Goal: Task Accomplishment & Management: Manage account settings

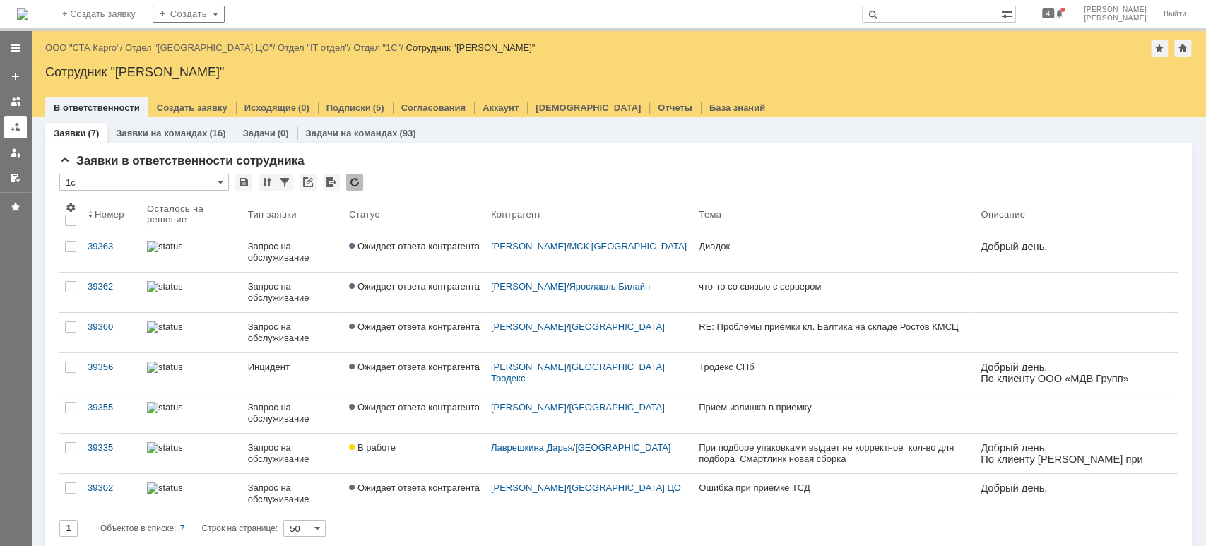
click at [20, 126] on div at bounding box center [15, 127] width 11 height 11
click at [22, 125] on link at bounding box center [15, 127] width 23 height 23
click at [13, 118] on link at bounding box center [15, 127] width 23 height 23
click at [96, 47] on link "ООО "СТА Карго"" at bounding box center [82, 47] width 75 height 11
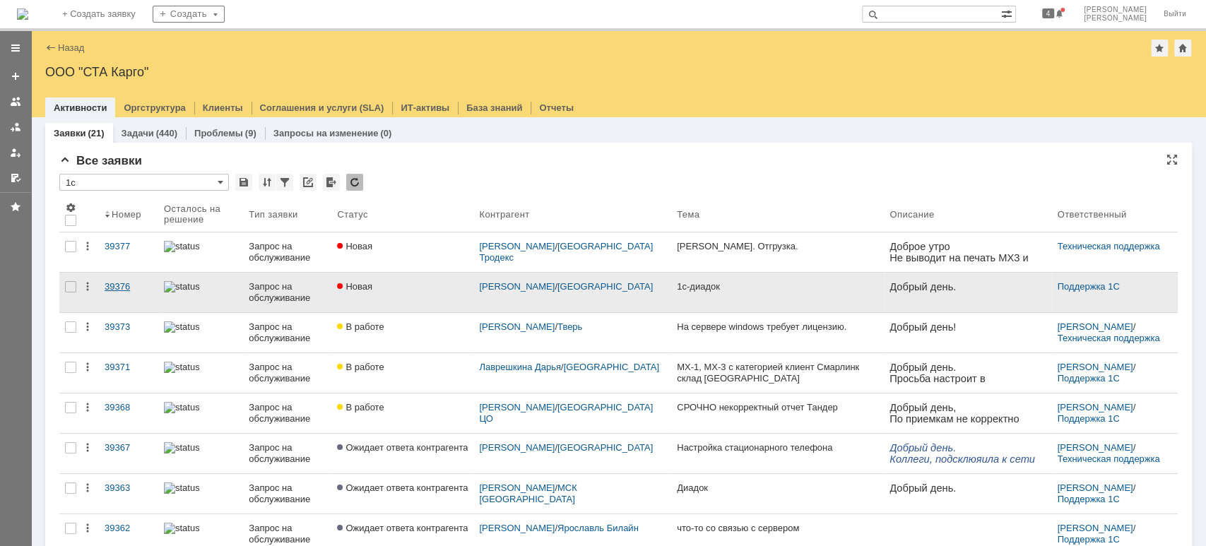
click at [131, 278] on link "39376" at bounding box center [128, 293] width 59 height 40
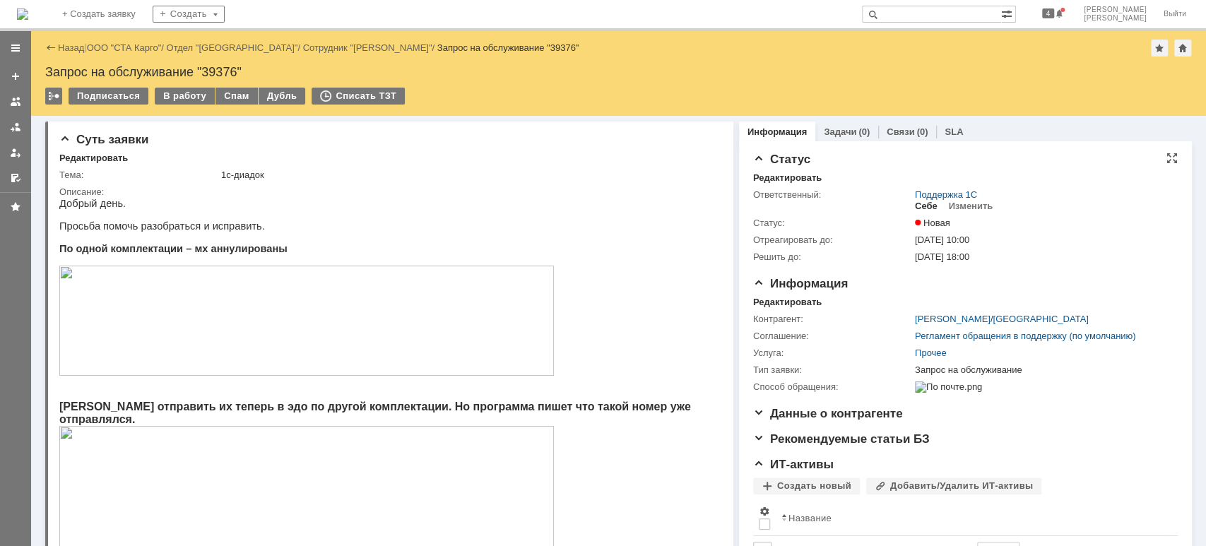
click at [919, 209] on div "Себе" at bounding box center [926, 206] width 23 height 11
click at [177, 95] on div "В работу" at bounding box center [185, 96] width 60 height 17
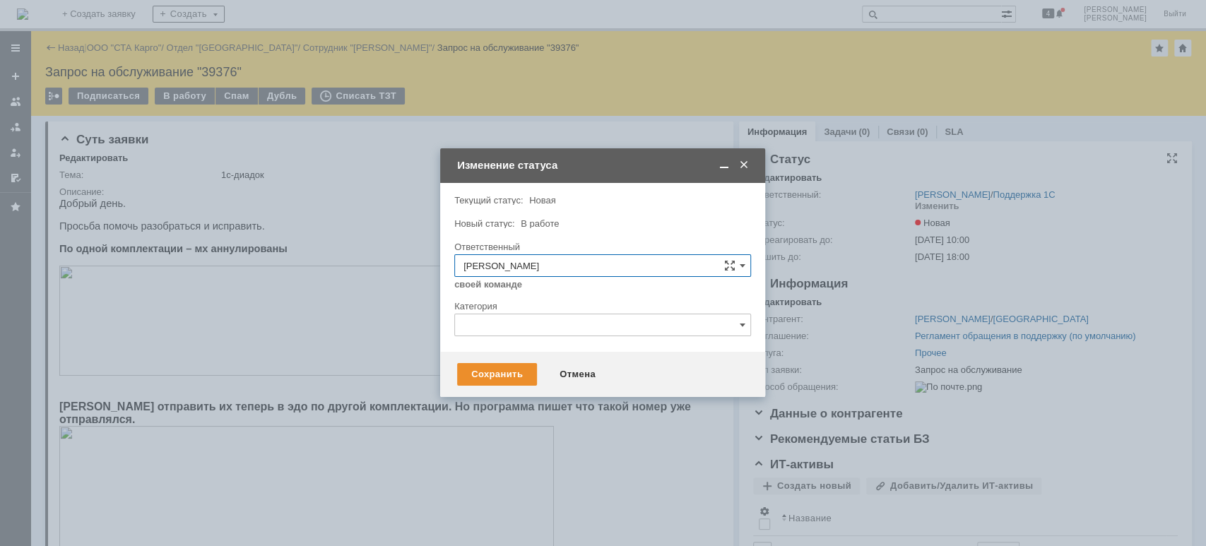
click at [518, 387] on div "Сохранить Отмена" at bounding box center [602, 374] width 325 height 45
click at [514, 377] on div "Сохранить" at bounding box center [497, 374] width 80 height 23
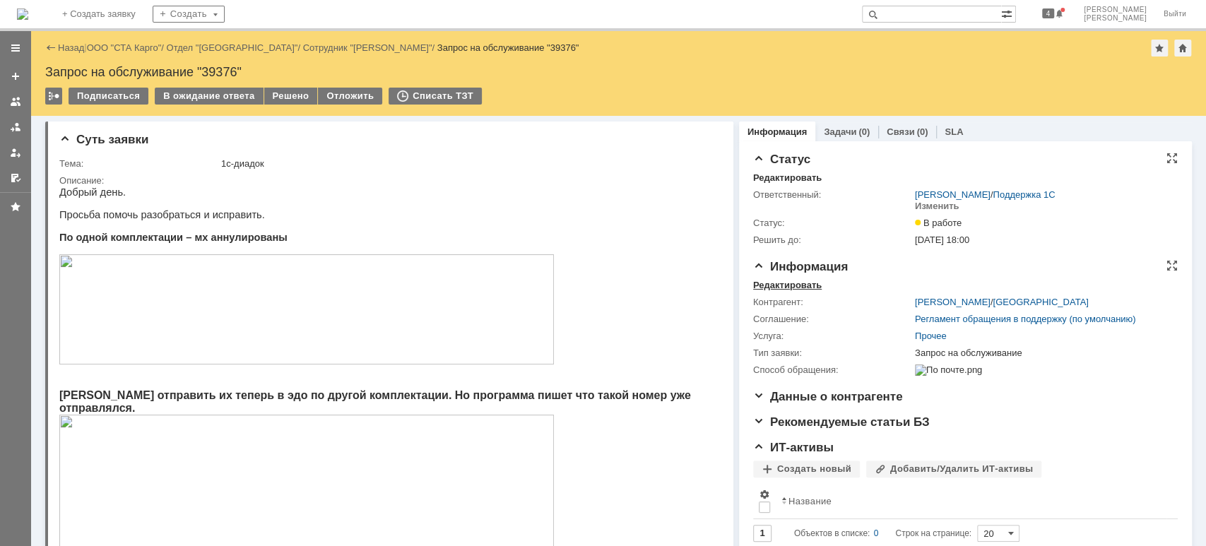
click at [787, 287] on div "Редактировать" at bounding box center [787, 285] width 69 height 11
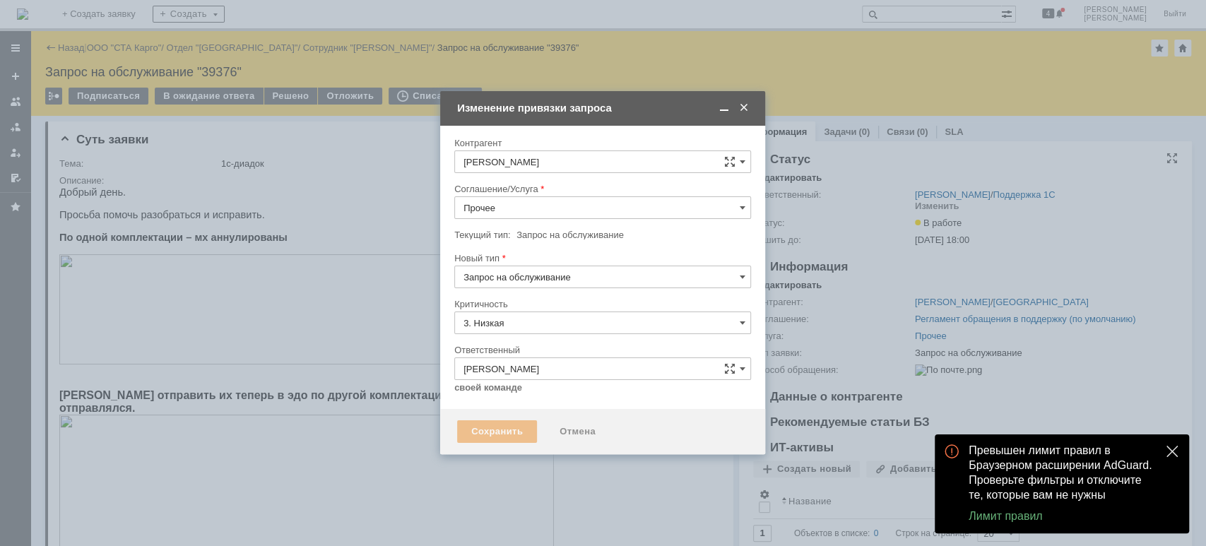
type input "[не указано]"
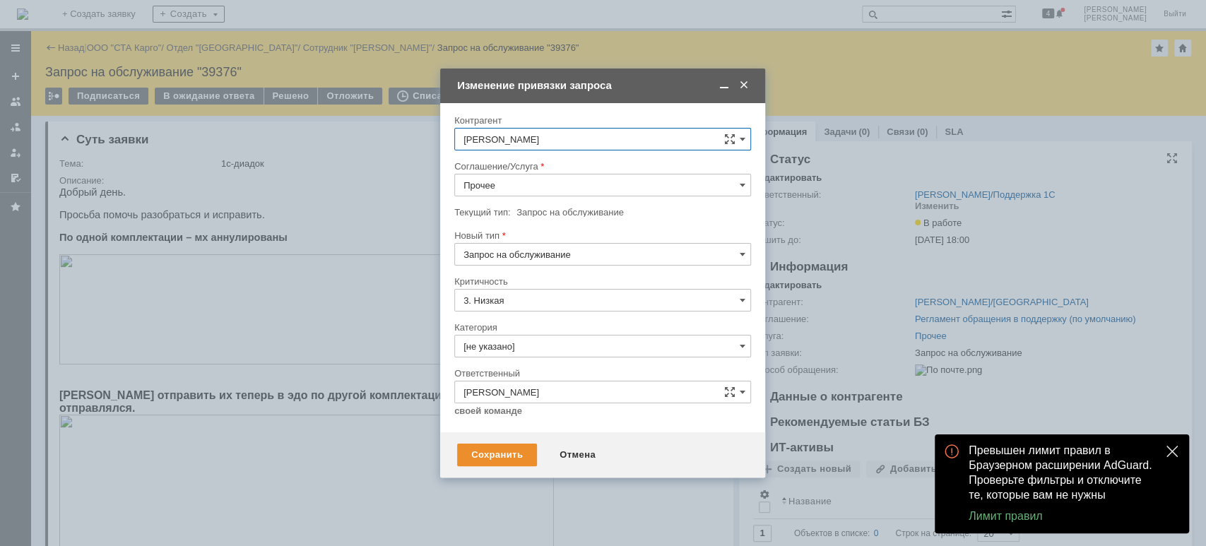
click at [539, 186] on input "Прочее" at bounding box center [602, 185] width 297 height 23
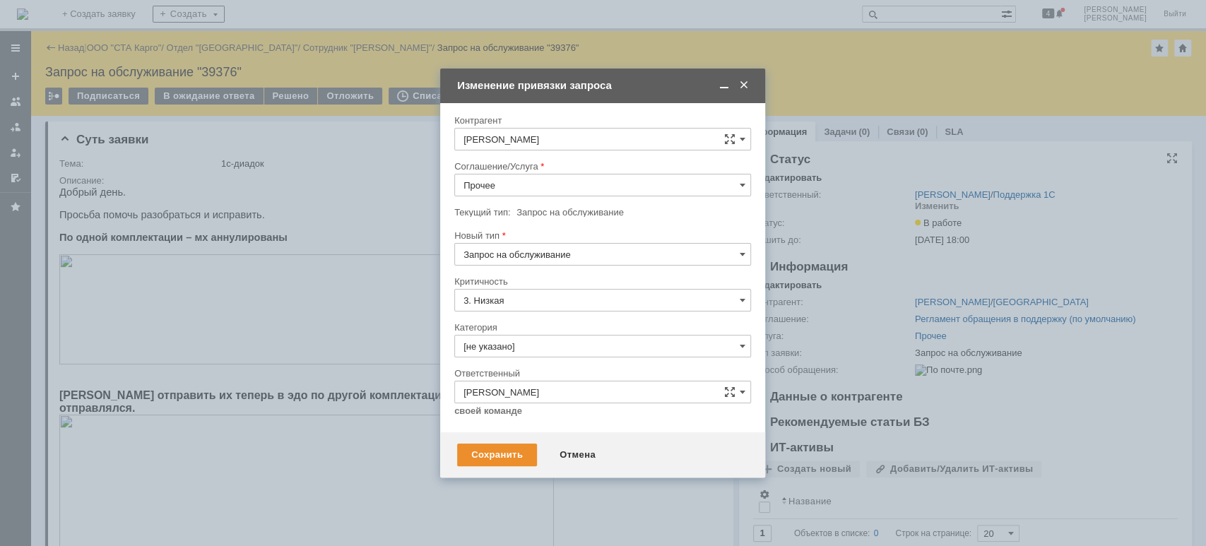
click at [571, 310] on span "WMS Прочее" at bounding box center [603, 311] width 278 height 11
type input "WMS Прочее"
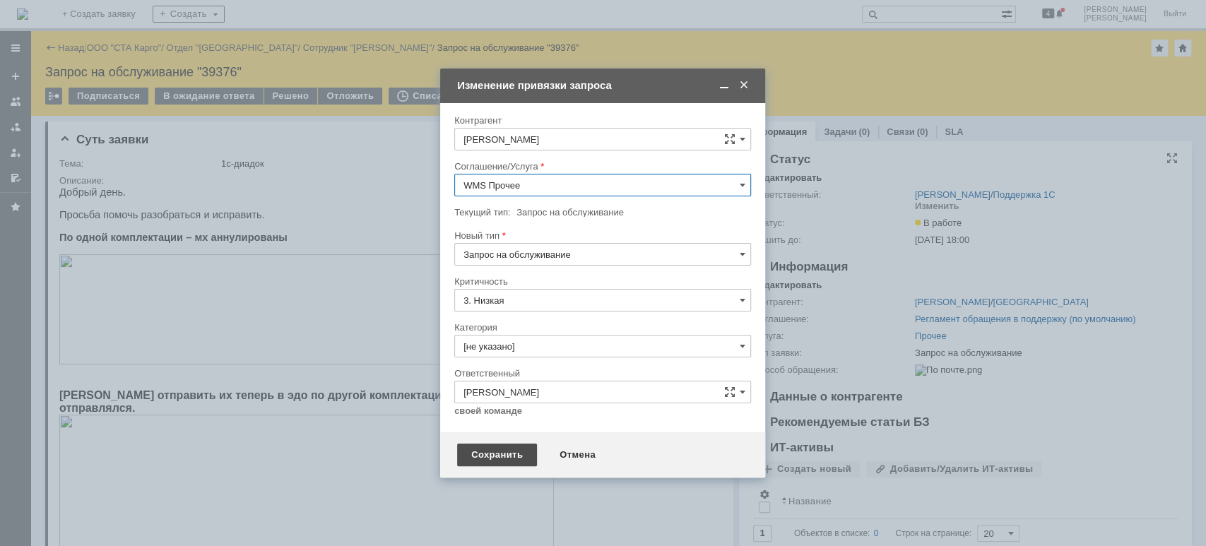
click at [509, 449] on div "Сохранить" at bounding box center [497, 455] width 80 height 23
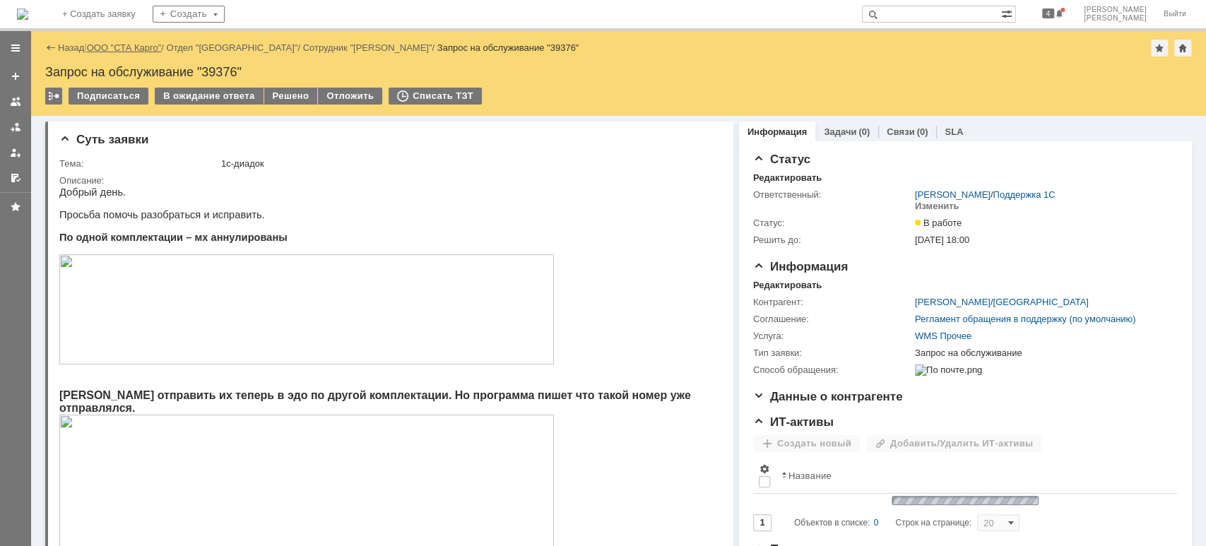
click at [146, 45] on link "ООО "СТА Карго"" at bounding box center [124, 47] width 75 height 11
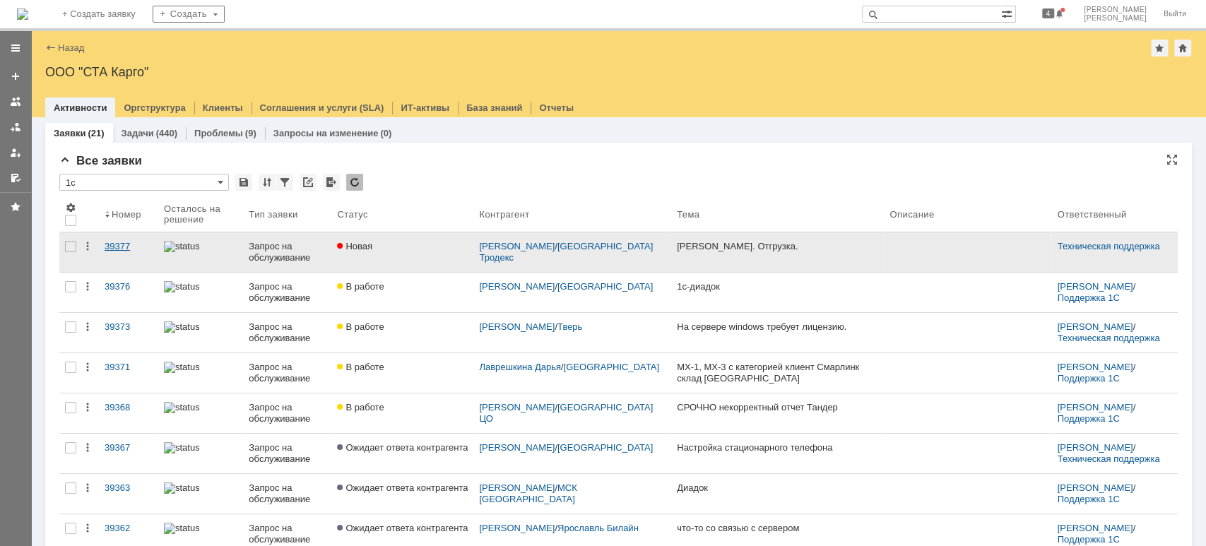
click at [142, 246] on div "39377" at bounding box center [129, 246] width 48 height 11
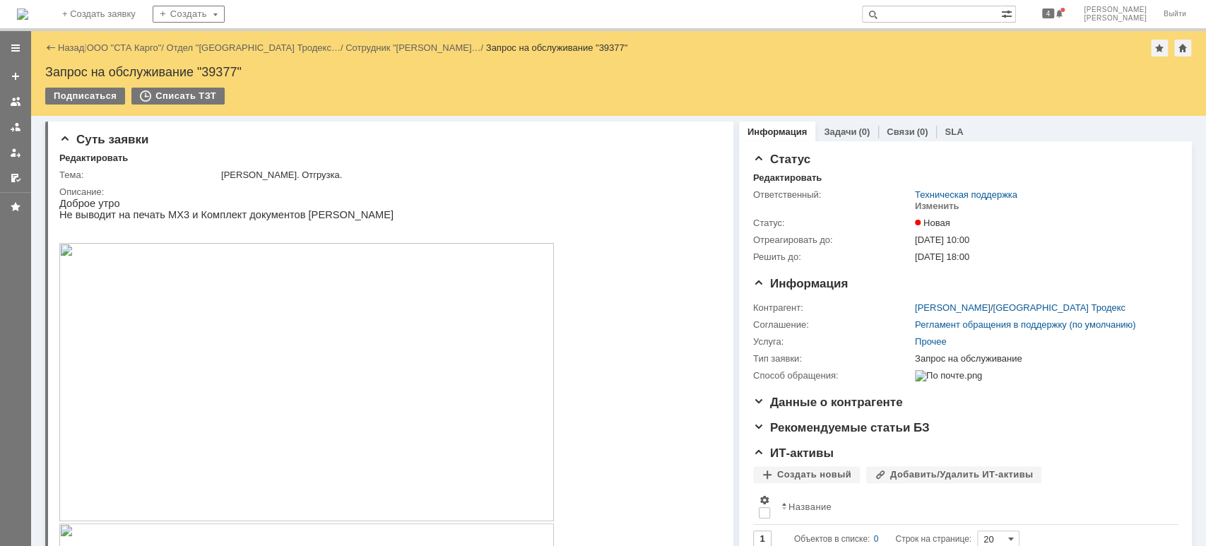
click at [208, 377] on img at bounding box center [306, 382] width 495 height 278
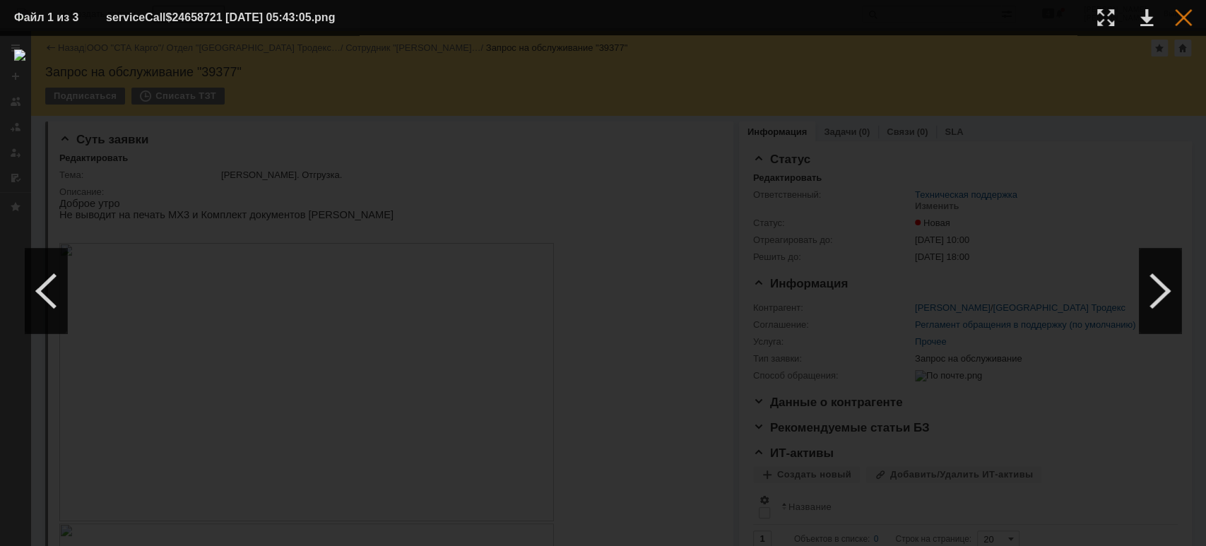
click at [1187, 18] on div at bounding box center [1183, 17] width 17 height 17
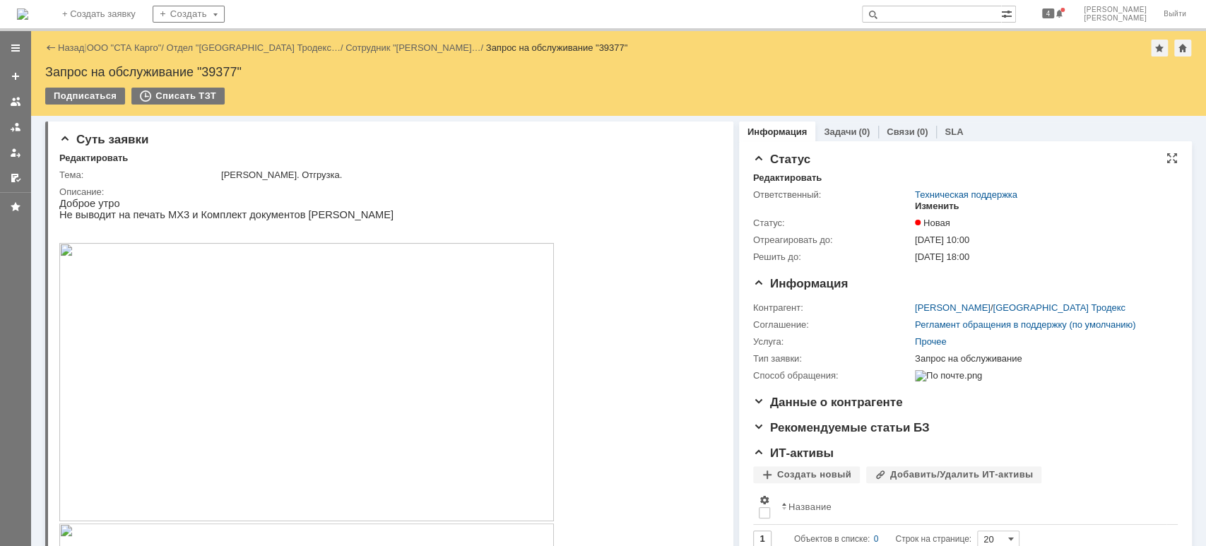
click at [931, 207] on div "Изменить" at bounding box center [937, 206] width 45 height 11
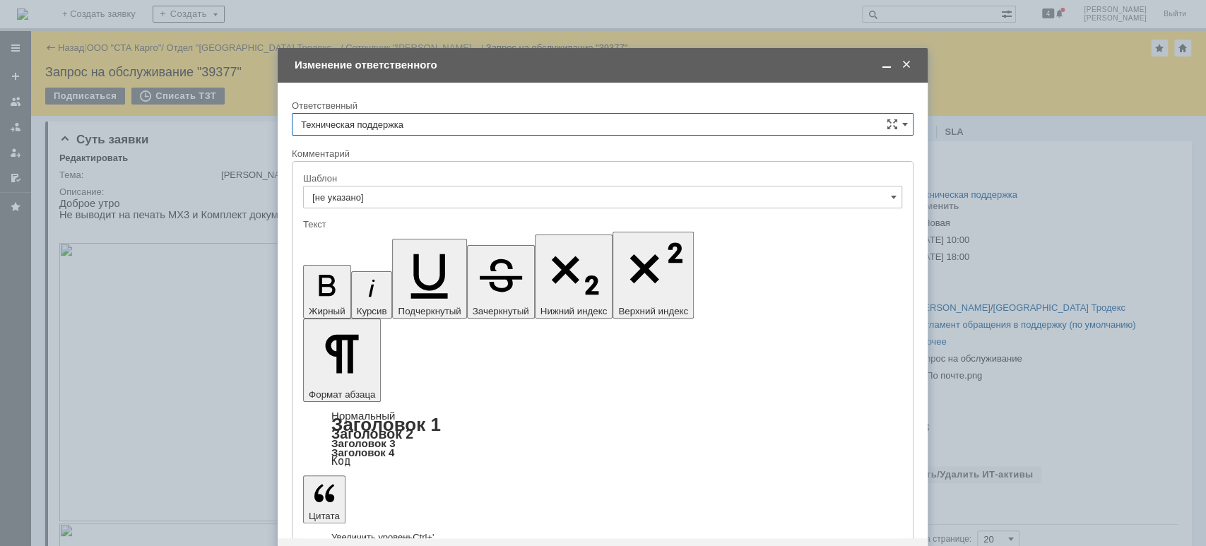
click at [448, 131] on input "Техническая поддержка" at bounding box center [603, 124] width 622 height 23
click at [430, 192] on span "[PERSON_NAME]" at bounding box center [603, 197] width 604 height 11
type input "[PERSON_NAME]"
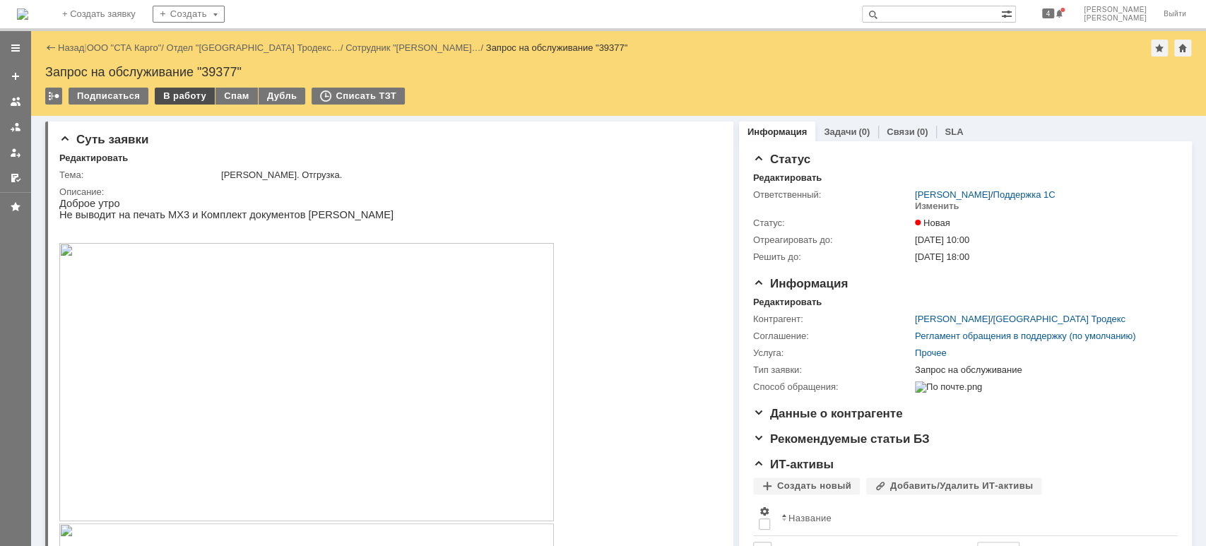
click at [178, 93] on div "В работу" at bounding box center [185, 96] width 60 height 17
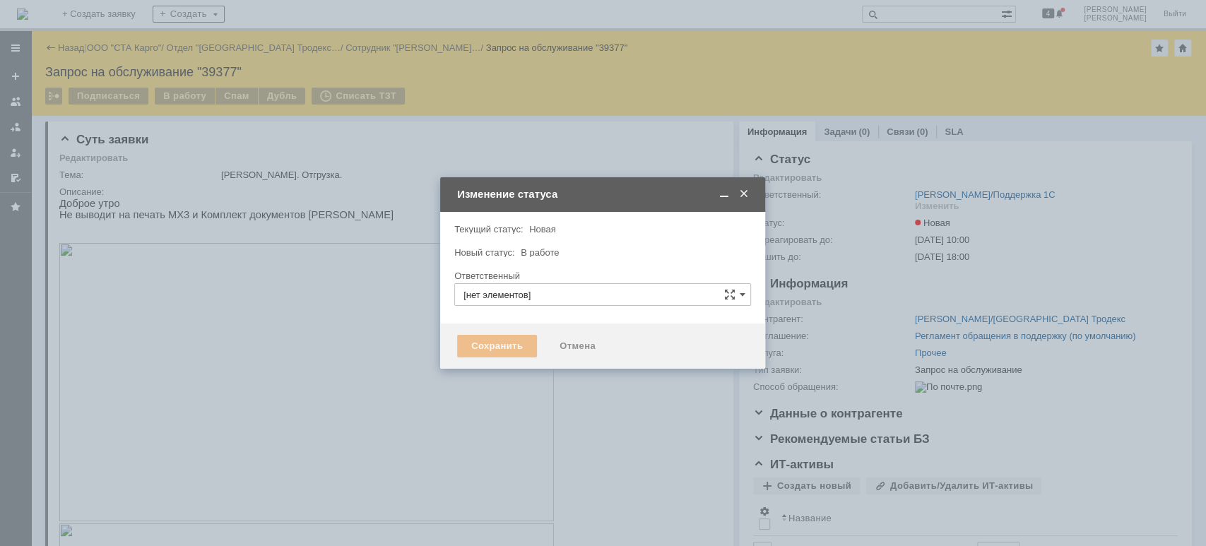
type input "[PERSON_NAME]"
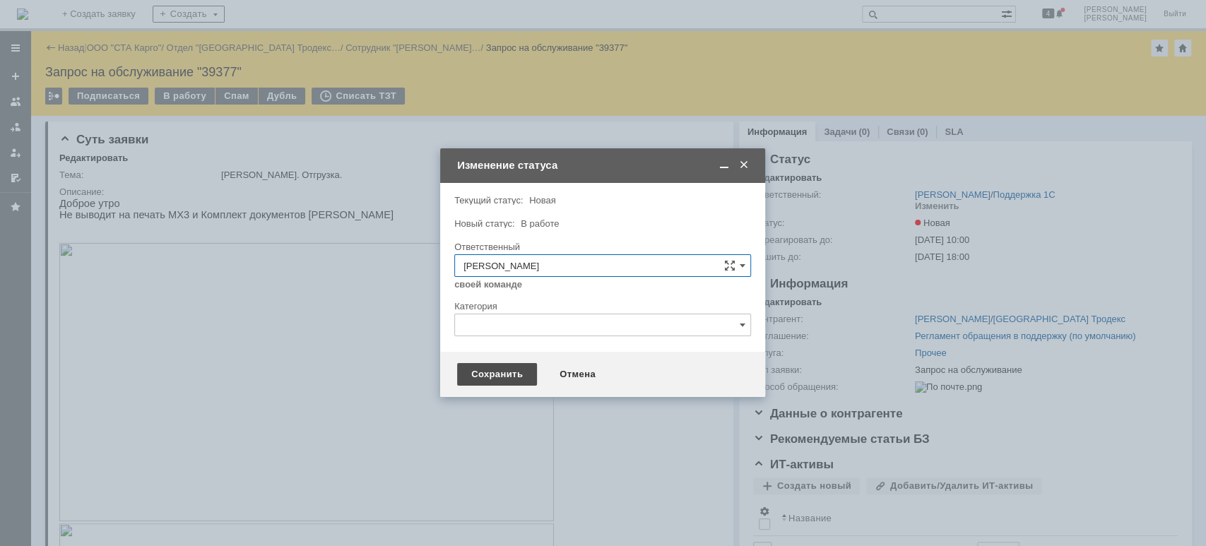
click at [491, 380] on div "Сохранить" at bounding box center [497, 374] width 80 height 23
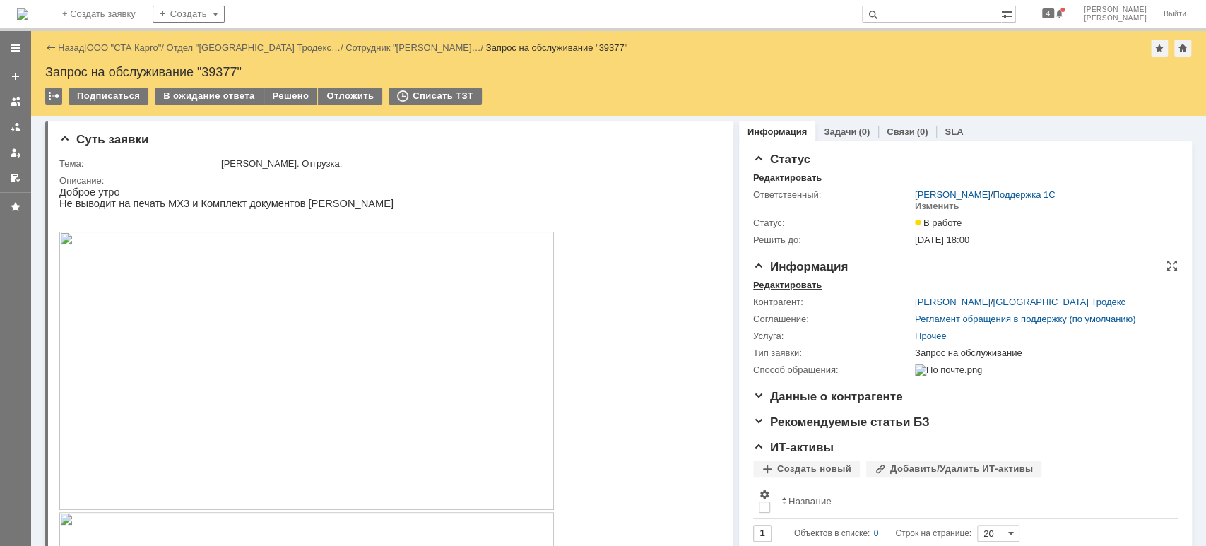
click at [783, 283] on div "Редактировать" at bounding box center [787, 285] width 69 height 11
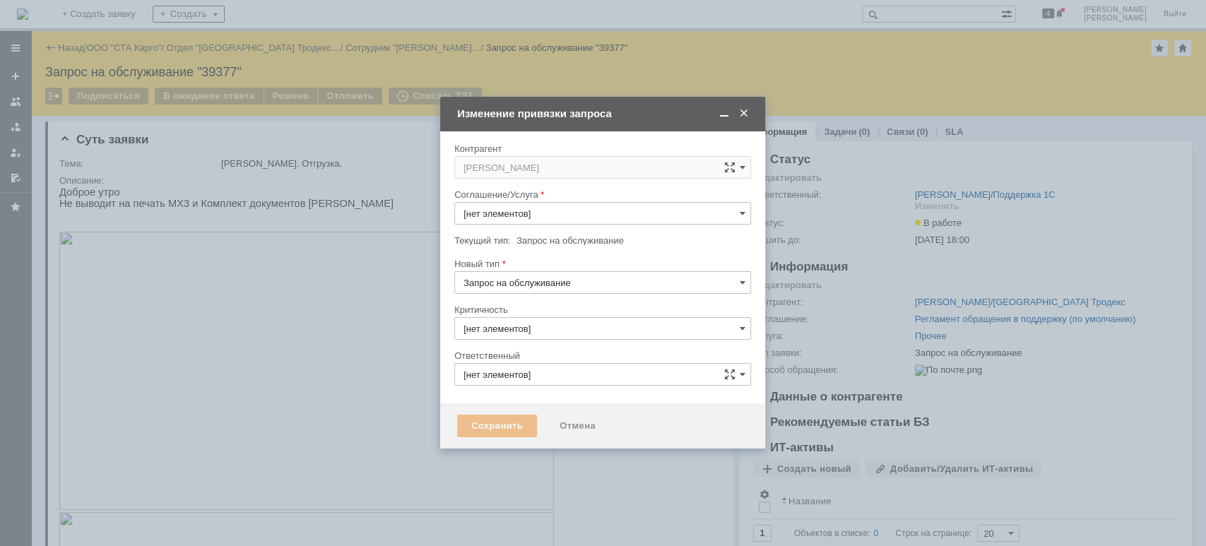
type input "3. Низкая"
type input "[PERSON_NAME]"
type input "Прочее"
type input "[не указано]"
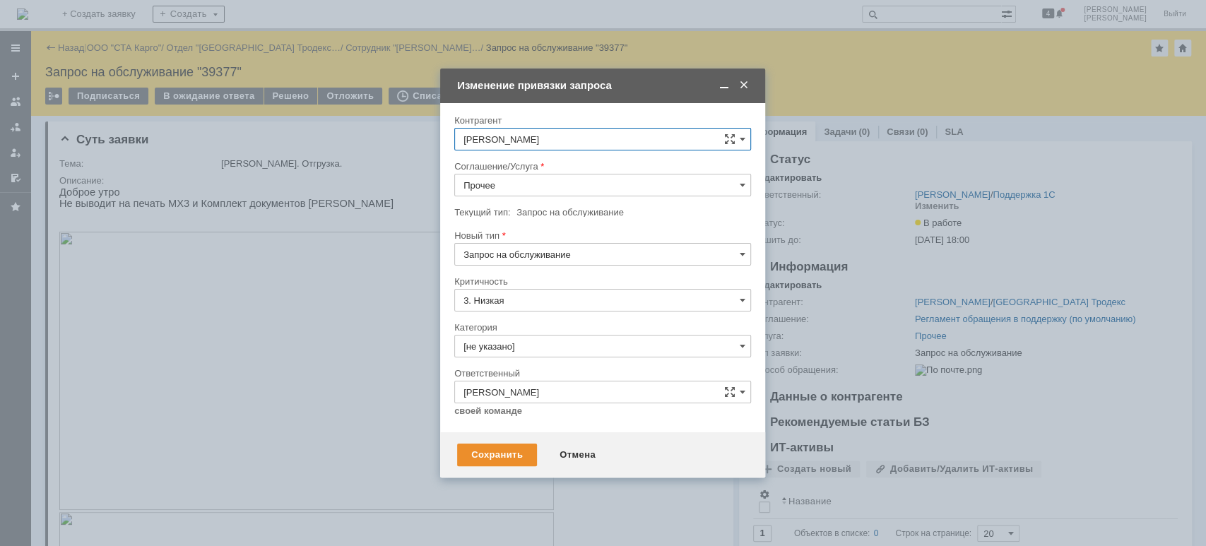
click at [517, 181] on input "Прочее" at bounding box center [602, 185] width 297 height 23
click at [543, 242] on span "WMS Отгрузка" at bounding box center [603, 242] width 278 height 11
type input "WMS Отгрузка"
click at [556, 254] on input "Запрос на обслуживание" at bounding box center [602, 254] width 297 height 23
click at [555, 317] on div "Инцидент" at bounding box center [602, 327] width 295 height 23
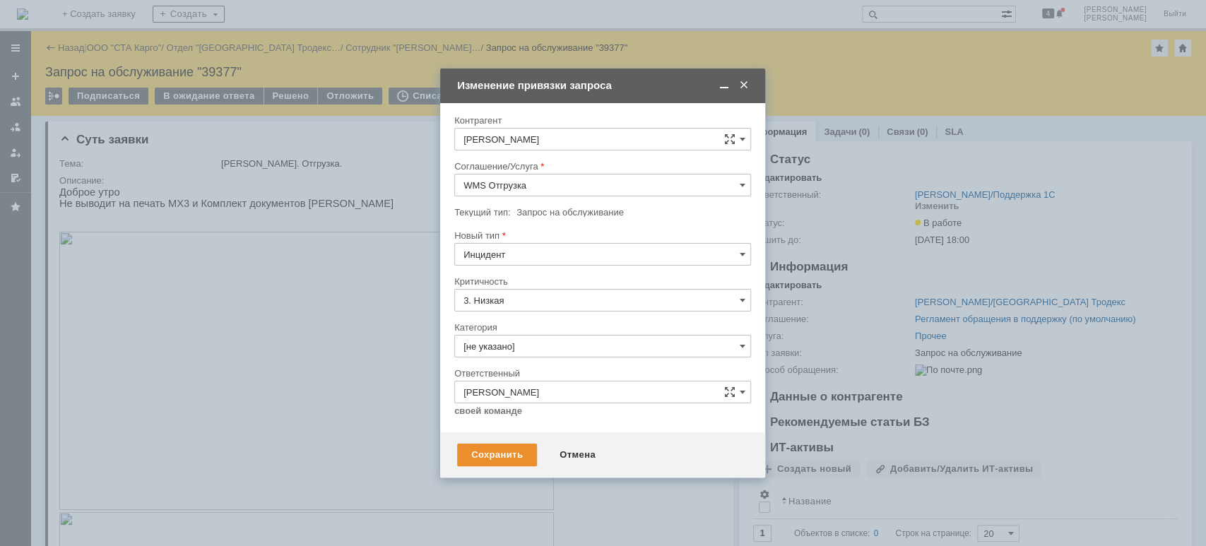
type input "Инцидент"
drag, startPoint x: 528, startPoint y: 442, endPoint x: 520, endPoint y: 446, distance: 8.9
click at [526, 442] on div "Сохранить Отмена" at bounding box center [602, 454] width 325 height 45
click at [515, 451] on div "Сохранить" at bounding box center [497, 455] width 80 height 23
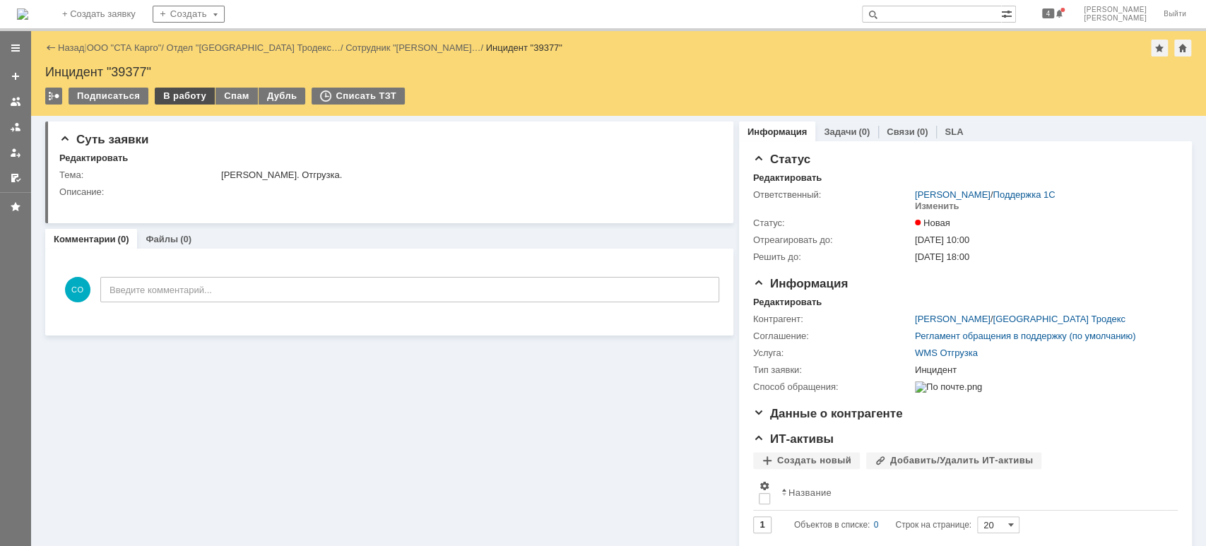
click at [204, 95] on div "В работу" at bounding box center [185, 96] width 60 height 17
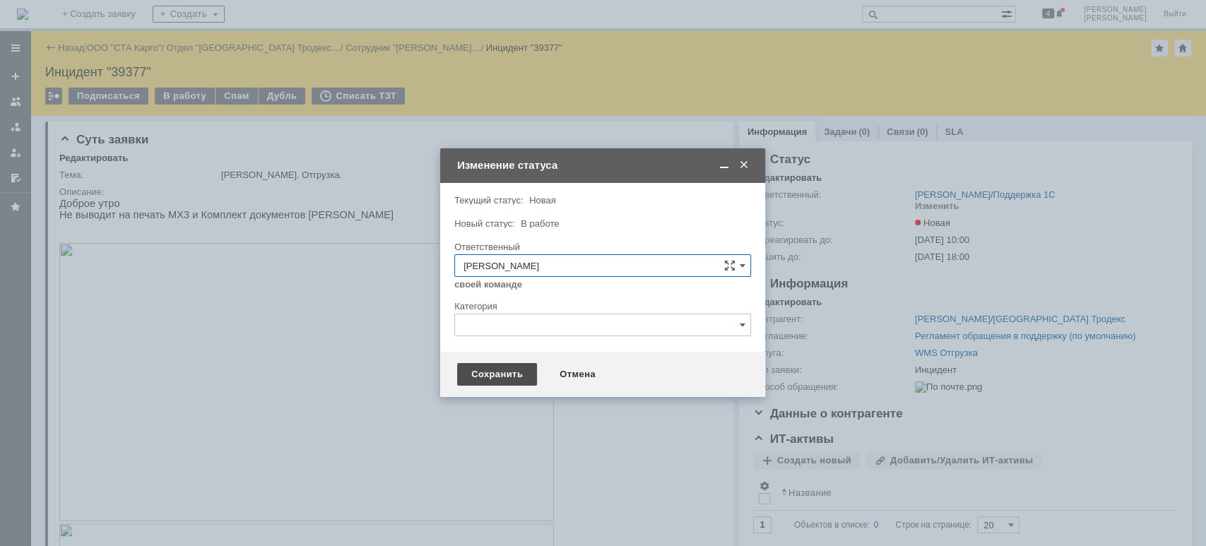
click at [486, 375] on div "Сохранить" at bounding box center [497, 374] width 80 height 23
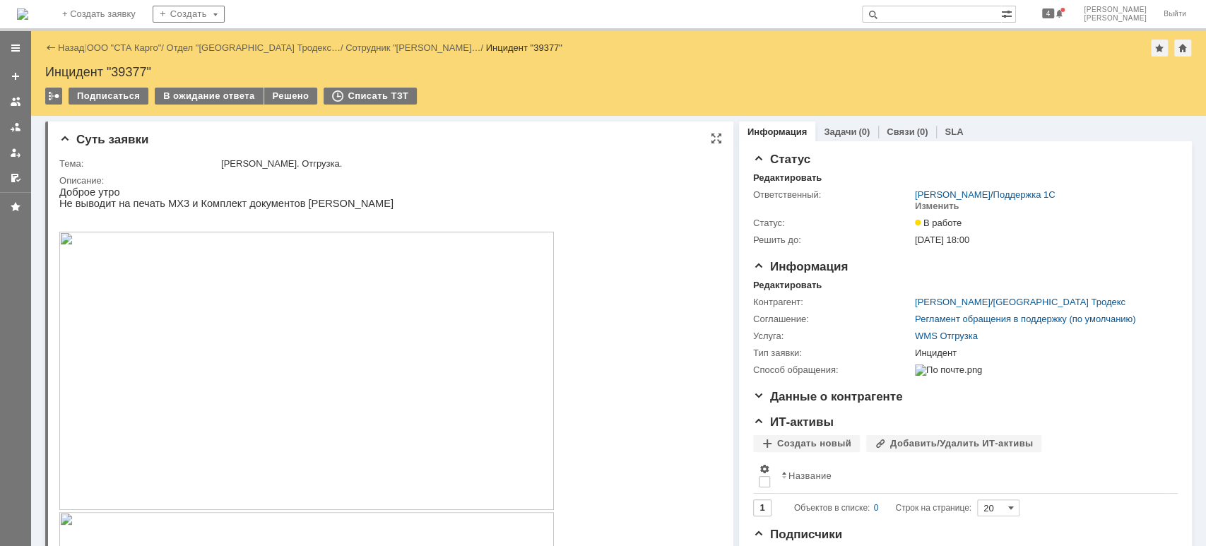
click at [323, 298] on img at bounding box center [306, 371] width 495 height 278
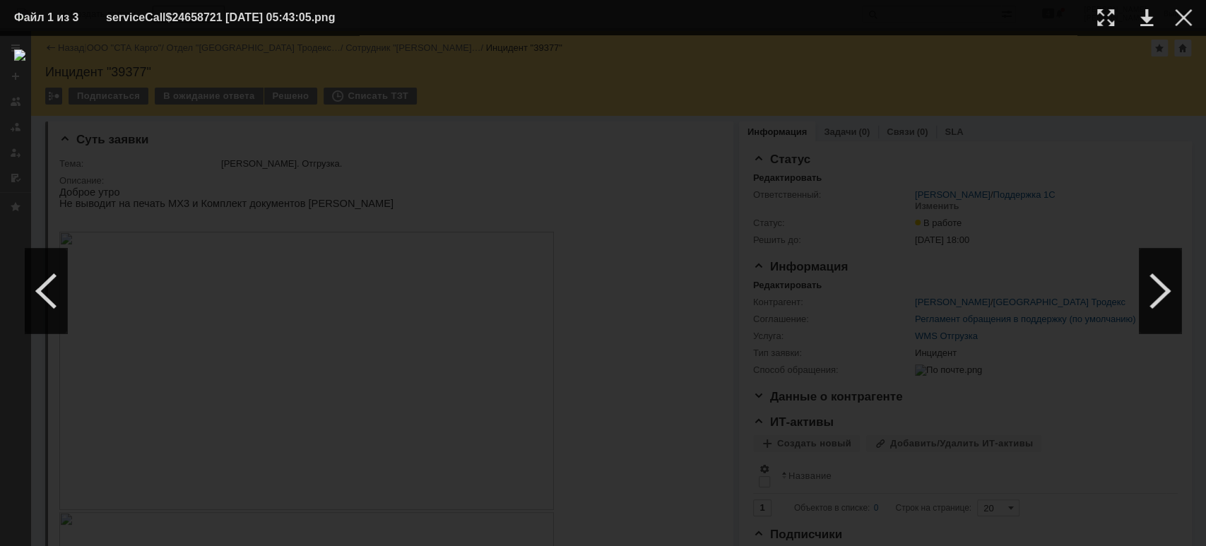
click at [1129, 110] on div at bounding box center [603, 290] width 1178 height 483
click at [1184, 17] on div at bounding box center [1183, 17] width 17 height 17
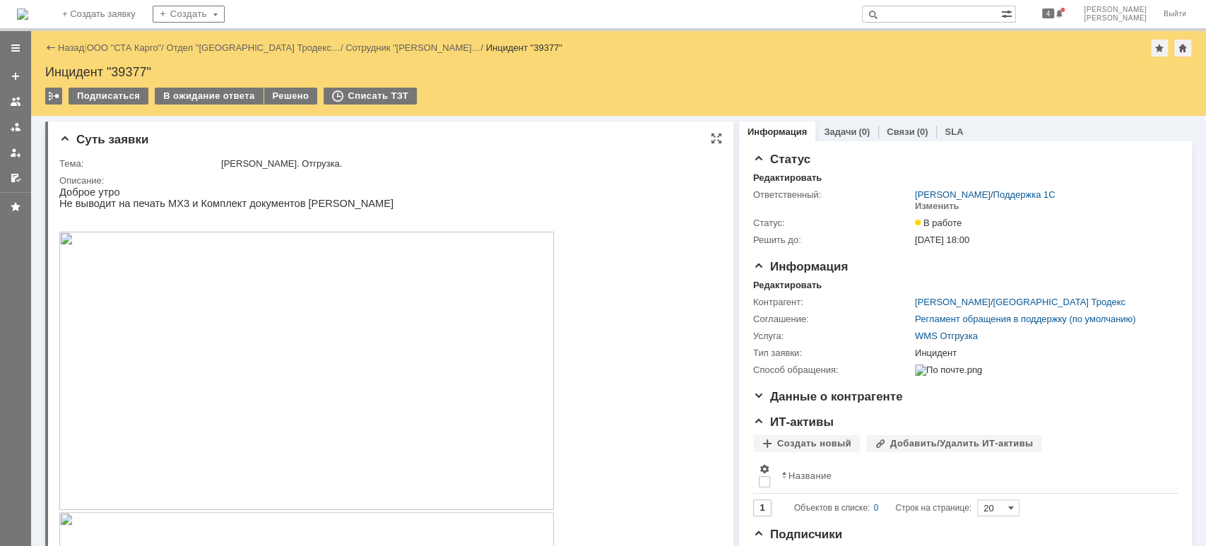
click at [405, 354] on img at bounding box center [306, 371] width 495 height 278
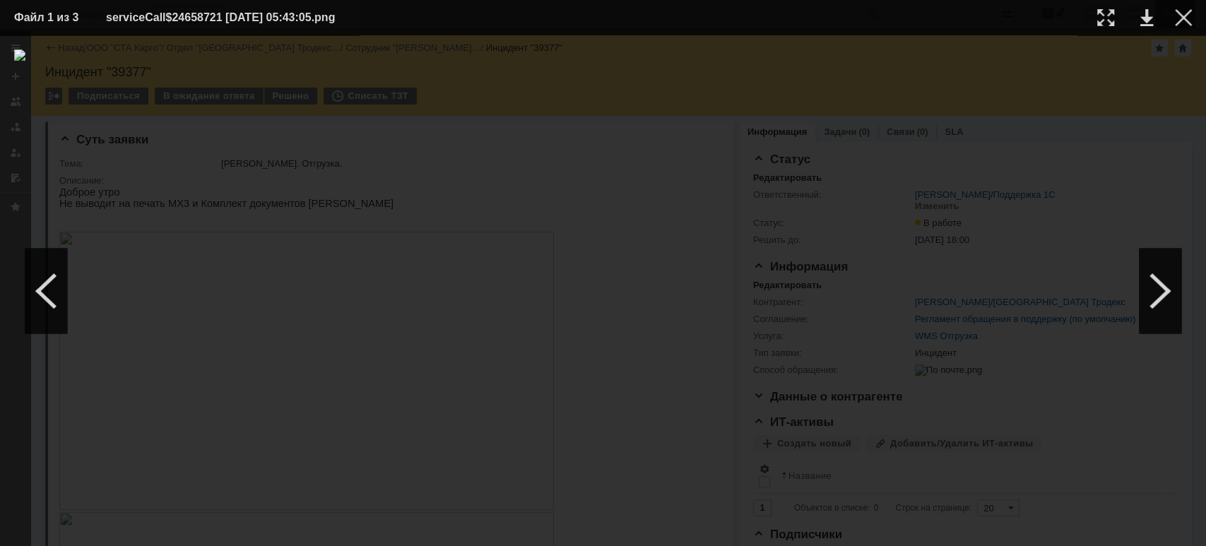
drag, startPoint x: 1184, startPoint y: 18, endPoint x: 1193, endPoint y: 22, distance: 9.2
click at [1187, 18] on div at bounding box center [1183, 17] width 17 height 17
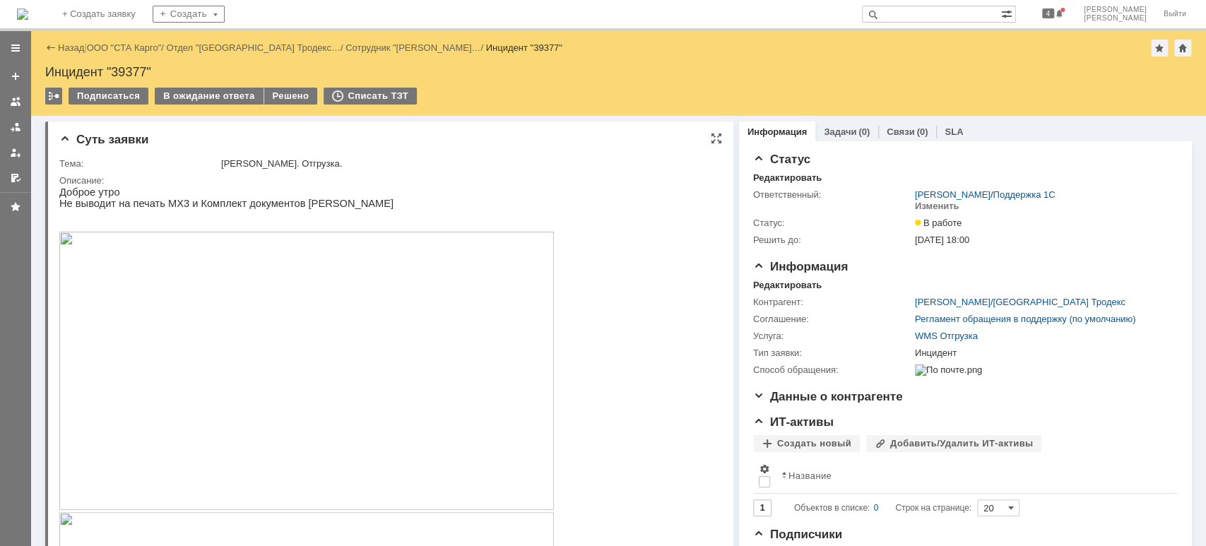
click at [286, 317] on img at bounding box center [306, 371] width 495 height 278
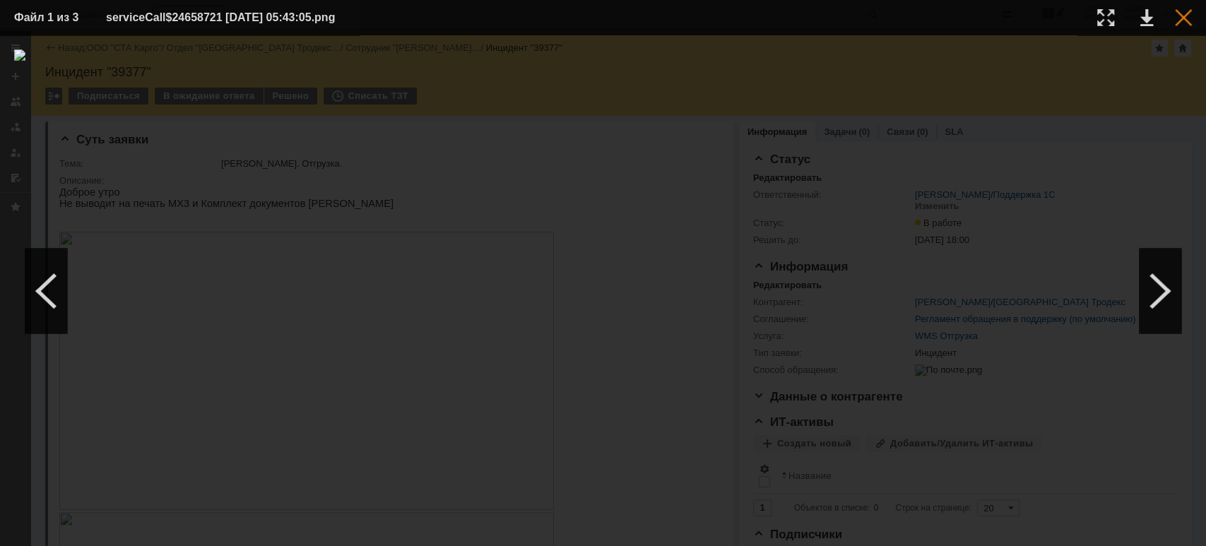
click at [1183, 16] on div at bounding box center [1183, 17] width 17 height 17
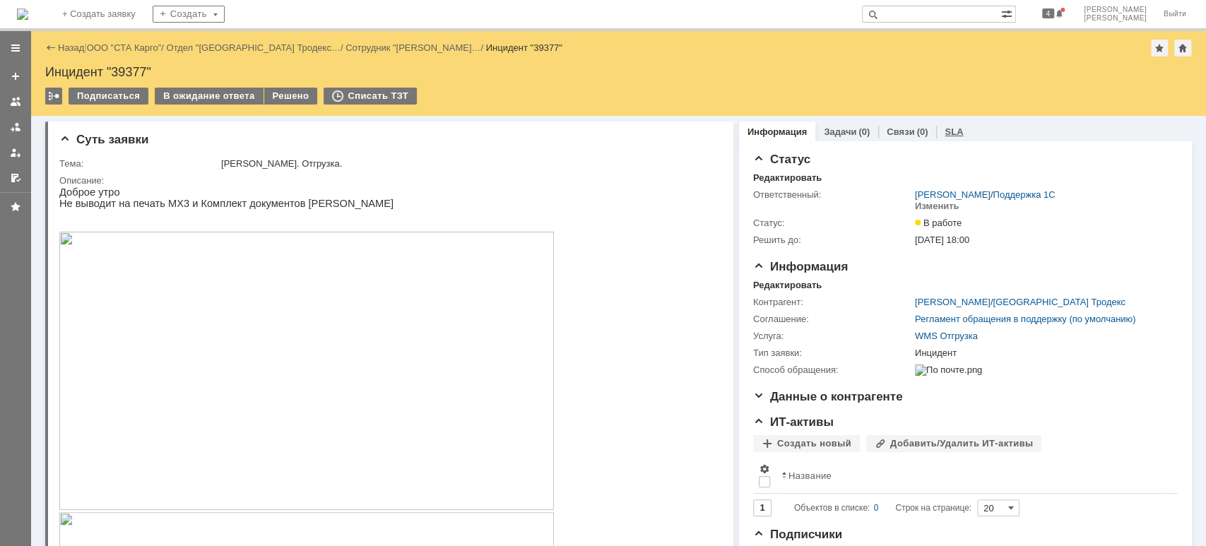
click at [949, 125] on div "SLA" at bounding box center [953, 132] width 35 height 20
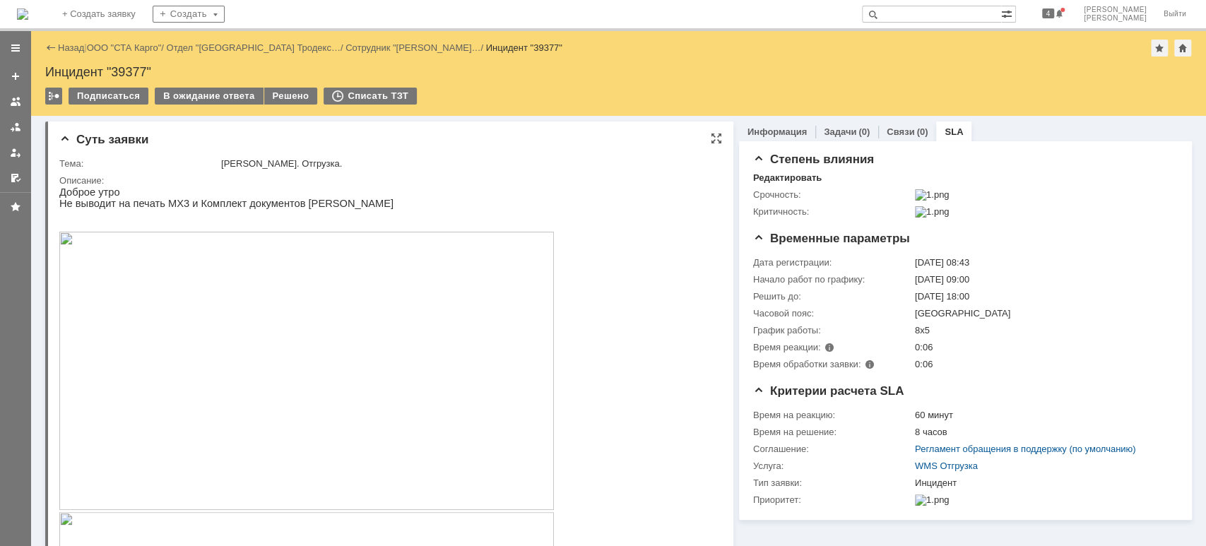
click at [249, 336] on img at bounding box center [306, 371] width 495 height 278
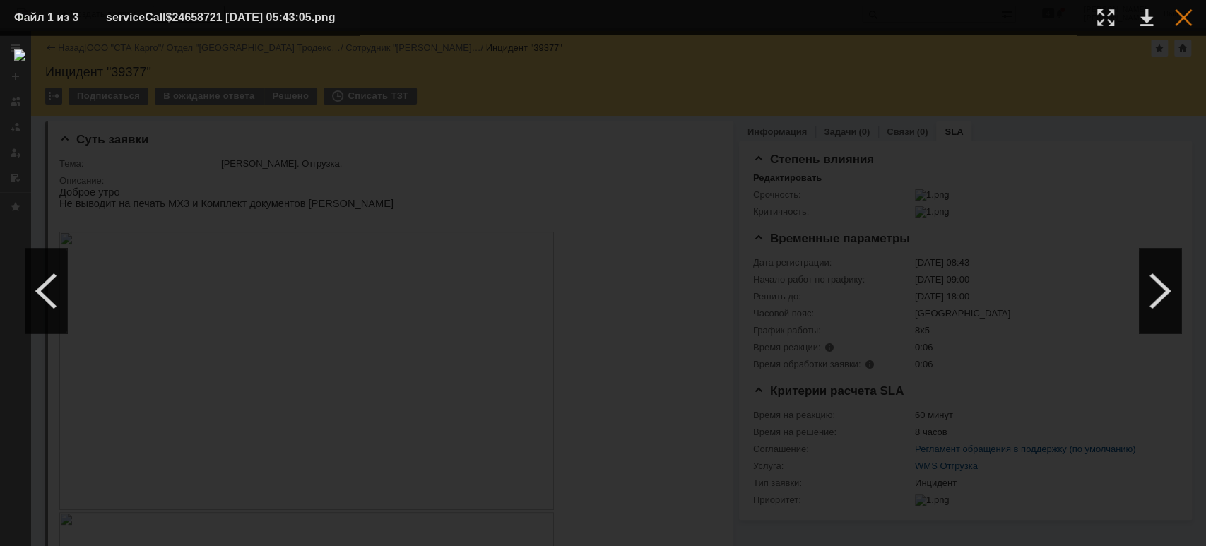
click at [1180, 23] on div at bounding box center [1183, 17] width 17 height 17
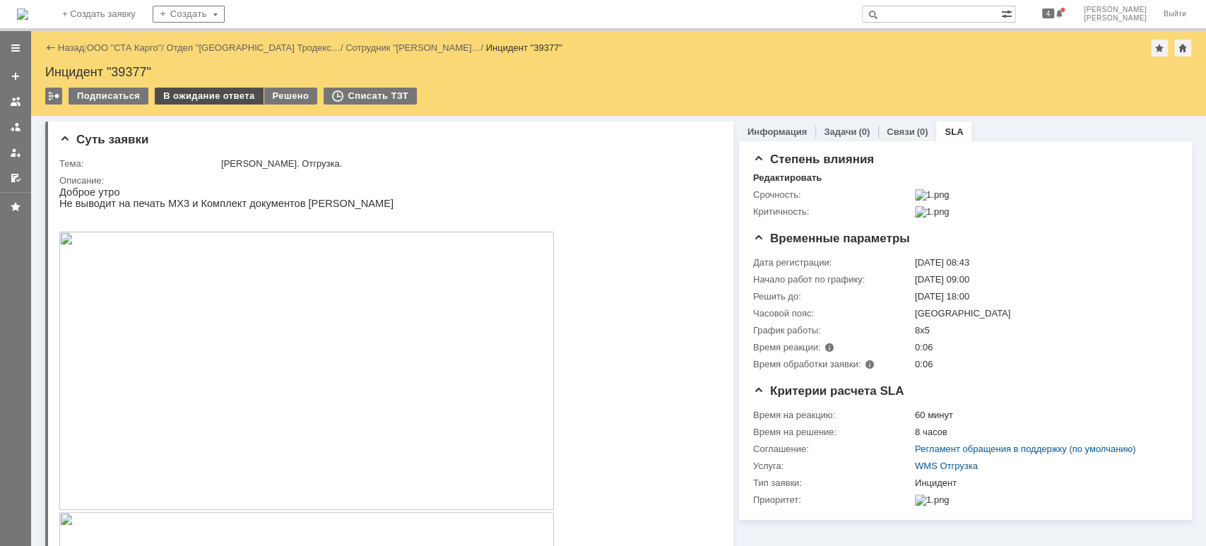
click at [176, 97] on div "В ожидание ответа" at bounding box center [209, 96] width 108 height 17
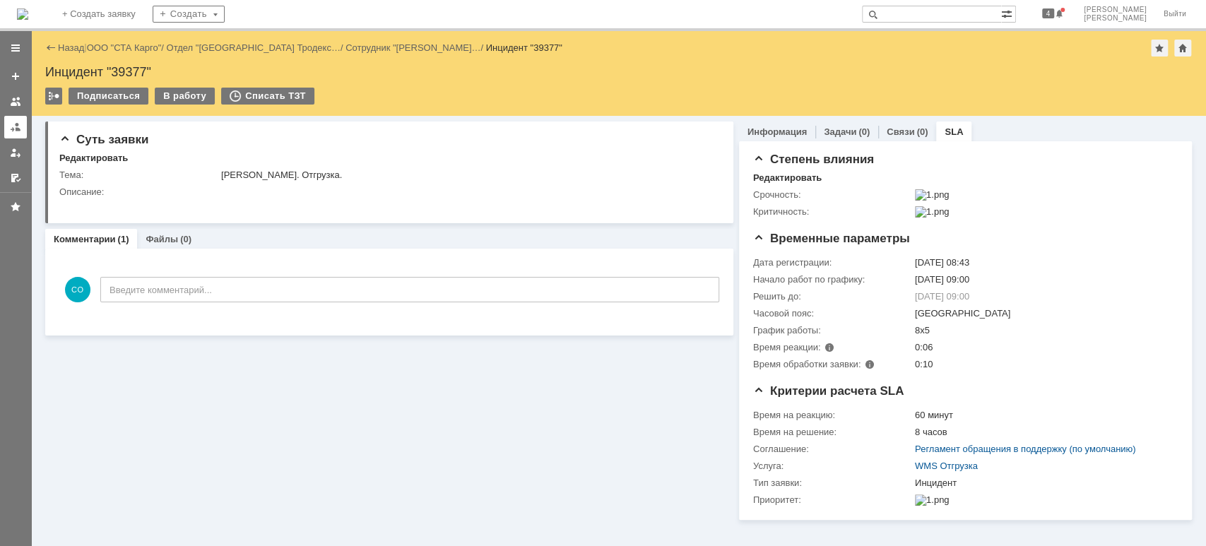
click at [12, 131] on div at bounding box center [15, 127] width 11 height 11
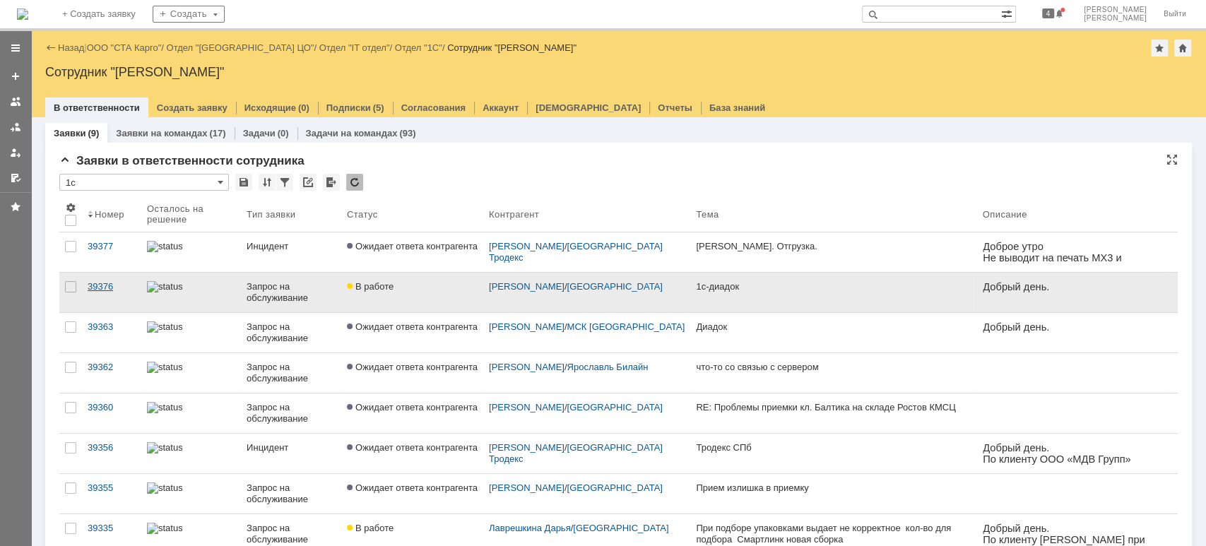
click at [109, 280] on link "39376" at bounding box center [111, 293] width 59 height 40
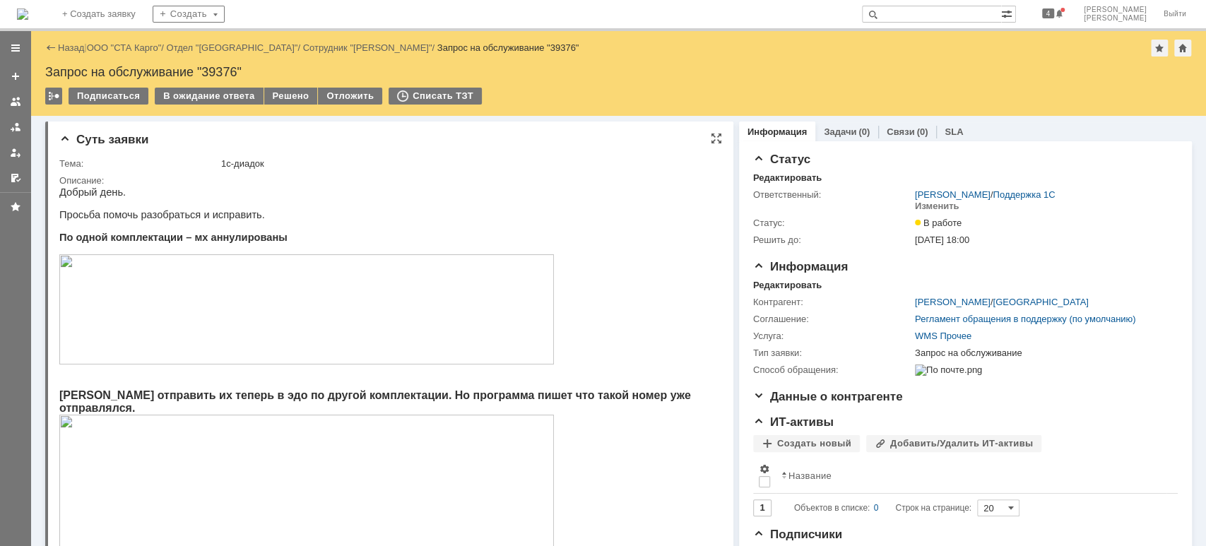
click at [269, 333] on img at bounding box center [306, 309] width 495 height 110
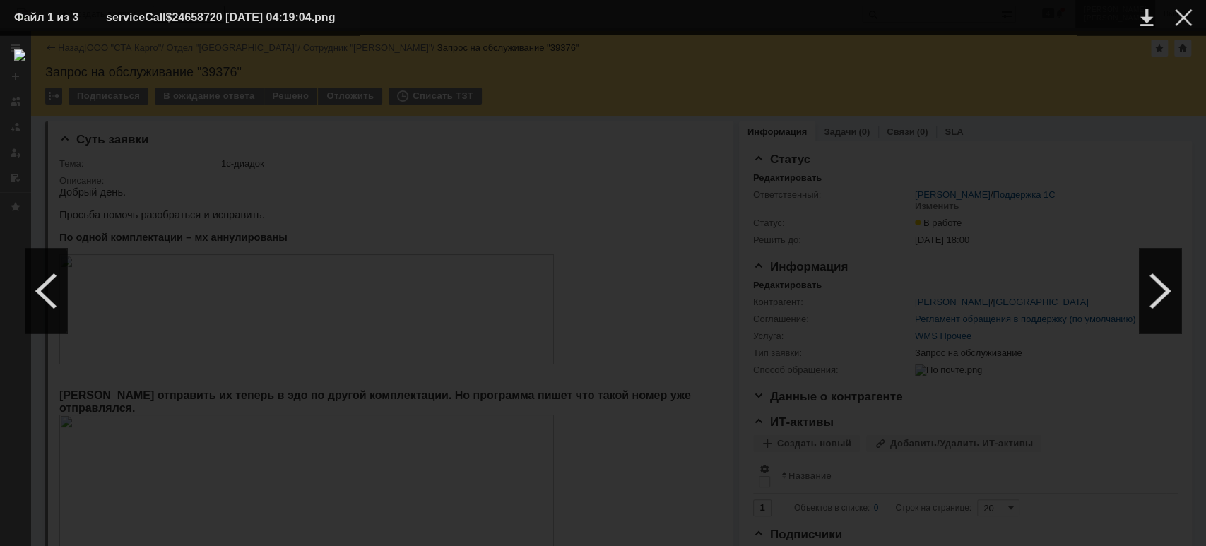
drag, startPoint x: 1189, startPoint y: 14, endPoint x: 1145, endPoint y: 26, distance: 45.4
click at [1187, 14] on div at bounding box center [1183, 17] width 17 height 17
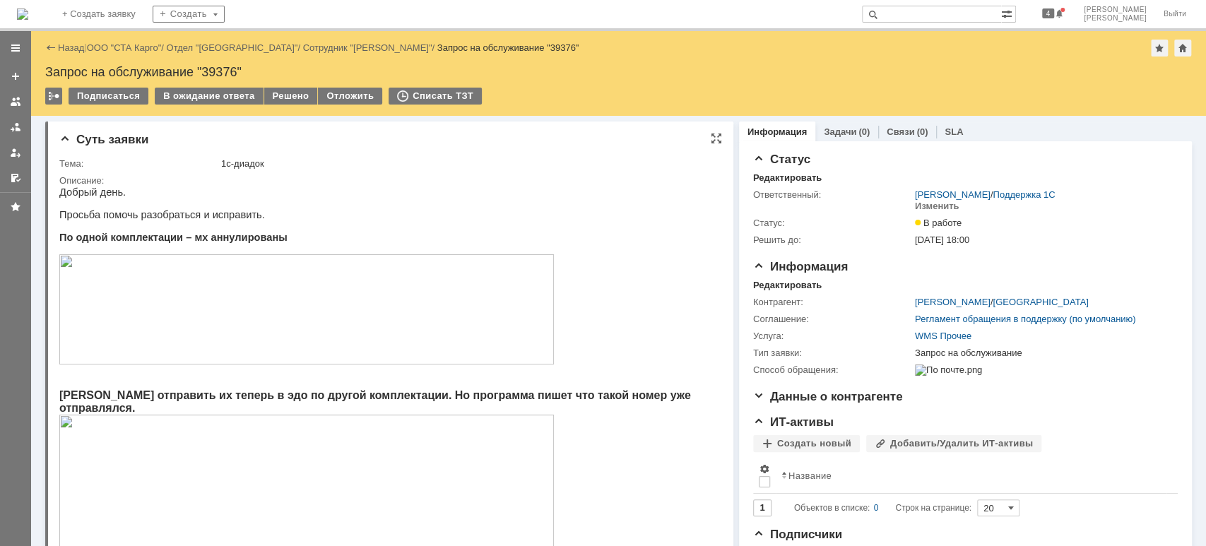
click at [245, 301] on img at bounding box center [306, 309] width 495 height 110
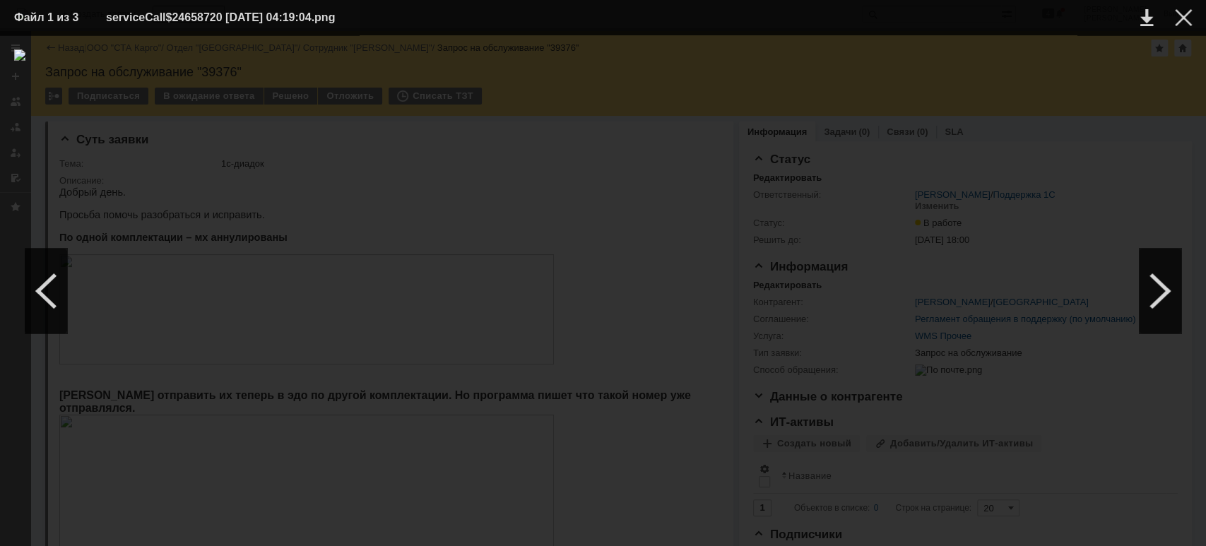
click at [490, 423] on div at bounding box center [603, 290] width 1178 height 483
click at [1181, 16] on div at bounding box center [1183, 17] width 17 height 17
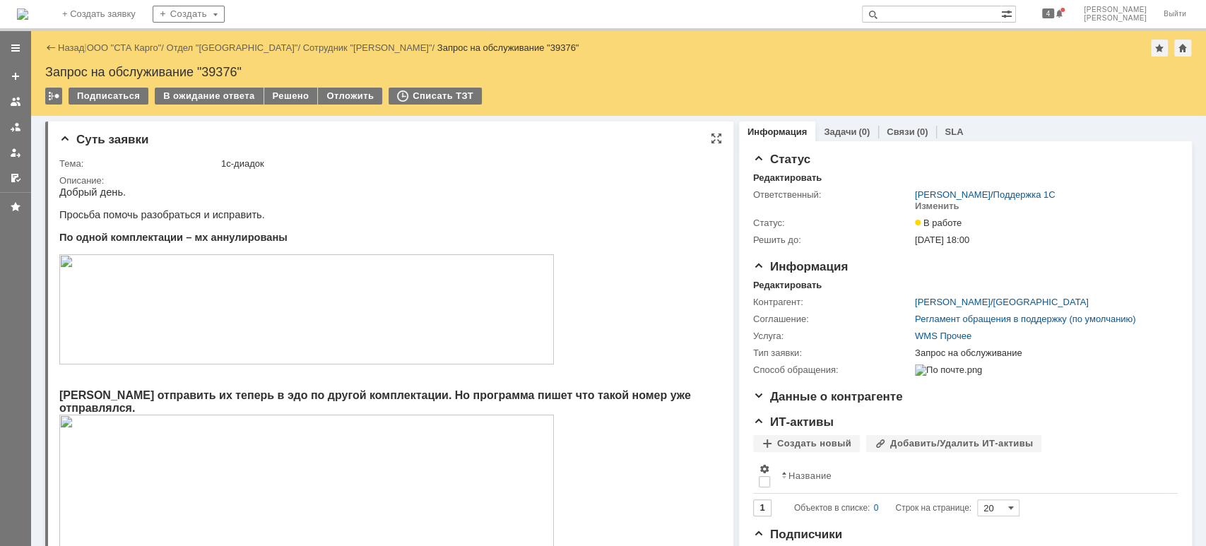
click at [324, 445] on img at bounding box center [306, 491] width 495 height 153
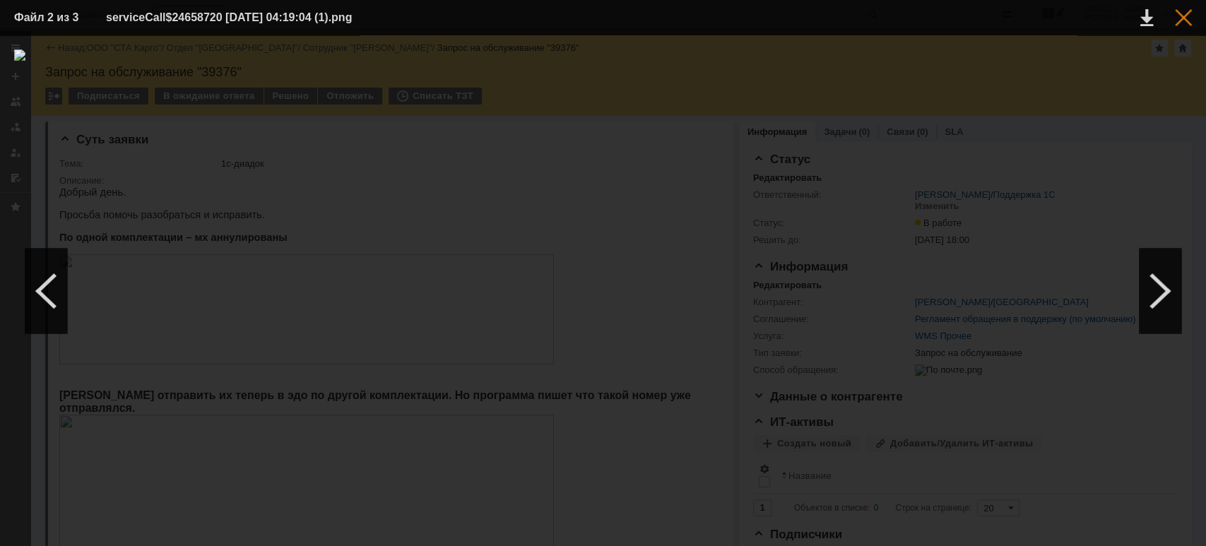
click at [1186, 16] on div at bounding box center [1183, 17] width 17 height 17
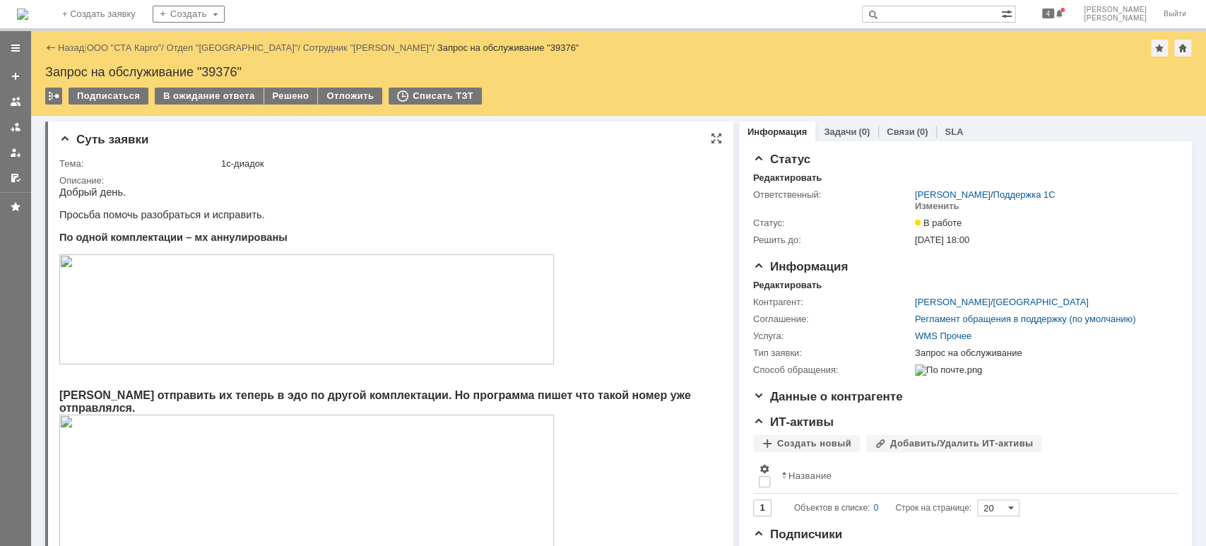
click at [384, 307] on img at bounding box center [306, 309] width 495 height 110
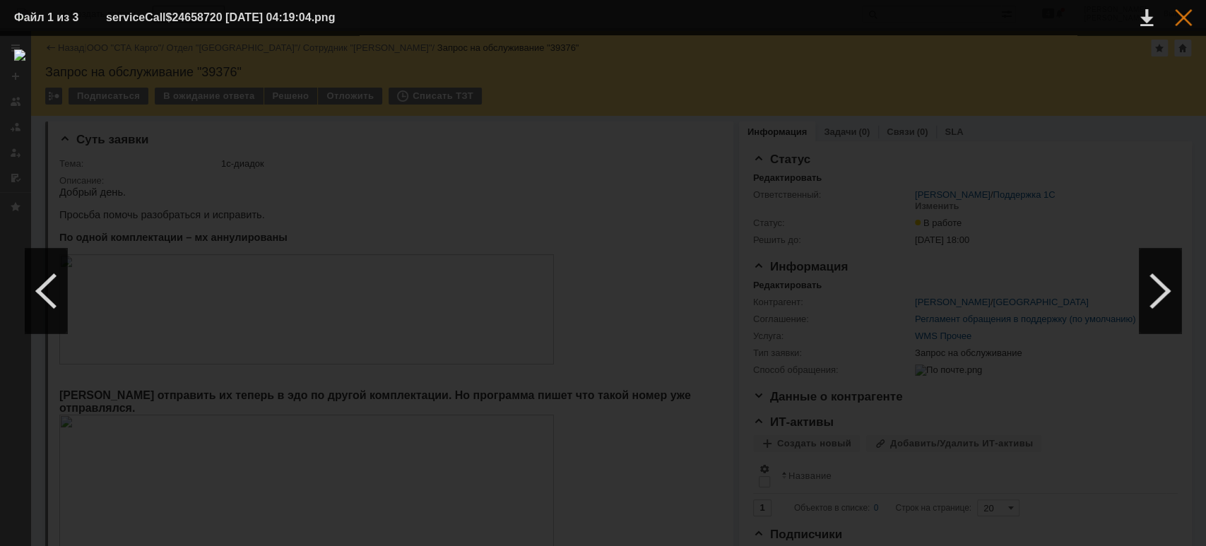
click at [1182, 17] on div at bounding box center [1183, 17] width 17 height 17
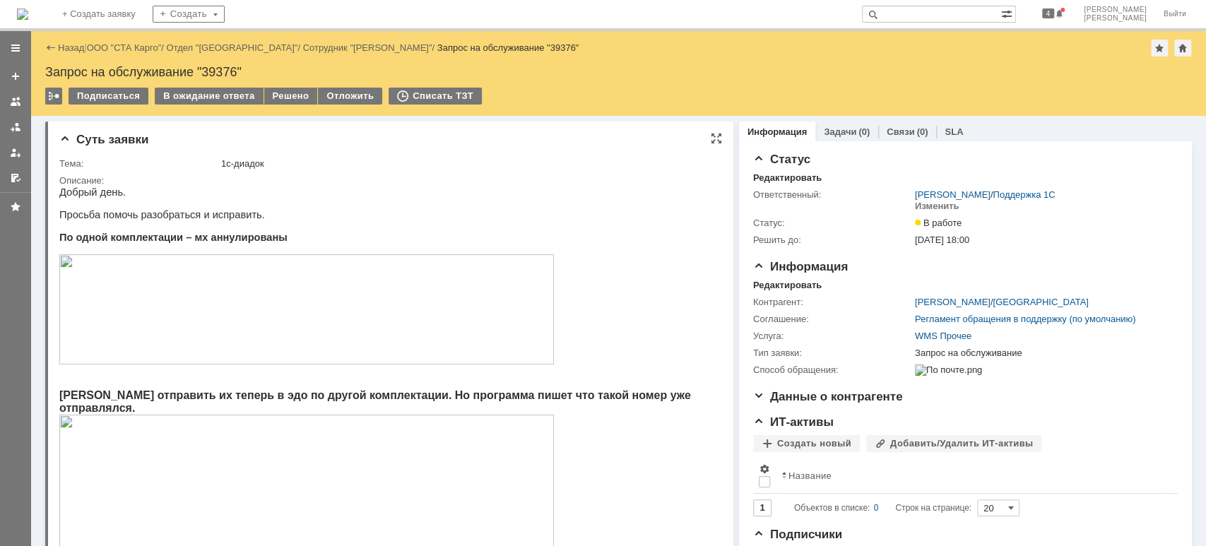
click at [280, 460] on img at bounding box center [306, 491] width 495 height 153
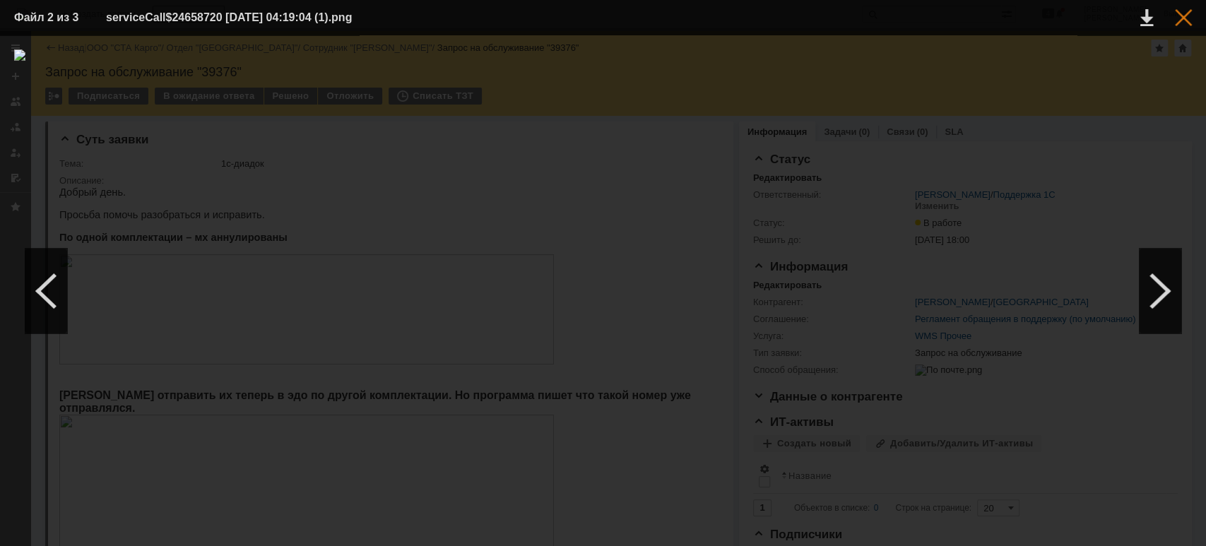
click at [1182, 20] on div at bounding box center [1183, 17] width 17 height 17
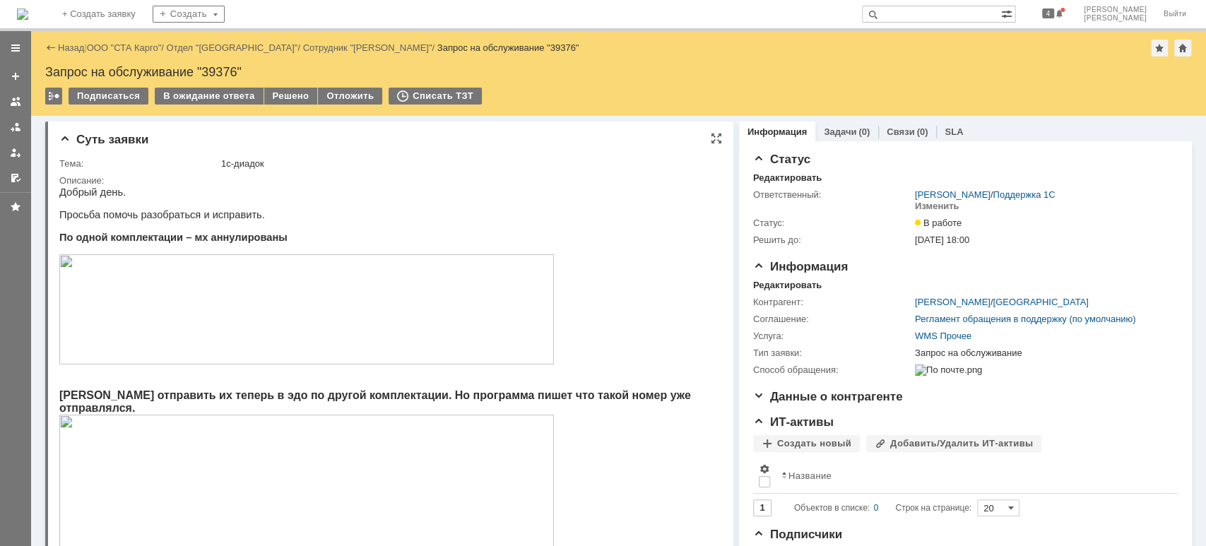
click at [657, 377] on html "Добрый день. Просьба помочь разобраться и исправить. По одной комплектации – мх…" at bounding box center [382, 493] width 647 height 613
click at [208, 100] on div "В ожидание ответа" at bounding box center [209, 96] width 108 height 17
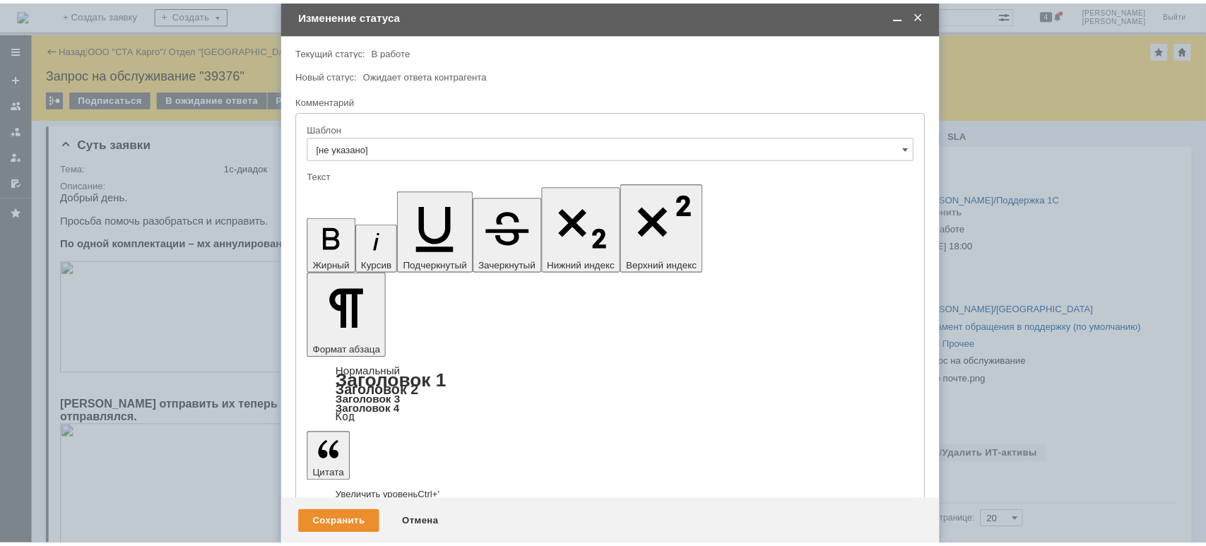
scroll to position [4, 0]
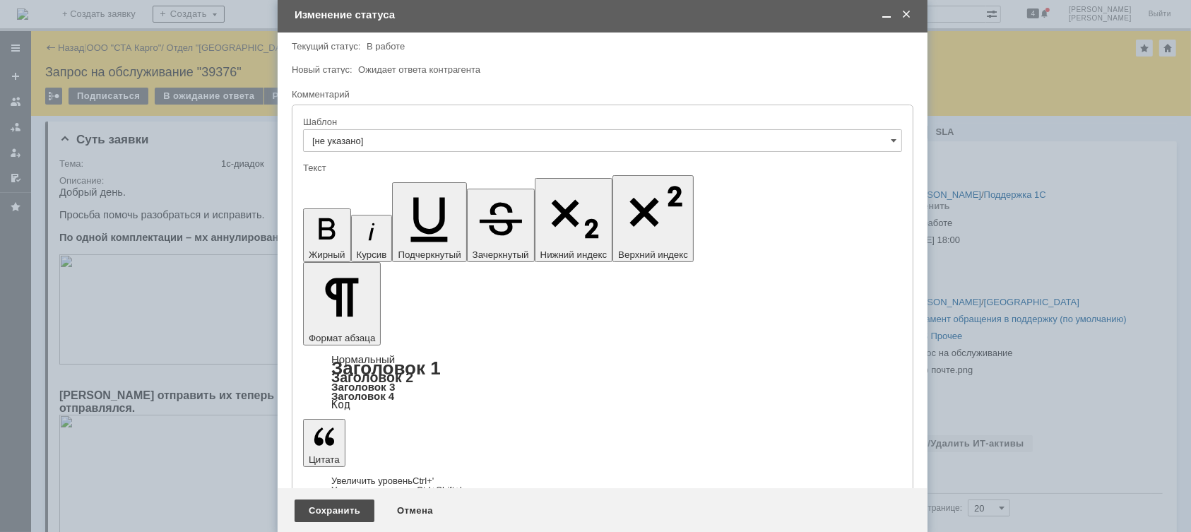
click at [345, 512] on div "Сохранить" at bounding box center [335, 511] width 80 height 23
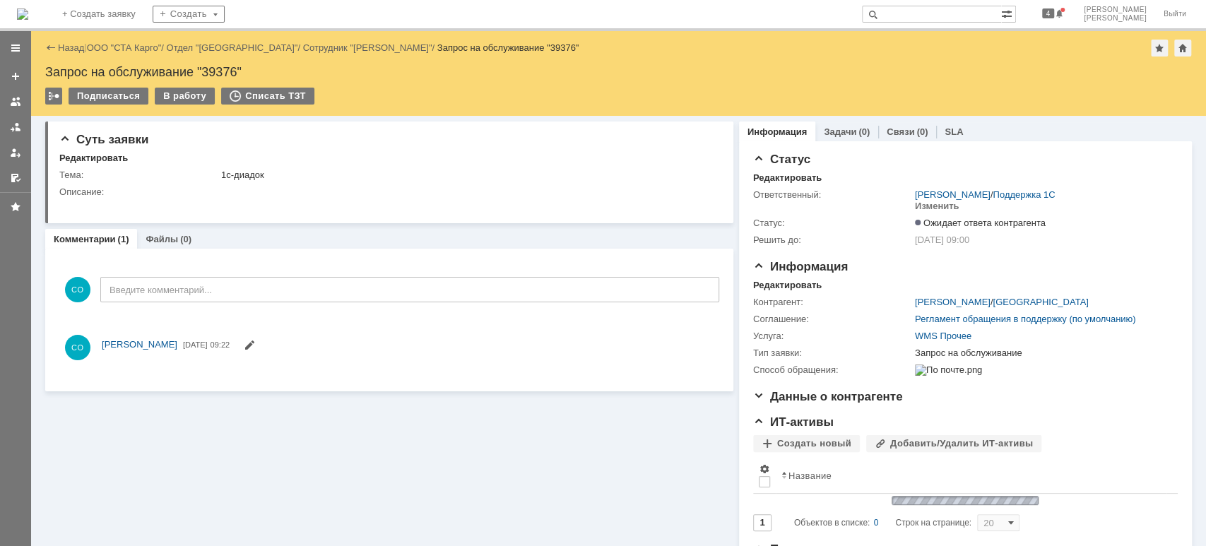
scroll to position [0, 0]
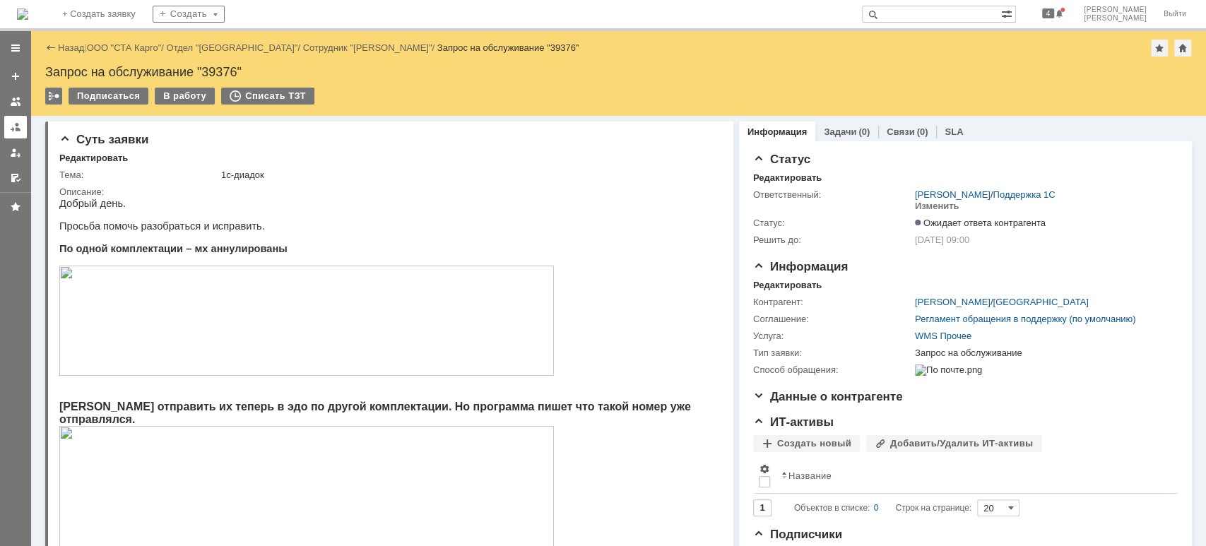
click at [13, 129] on div at bounding box center [15, 127] width 11 height 11
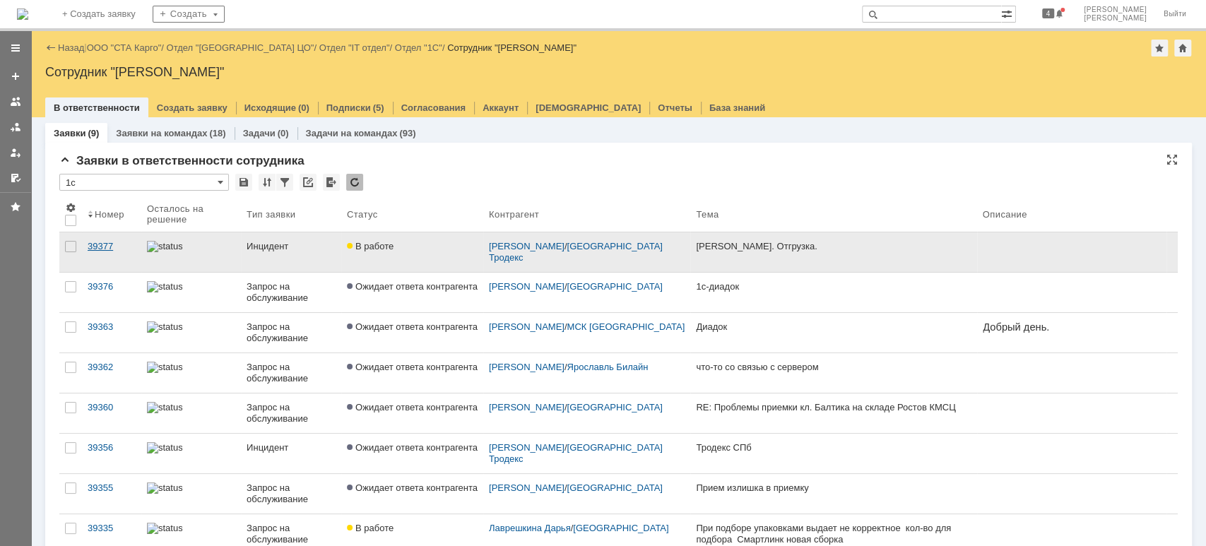
click at [126, 242] on div "39377" at bounding box center [112, 246] width 48 height 11
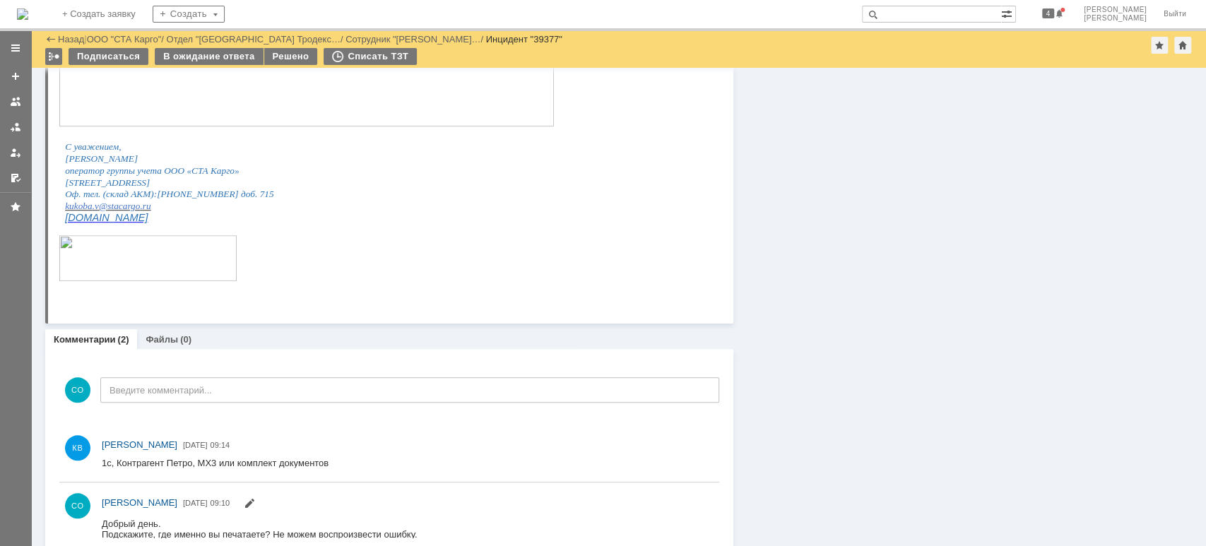
scroll to position [638, 0]
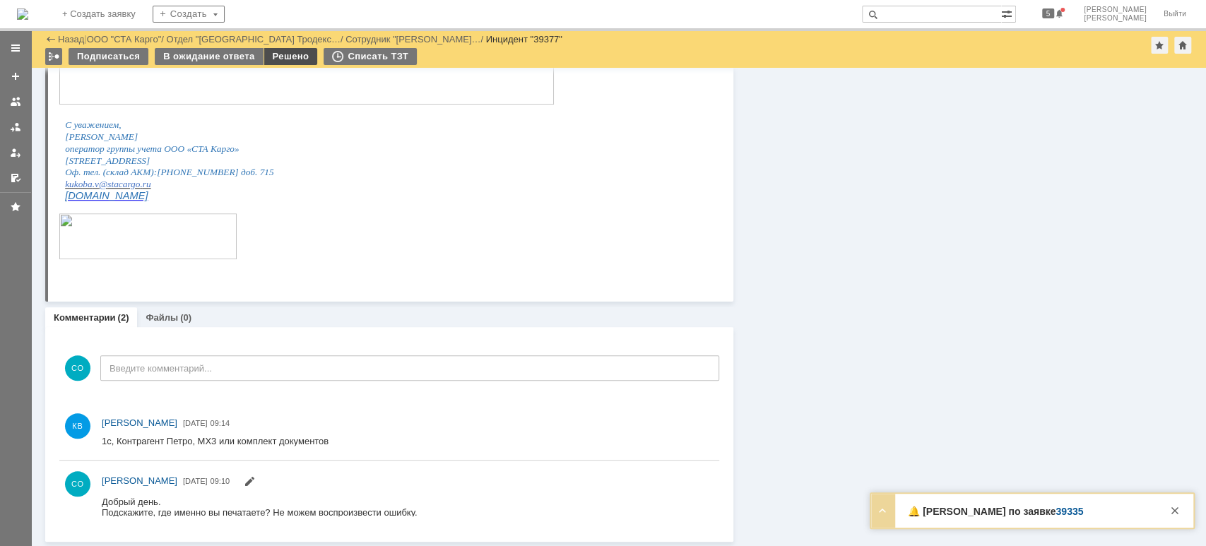
click at [282, 53] on div "Решено" at bounding box center [291, 56] width 54 height 17
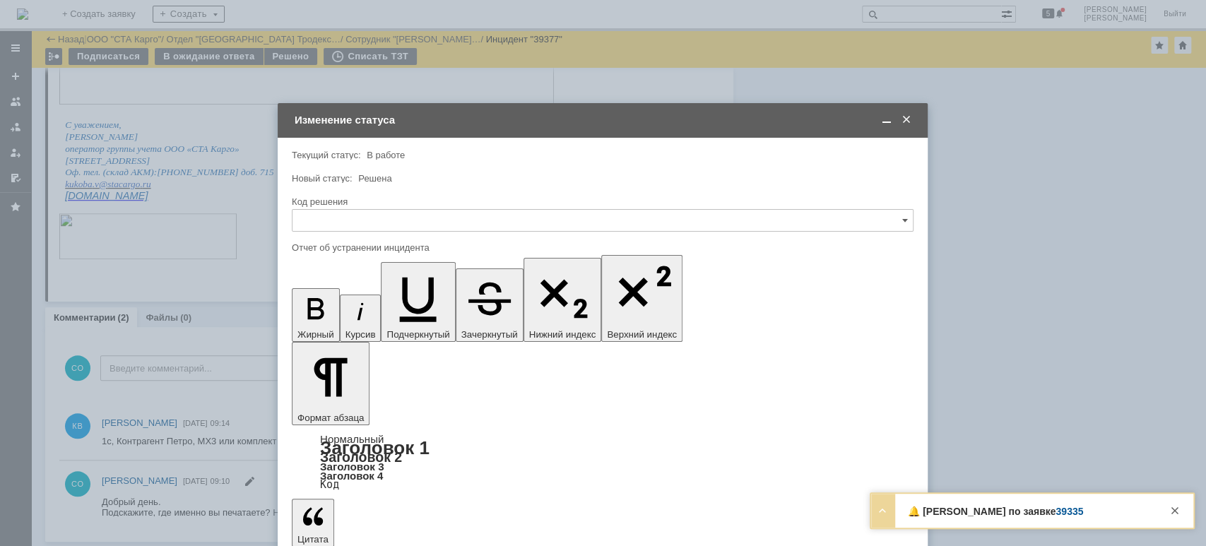
scroll to position [0, 0]
click at [386, 225] on input "text" at bounding box center [603, 220] width 622 height 23
click at [363, 409] on span "Решено" at bounding box center [603, 409] width 604 height 11
type input "Решено"
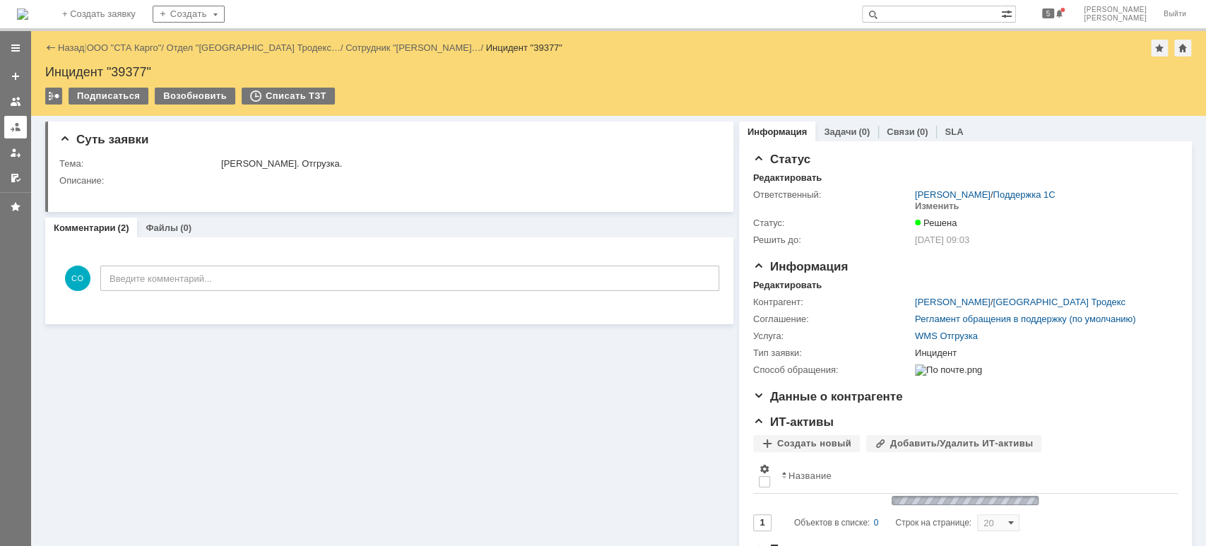
click at [8, 129] on link at bounding box center [15, 127] width 23 height 23
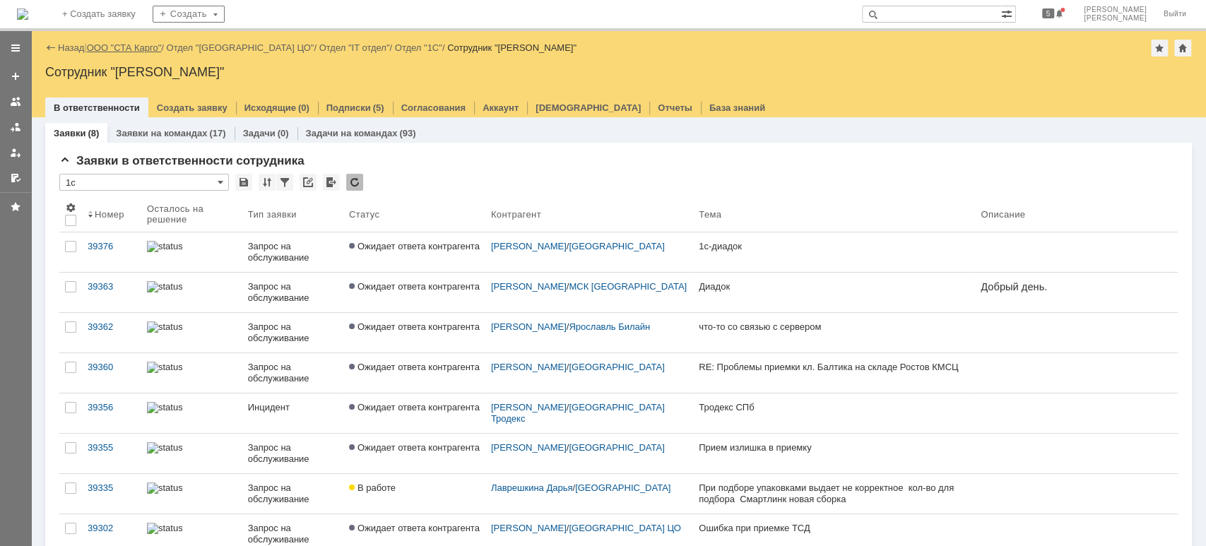
click at [136, 46] on link "ООО "СТА Карго"" at bounding box center [124, 47] width 75 height 11
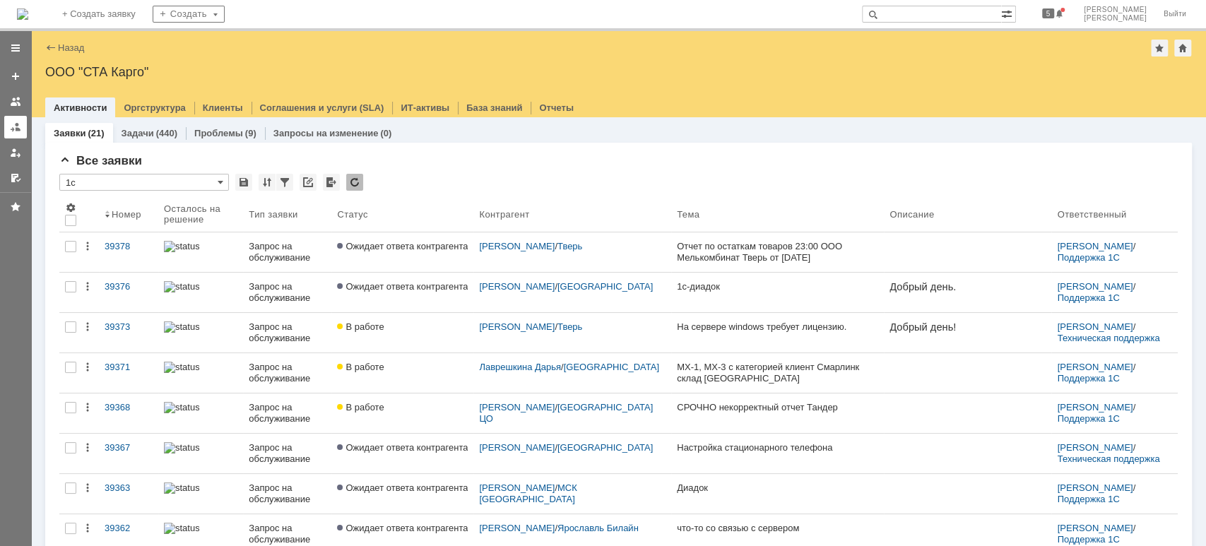
click at [16, 127] on div at bounding box center [15, 127] width 11 height 11
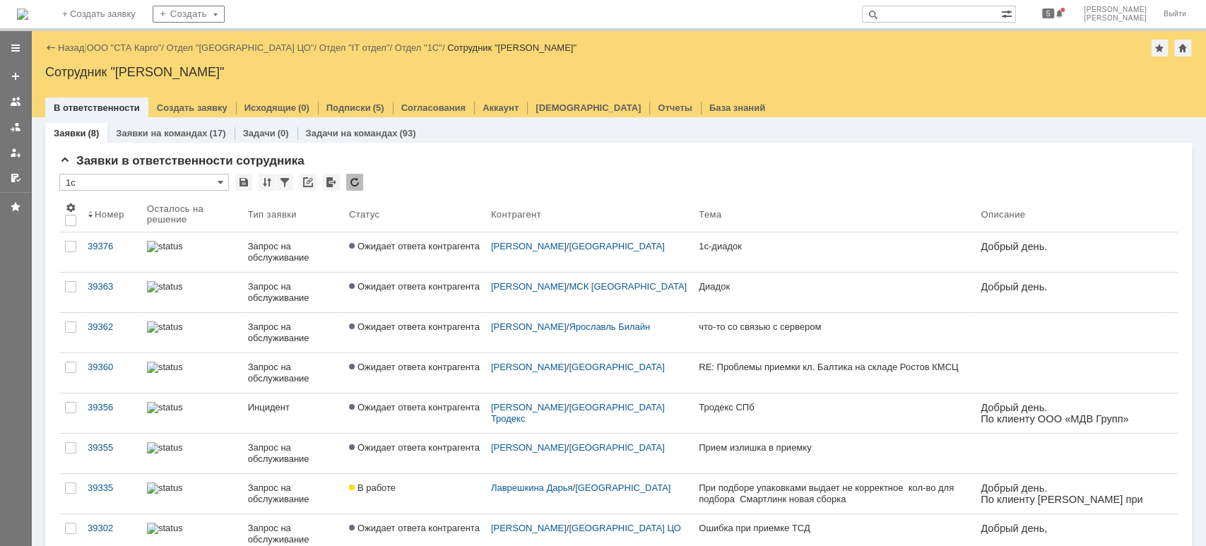
scroll to position [188, 0]
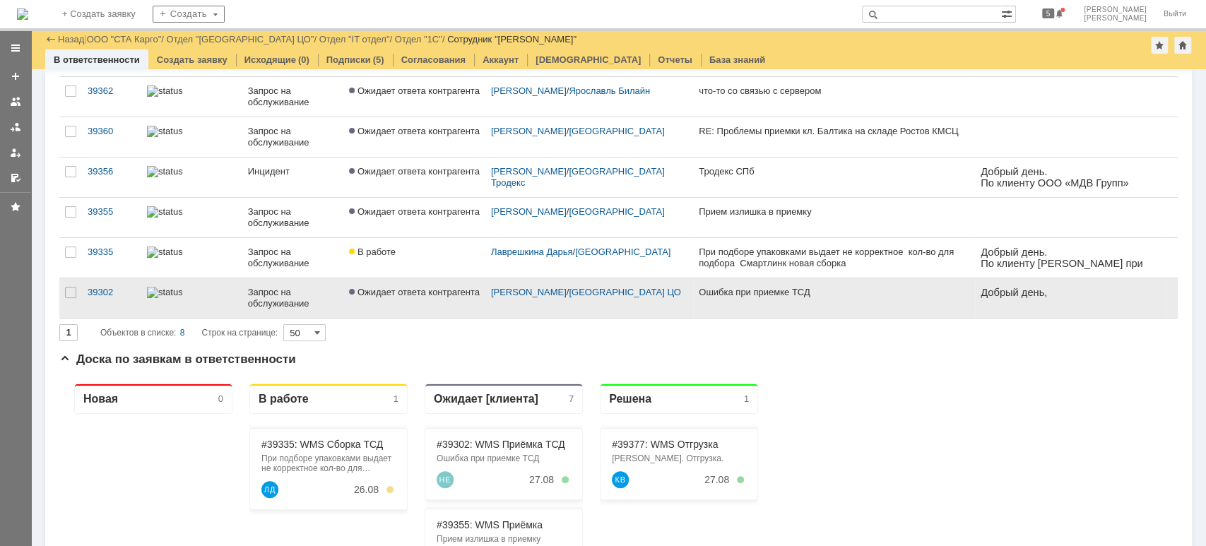
click at [389, 304] on link "Ожидает ответа контрагента" at bounding box center [414, 298] width 142 height 40
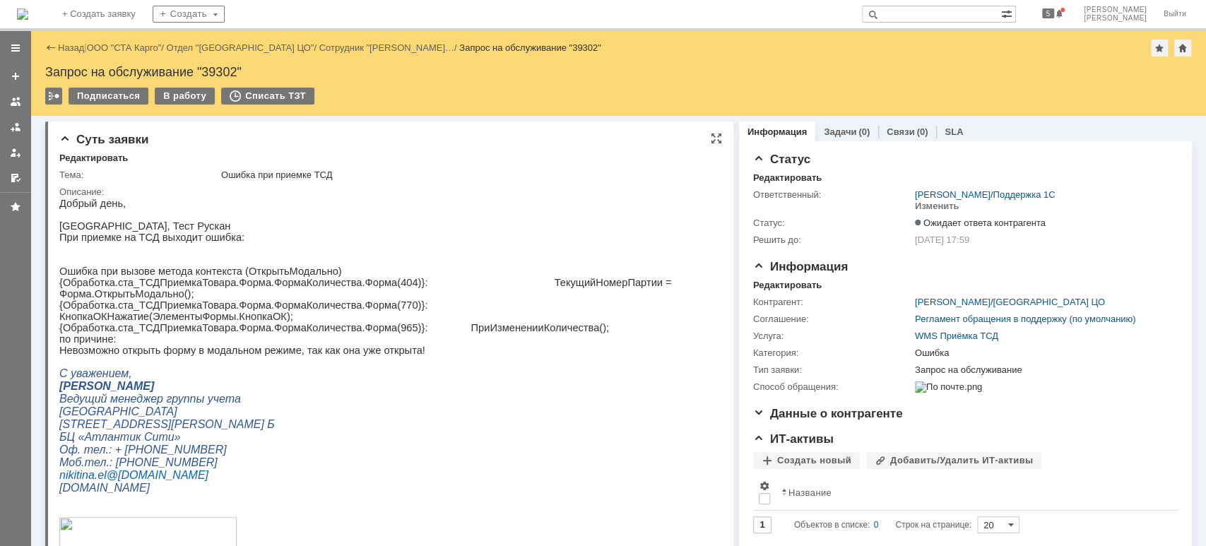
scroll to position [283, 0]
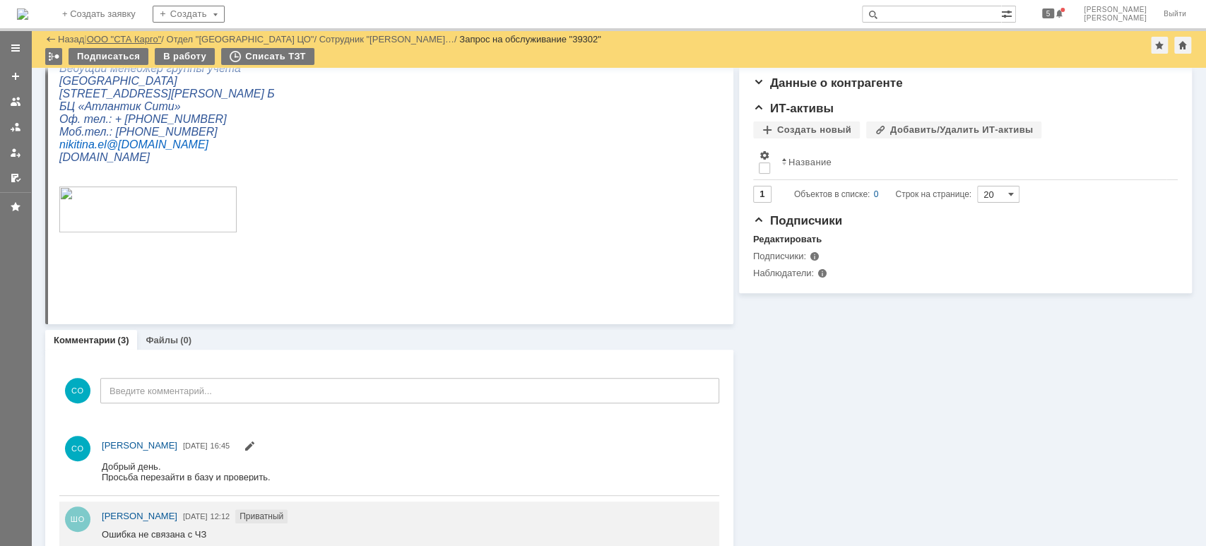
click at [113, 40] on link "ООО "СТА Карго"" at bounding box center [124, 39] width 75 height 11
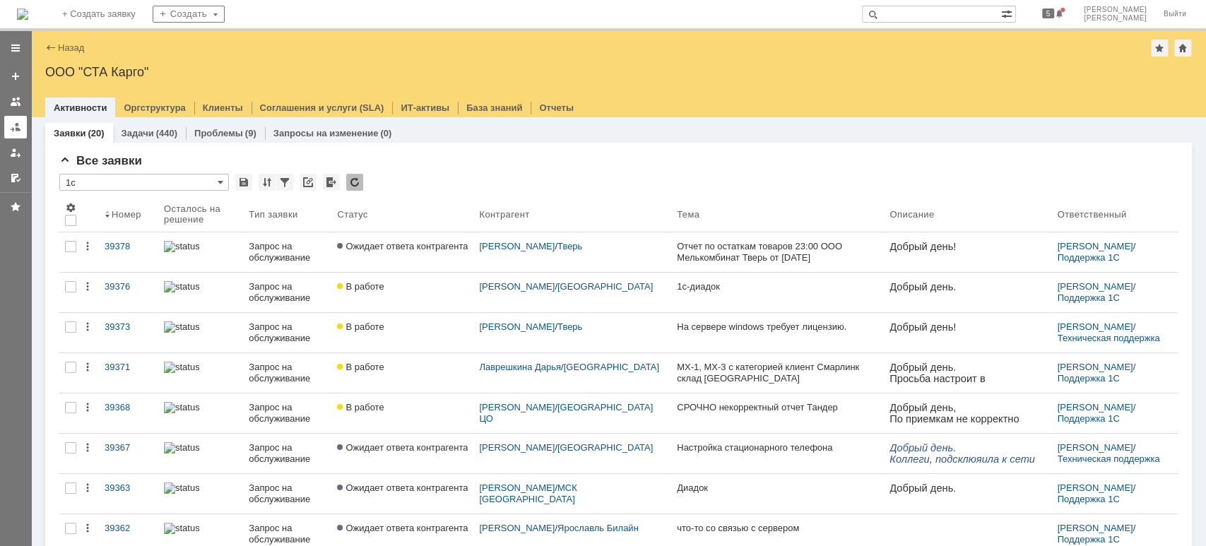
click at [19, 130] on div at bounding box center [15, 127] width 11 height 11
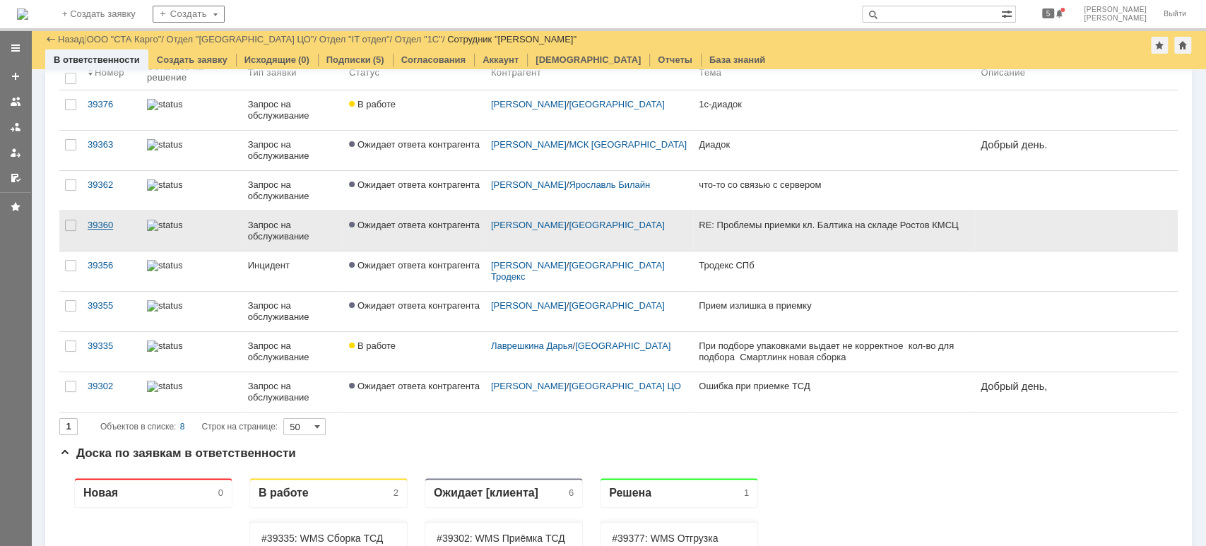
scroll to position [35, 0]
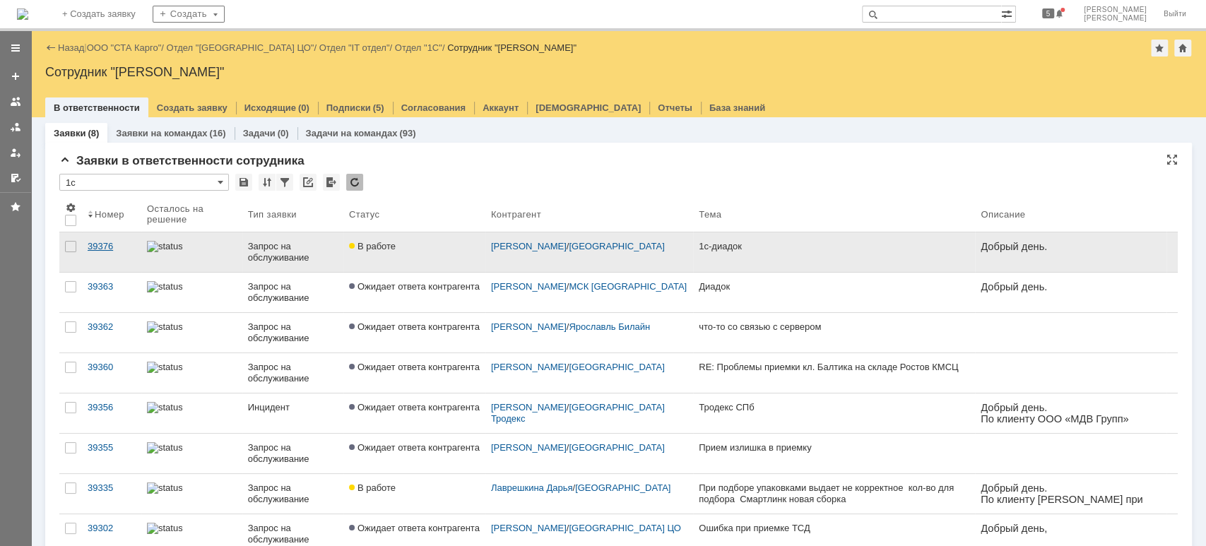
click at [99, 247] on div "39376" at bounding box center [112, 246] width 48 height 11
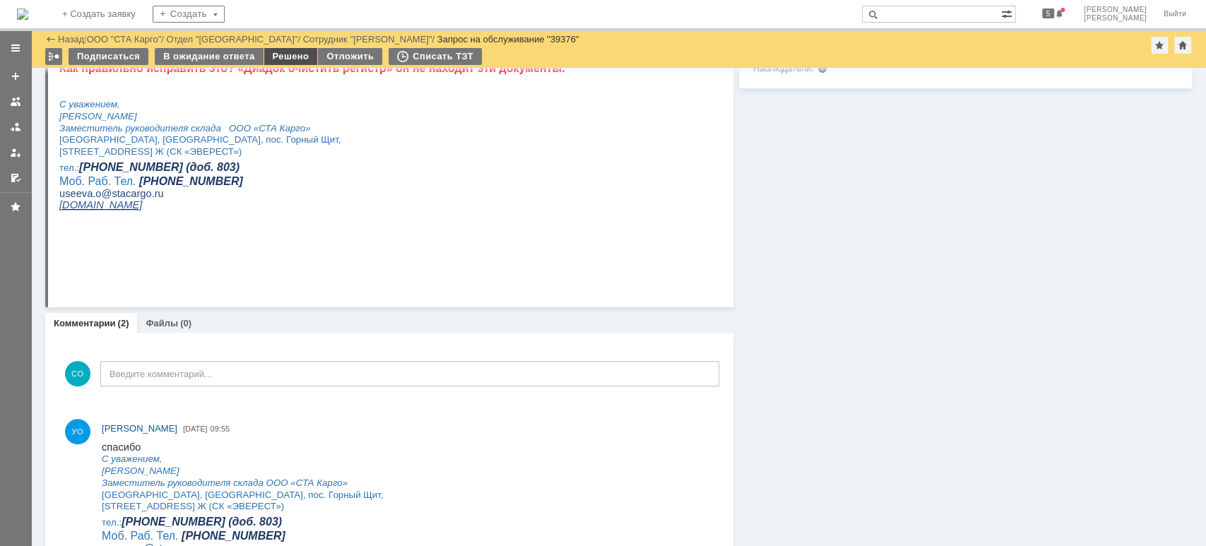
click at [289, 62] on div "Решено" at bounding box center [291, 56] width 54 height 17
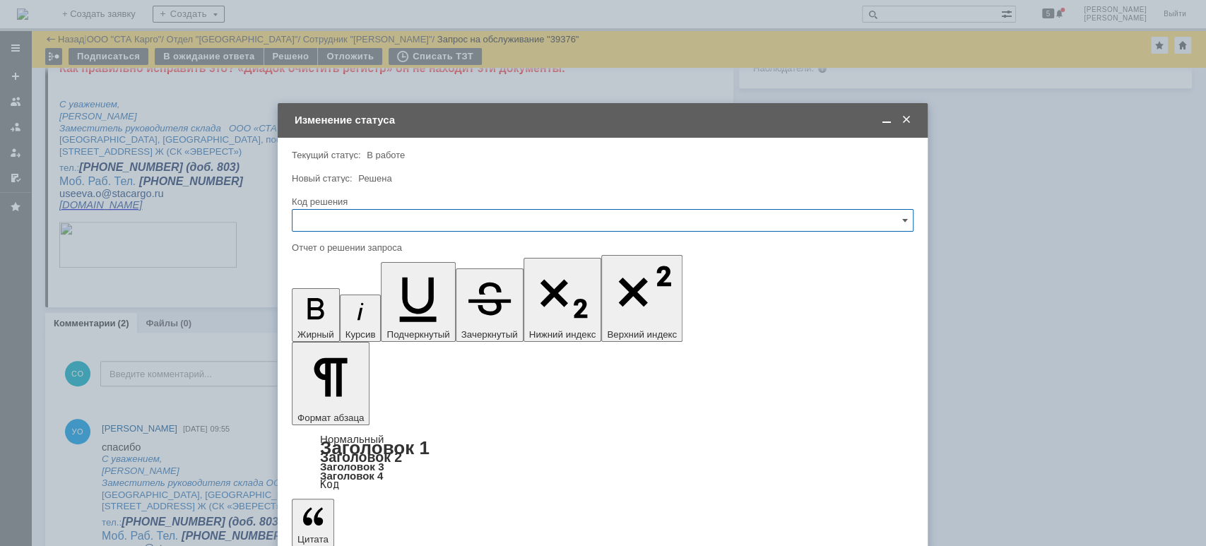
click at [368, 215] on input "text" at bounding box center [603, 220] width 622 height 23
click at [325, 401] on div "Решено" at bounding box center [603, 410] width 620 height 23
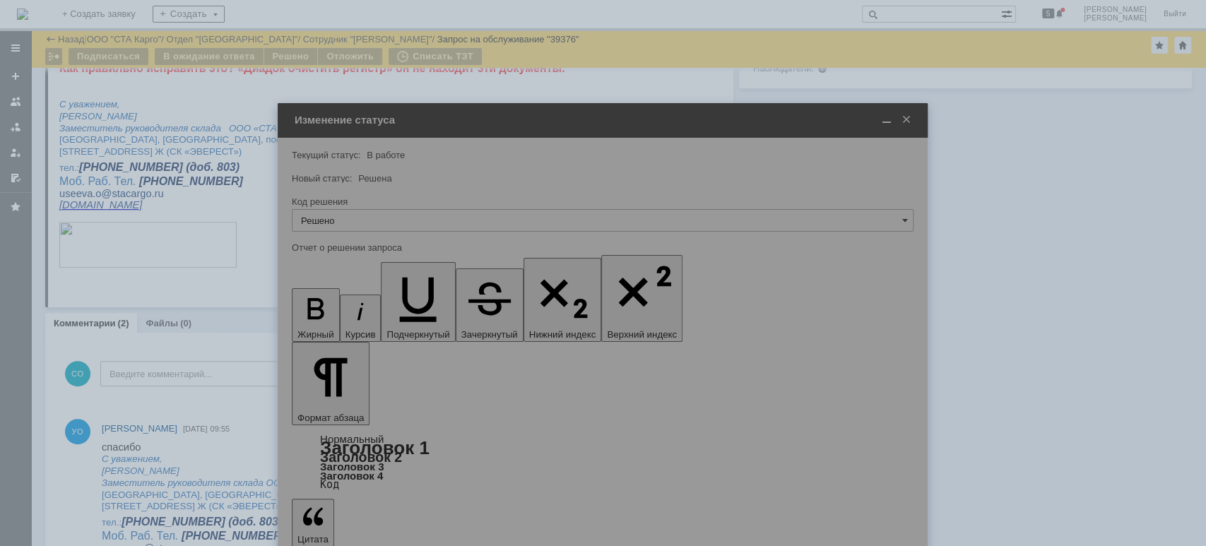
type input "Решено"
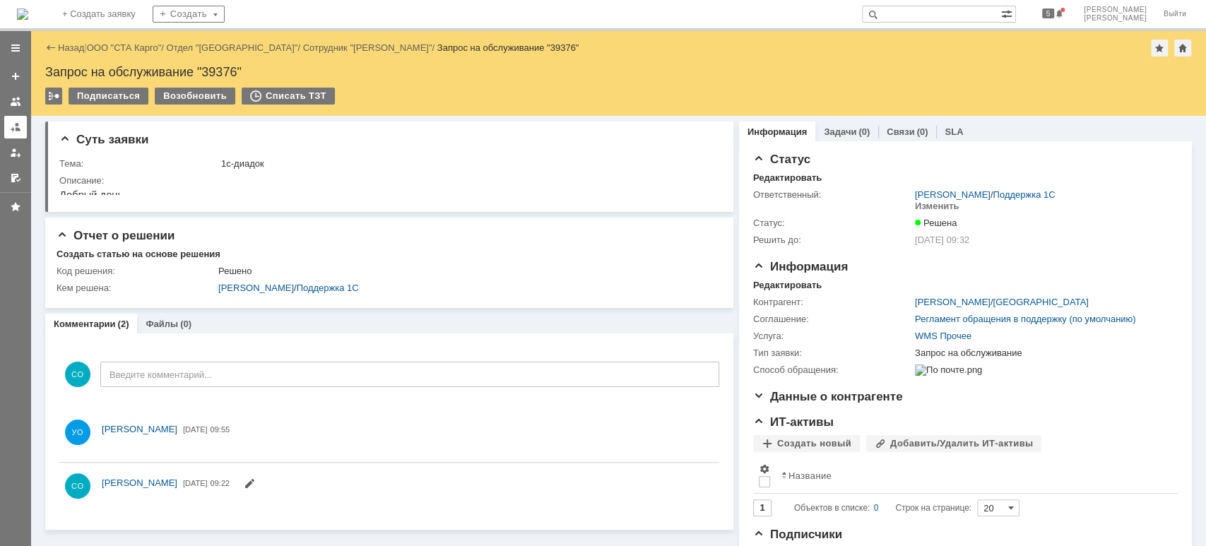
click at [17, 131] on div at bounding box center [15, 127] width 11 height 11
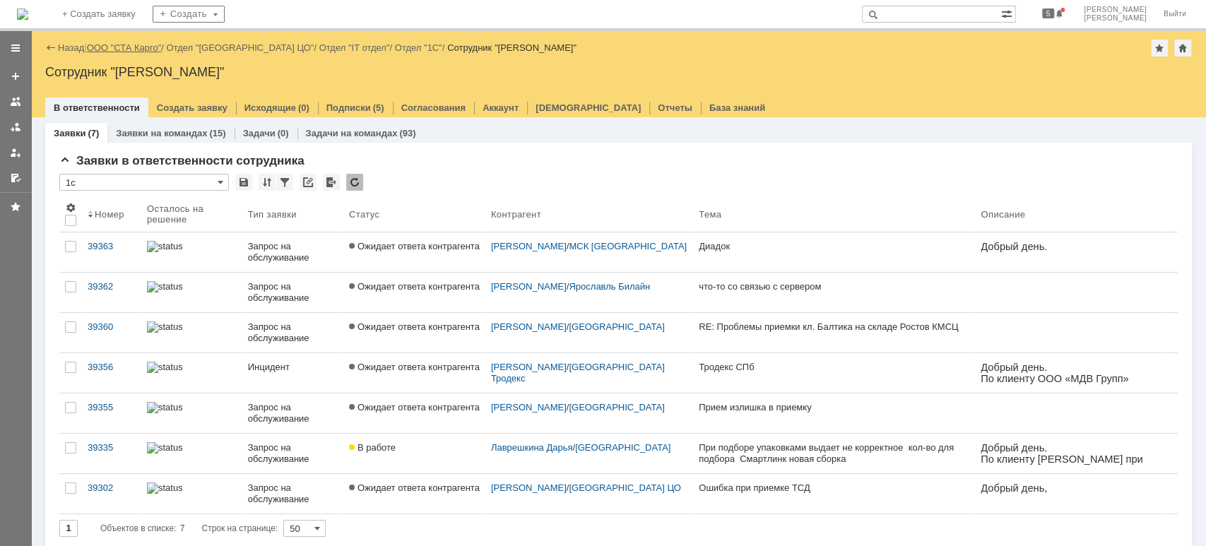
drag, startPoint x: 126, startPoint y: 37, endPoint x: 122, endPoint y: 43, distance: 8.1
click at [124, 37] on div "Назад | ООО "СТА Карго" / Отдел "[GEOGRAPHIC_DATA] ЦО" / Отдел "IT отдел" / Отд…" at bounding box center [618, 74] width 1175 height 86
click at [122, 45] on link "ООО "СТА Карго"" at bounding box center [124, 47] width 75 height 11
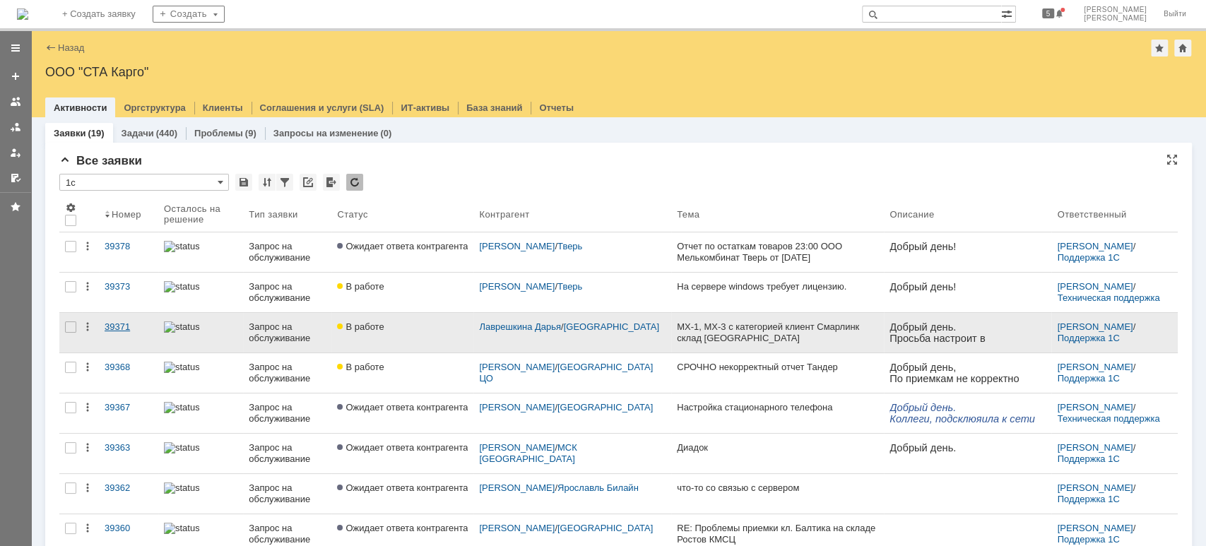
click at [132, 326] on div "39371" at bounding box center [129, 327] width 48 height 11
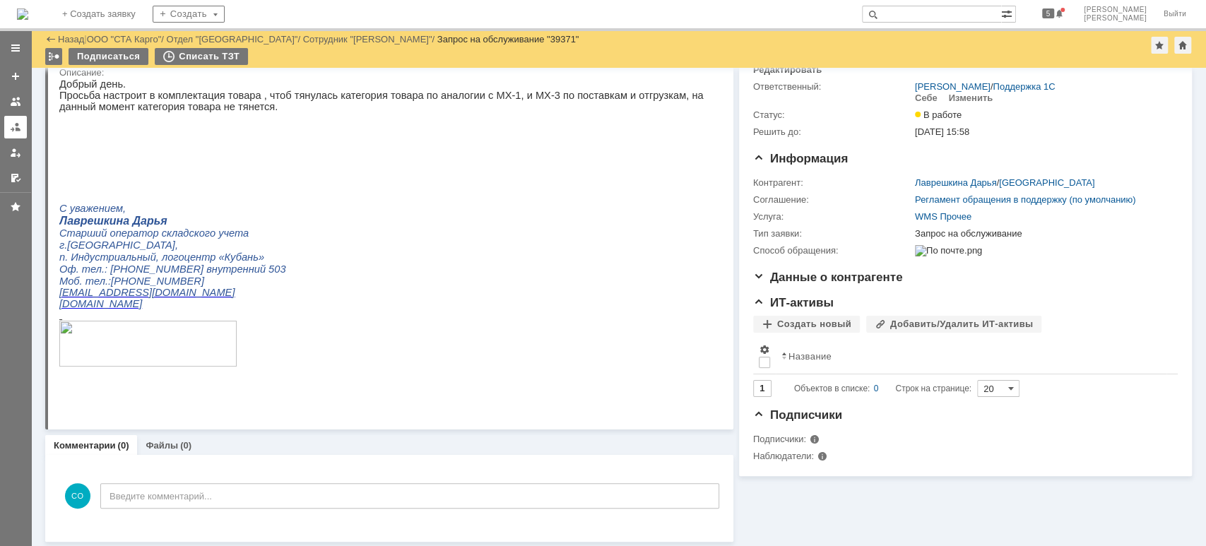
click at [8, 124] on link at bounding box center [15, 127] width 23 height 23
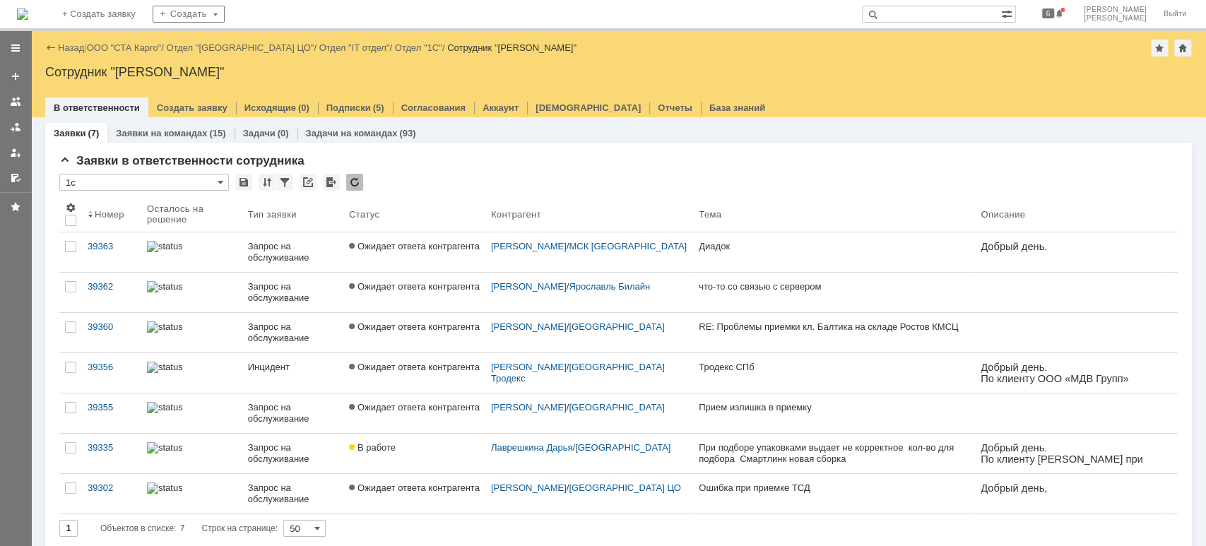
drag, startPoint x: 129, startPoint y: 42, endPoint x: 139, endPoint y: 62, distance: 22.4
click at [129, 42] on link "ООО "СТА Карго"" at bounding box center [124, 47] width 75 height 11
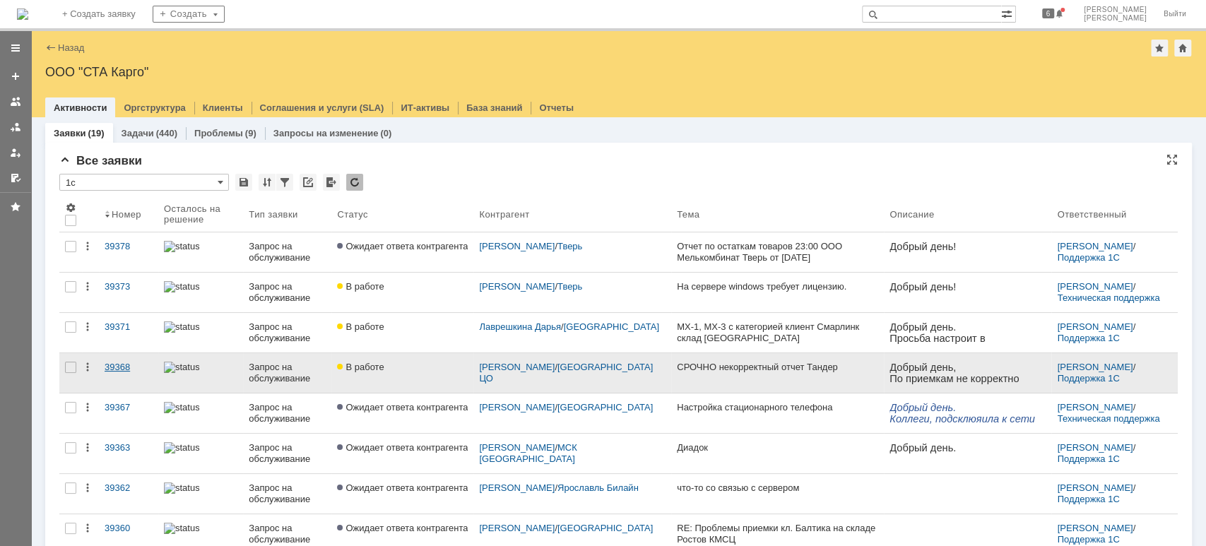
click at [123, 367] on div "39368" at bounding box center [129, 367] width 48 height 11
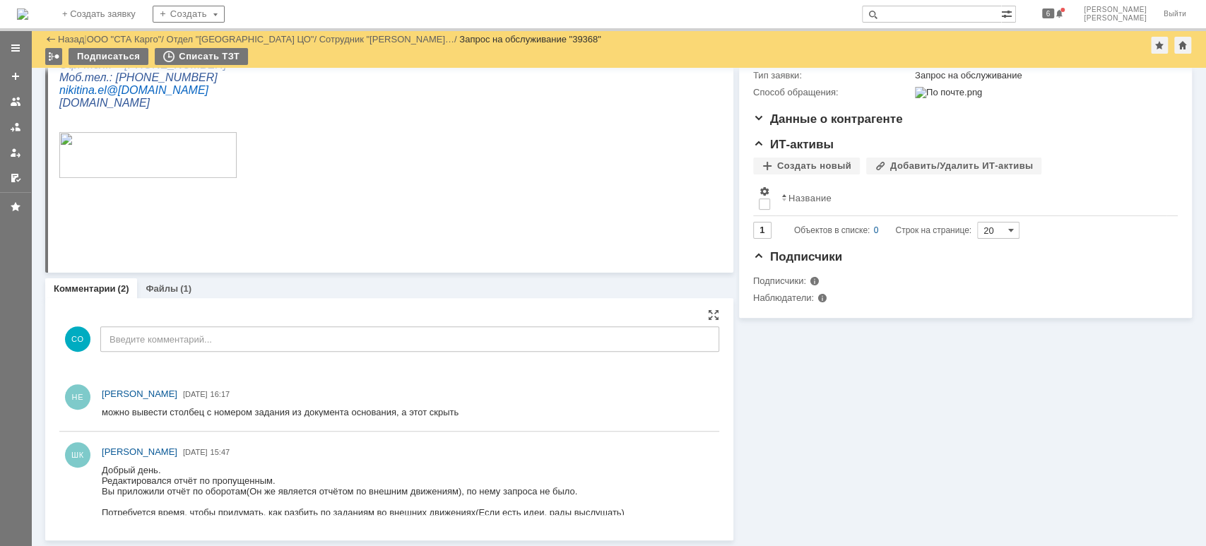
scroll to position [235, 0]
click at [11, 134] on link at bounding box center [15, 127] width 23 height 23
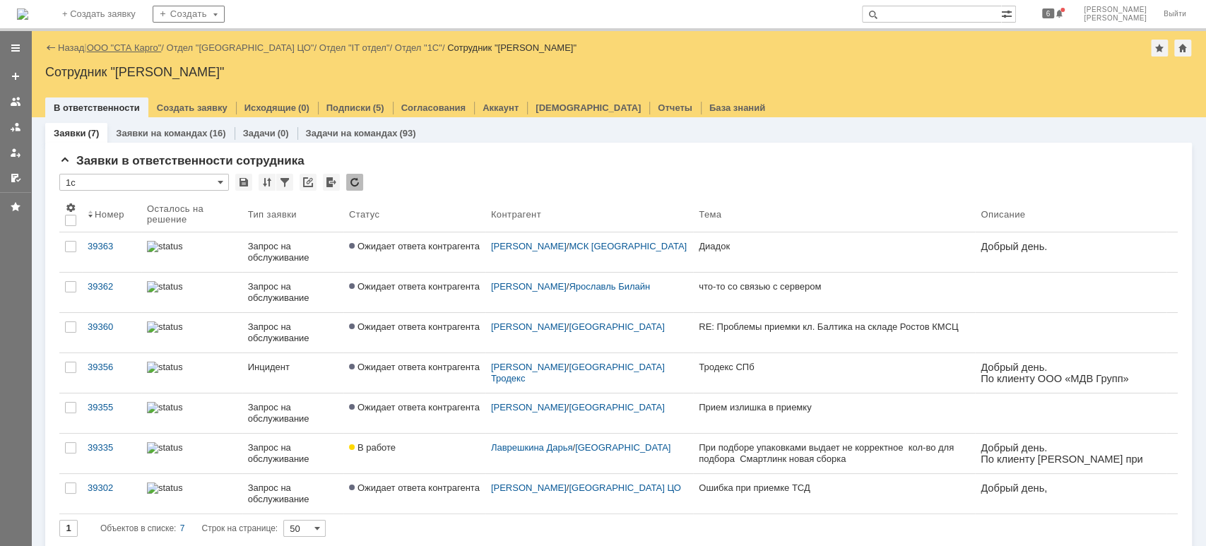
click at [126, 48] on link "ООО "СТА Карго"" at bounding box center [124, 47] width 75 height 11
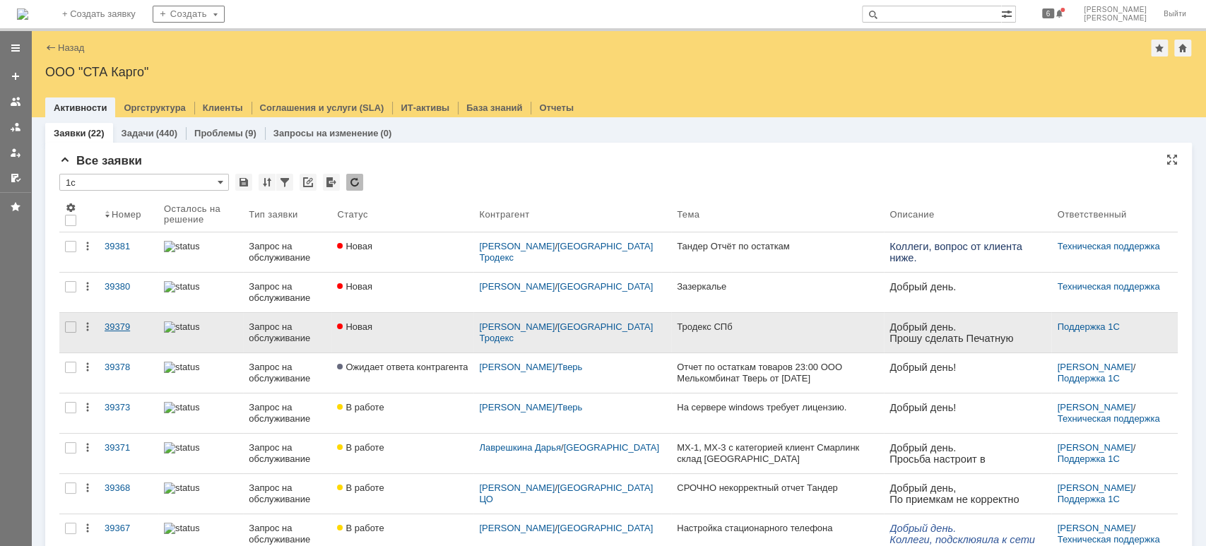
click at [119, 322] on div "39379" at bounding box center [129, 327] width 48 height 11
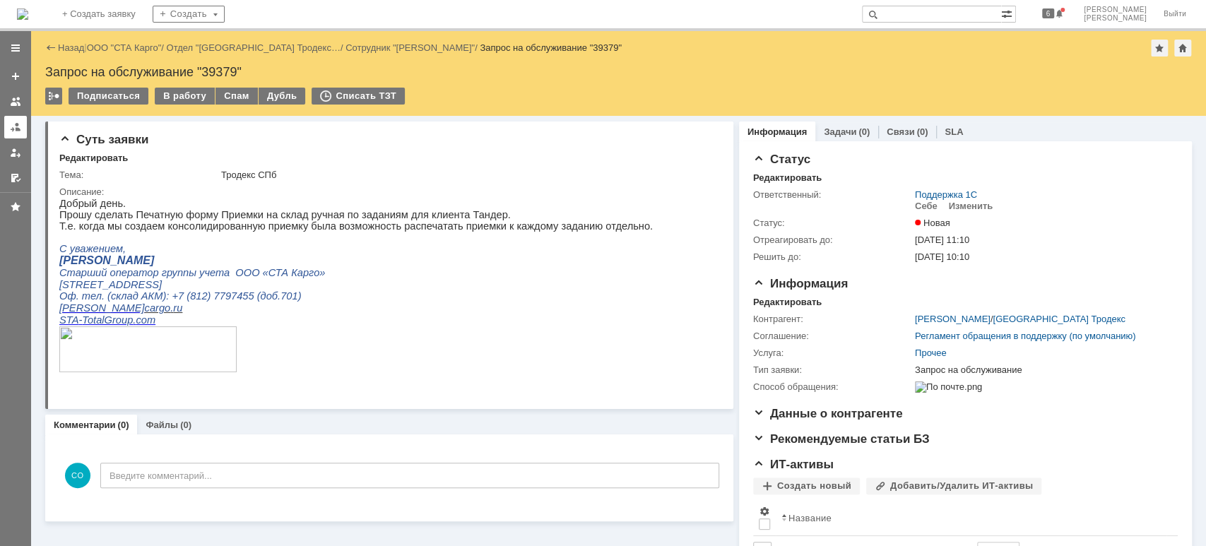
click at [20, 124] on div at bounding box center [15, 127] width 11 height 11
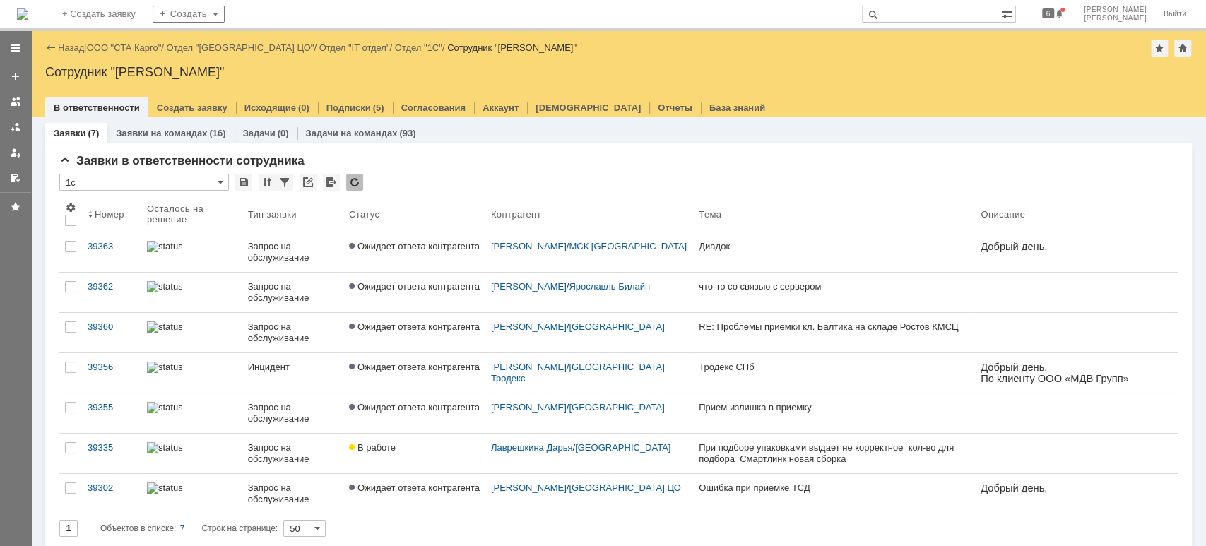
click at [134, 49] on link "ООО "СТА Карго"" at bounding box center [124, 47] width 75 height 11
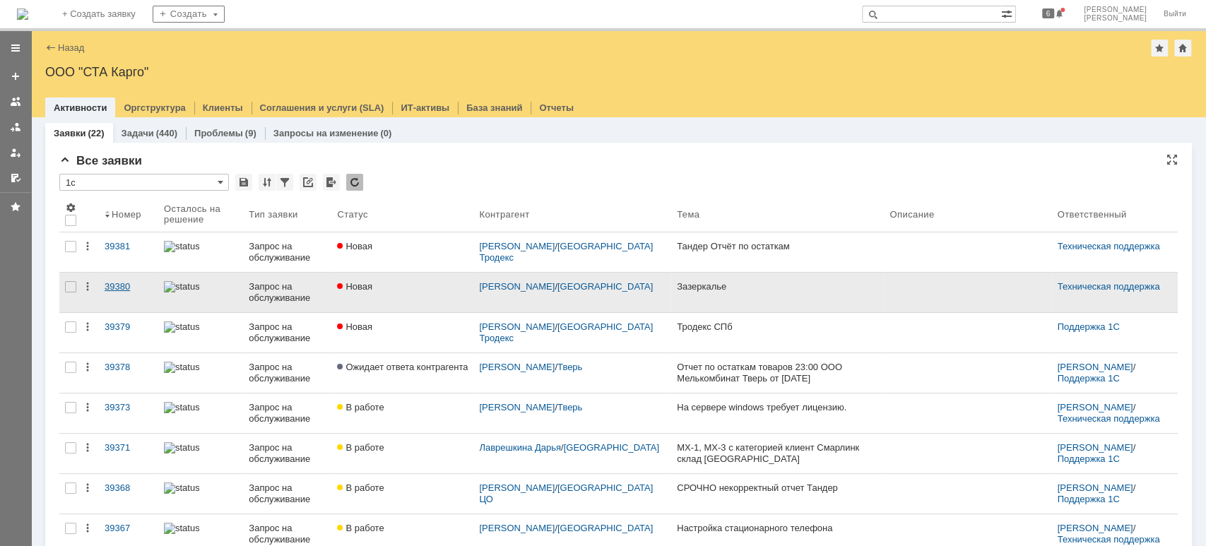
click at [117, 288] on div "39380" at bounding box center [129, 286] width 48 height 11
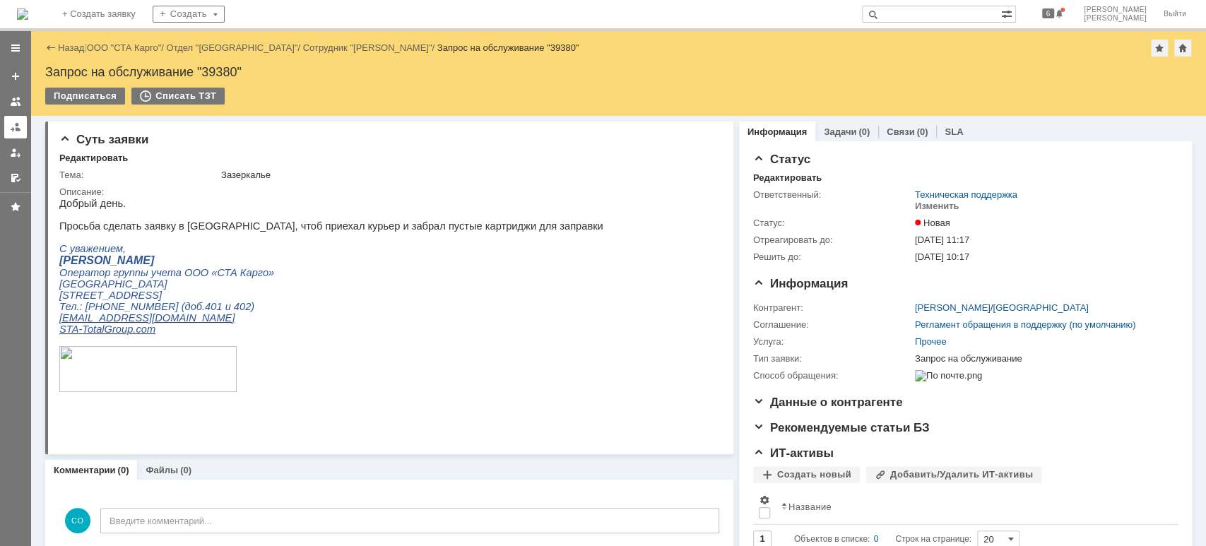
click at [11, 127] on div at bounding box center [15, 127] width 11 height 11
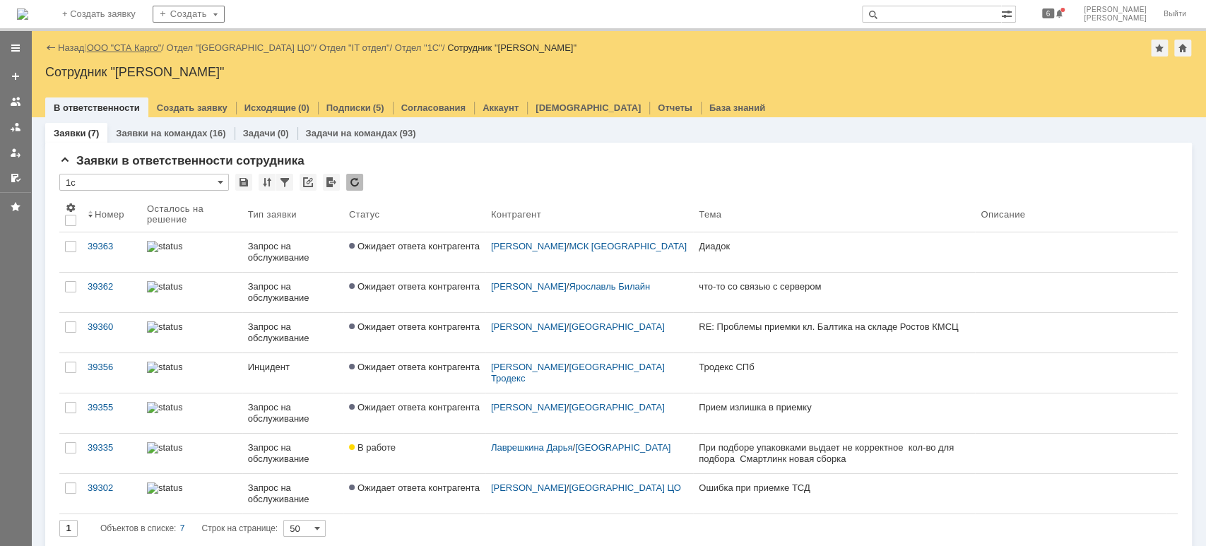
click at [111, 45] on link "ООО "СТА Карго"" at bounding box center [124, 47] width 75 height 11
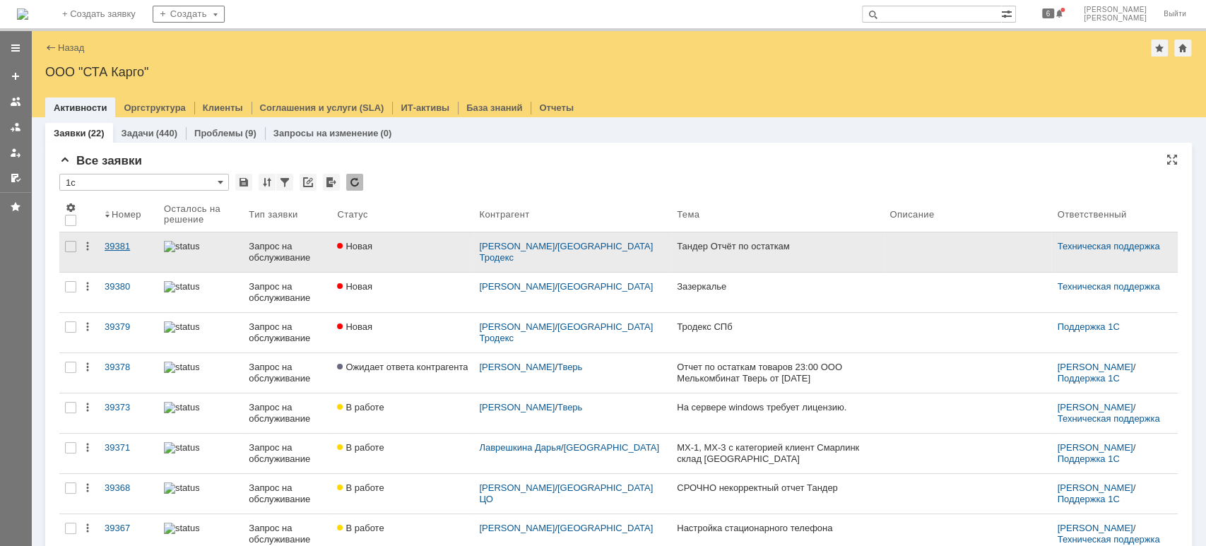
click at [123, 240] on link "39381" at bounding box center [128, 253] width 59 height 40
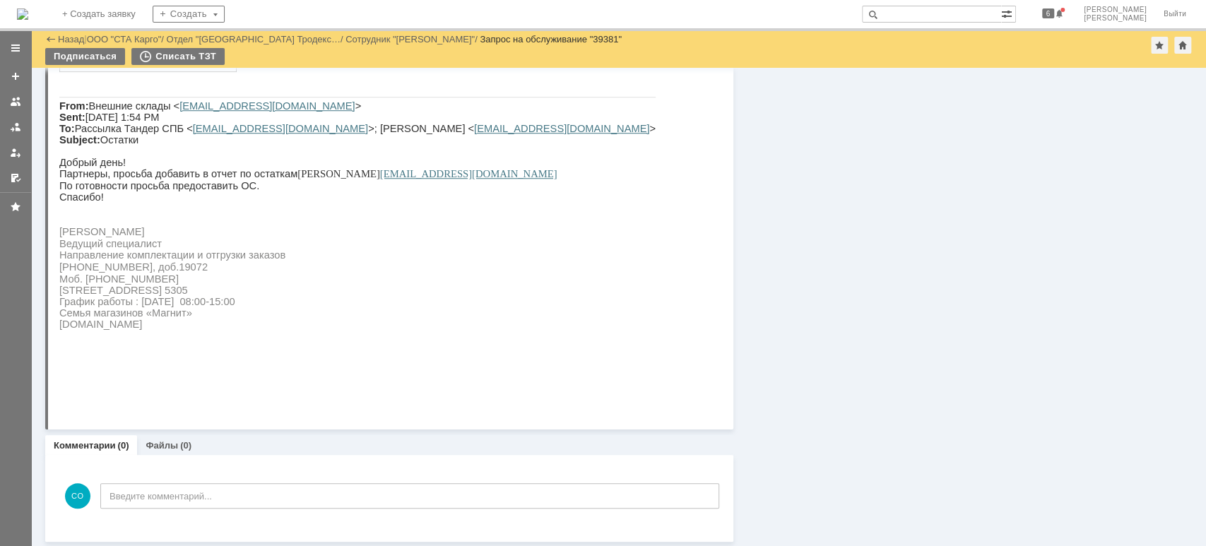
scroll to position [659, 0]
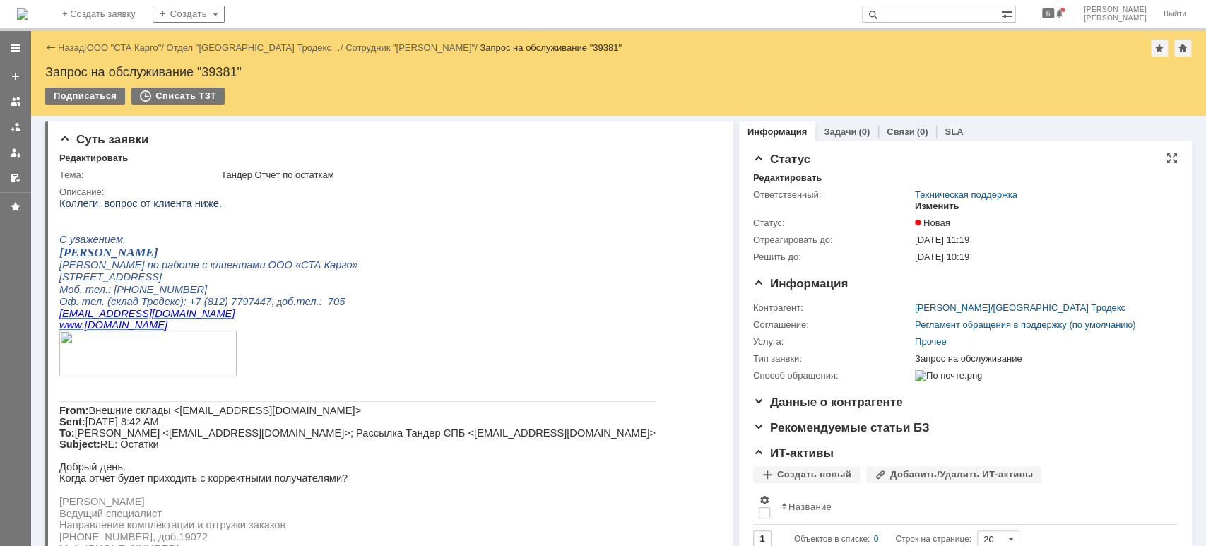
click at [933, 206] on div "Изменить" at bounding box center [937, 206] width 45 height 11
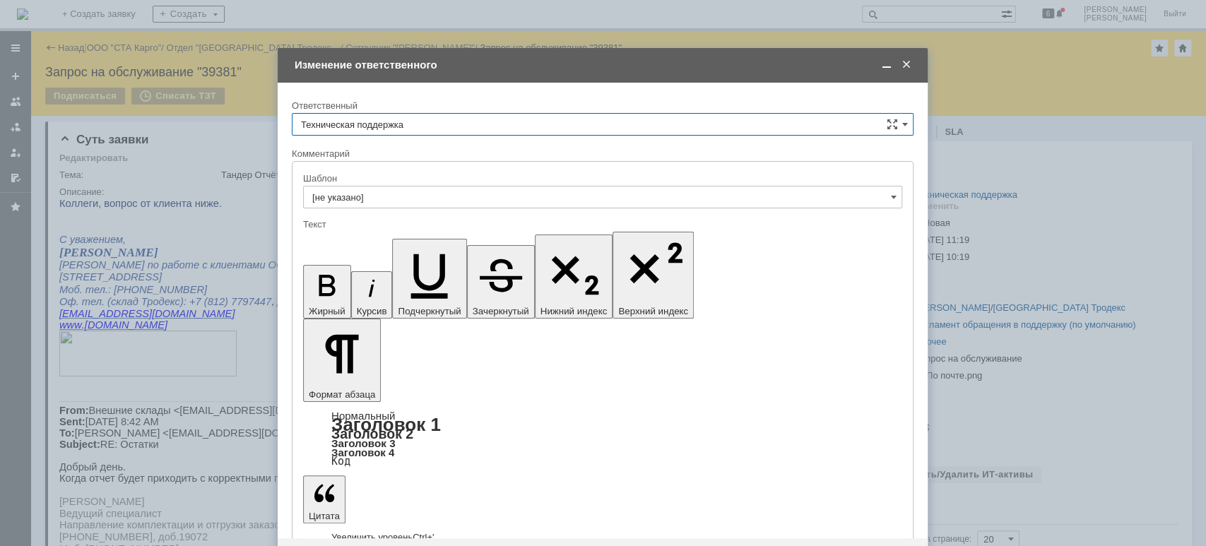
scroll to position [0, 0]
click at [448, 122] on input "Техническая поддержка" at bounding box center [603, 124] width 622 height 23
click at [410, 197] on span "[PERSON_NAME]" at bounding box center [603, 197] width 604 height 11
type input "[PERSON_NAME]"
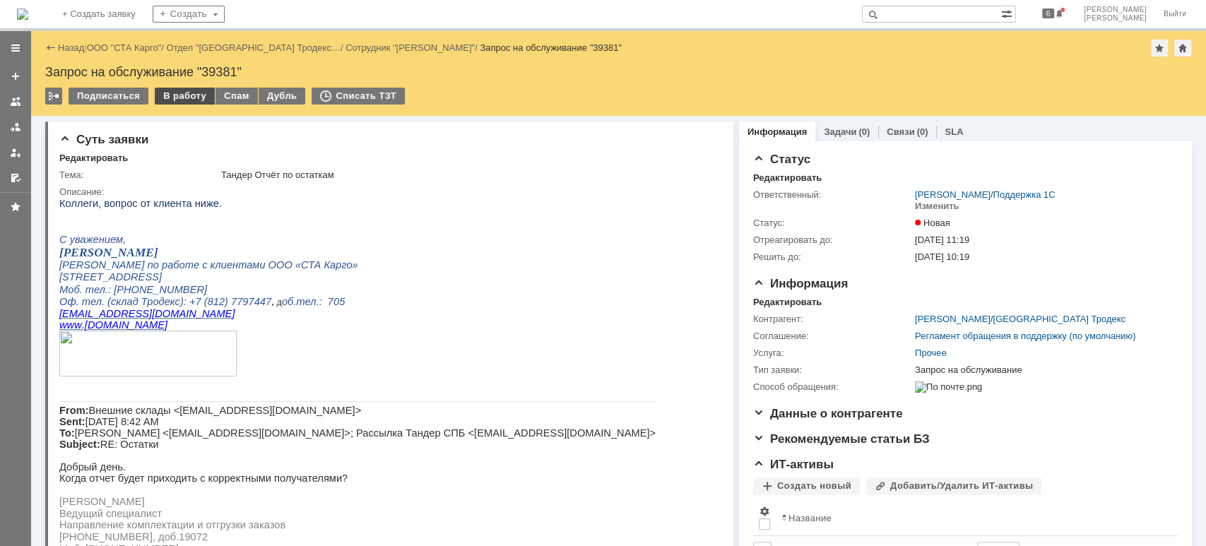
click at [182, 102] on div "В работу" at bounding box center [185, 96] width 60 height 17
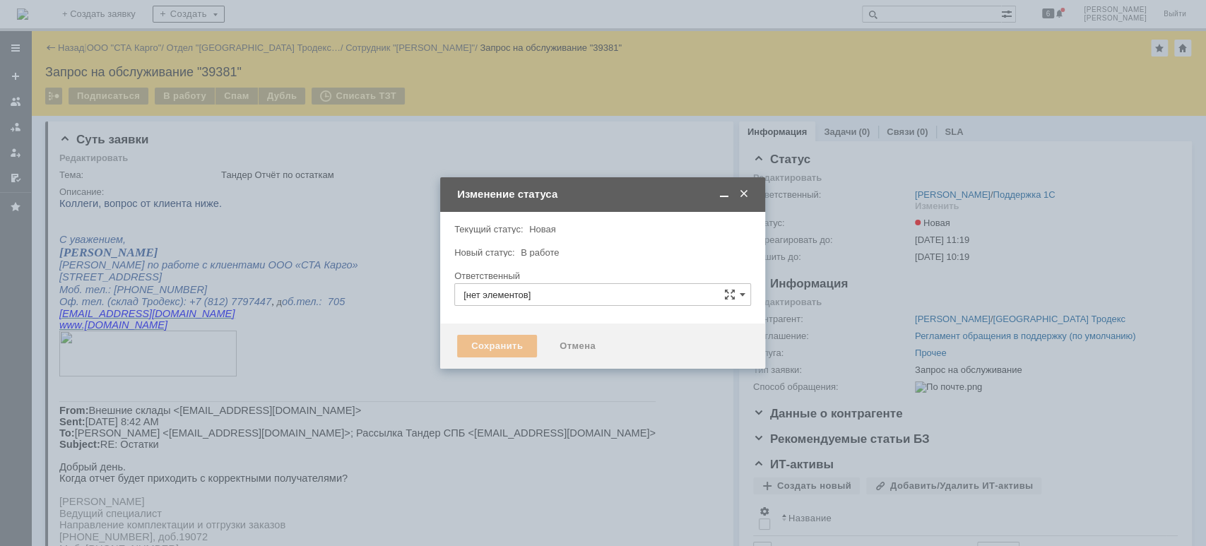
type input "[PERSON_NAME]"
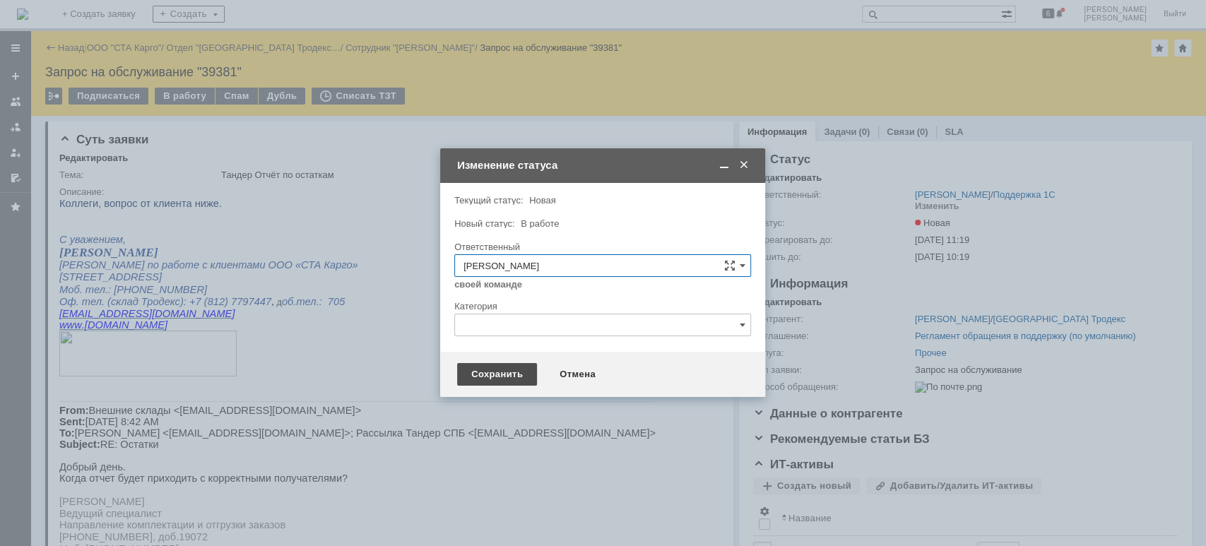
click at [501, 373] on div "Сохранить" at bounding box center [497, 374] width 80 height 23
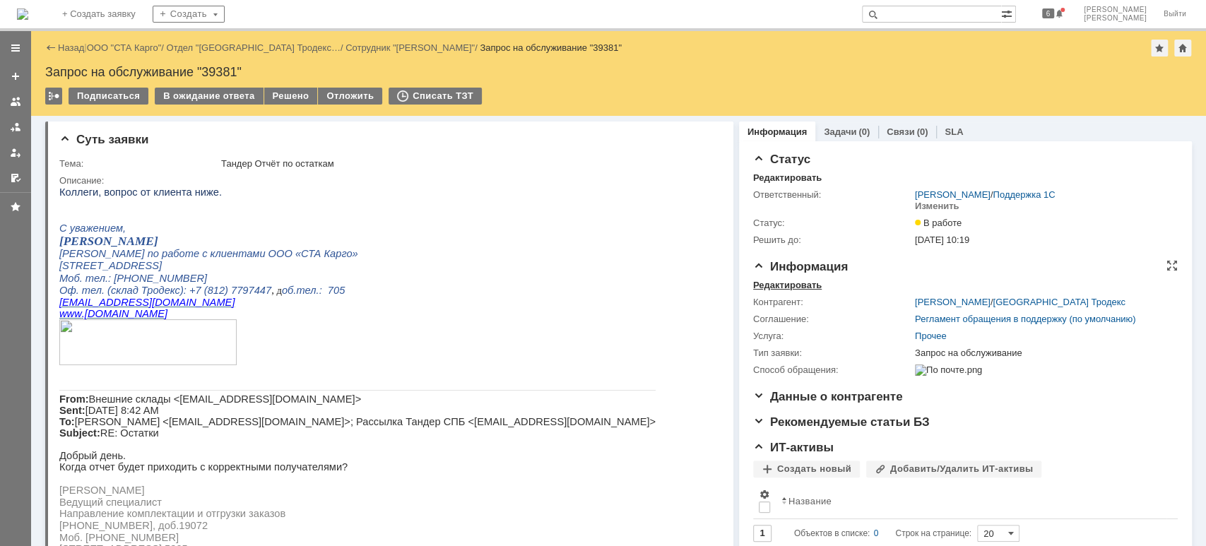
click at [780, 285] on div "Редактировать" at bounding box center [787, 285] width 69 height 11
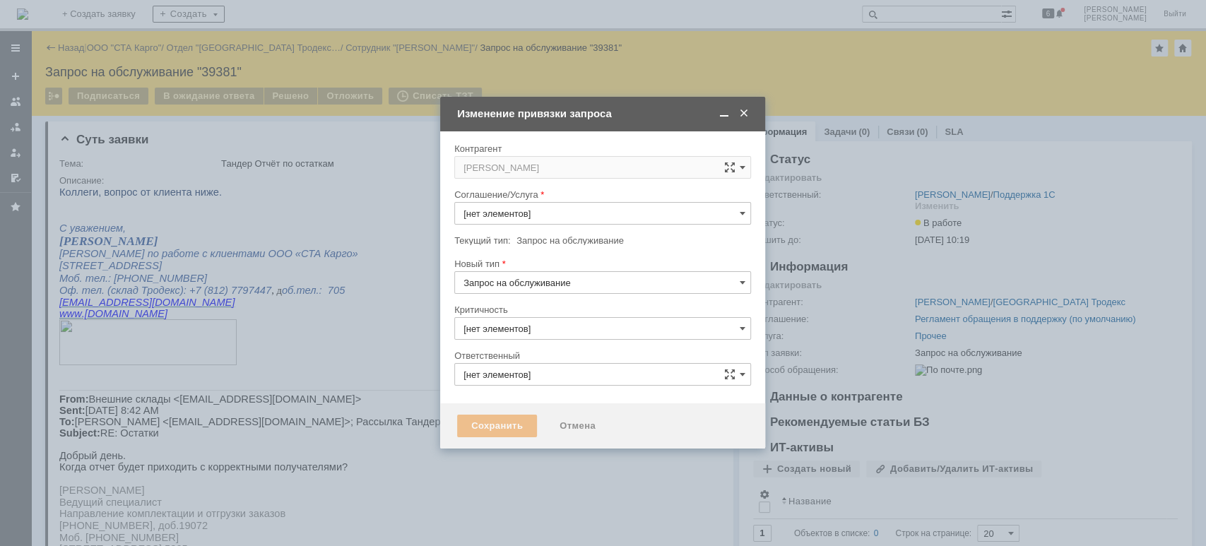
type input "3. Низкая"
type input "[PERSON_NAME]"
type input "Прочее"
type input "[не указано]"
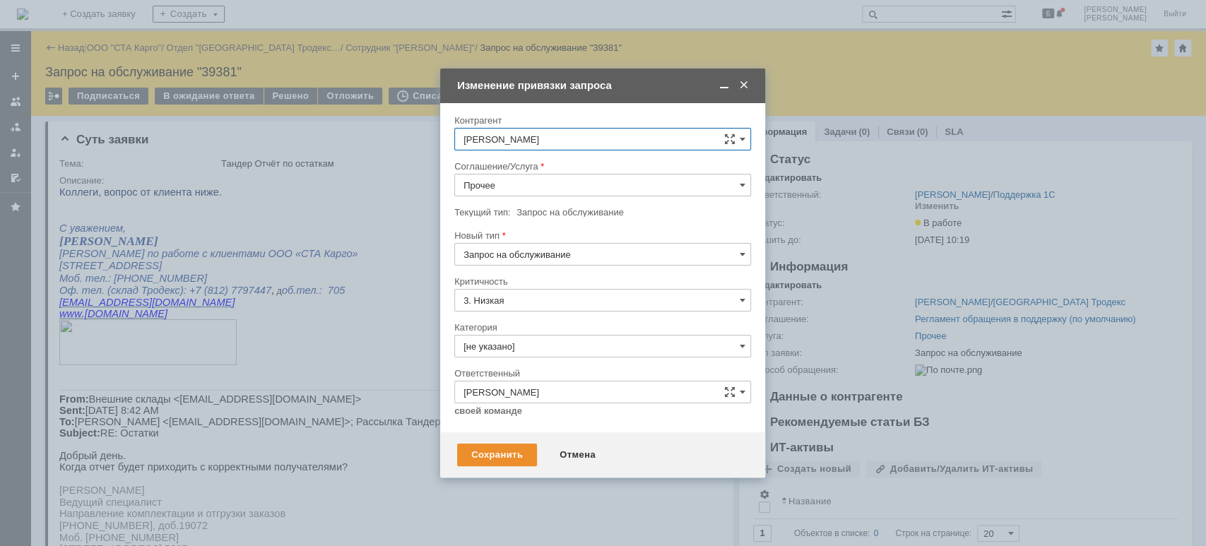
drag, startPoint x: 506, startPoint y: 182, endPoint x: 520, endPoint y: 193, distance: 18.1
click at [512, 189] on input "Прочее" at bounding box center [602, 185] width 297 height 23
click at [540, 317] on div "WMS Отчетность" at bounding box center [602, 325] width 295 height 23
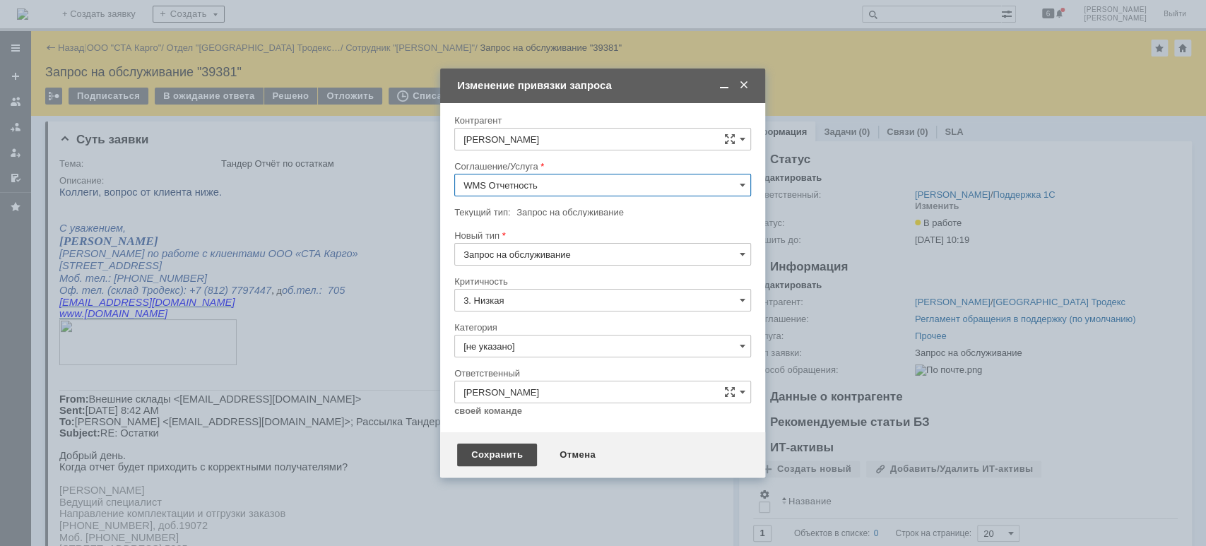
type input "WMS Отчетность"
click at [500, 454] on div "Сохранить" at bounding box center [497, 455] width 80 height 23
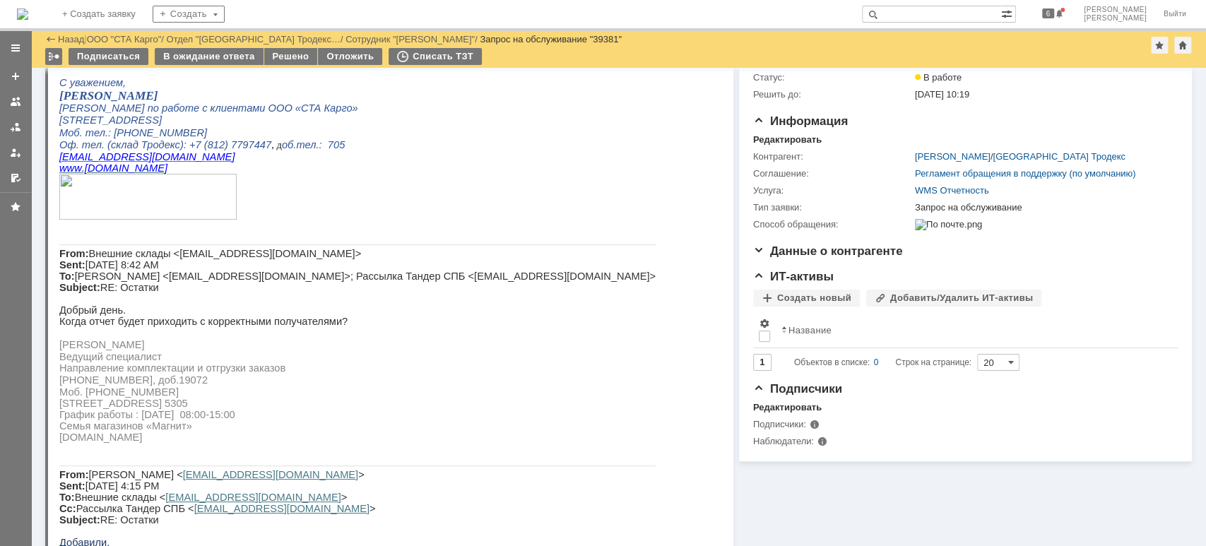
scroll to position [0, 0]
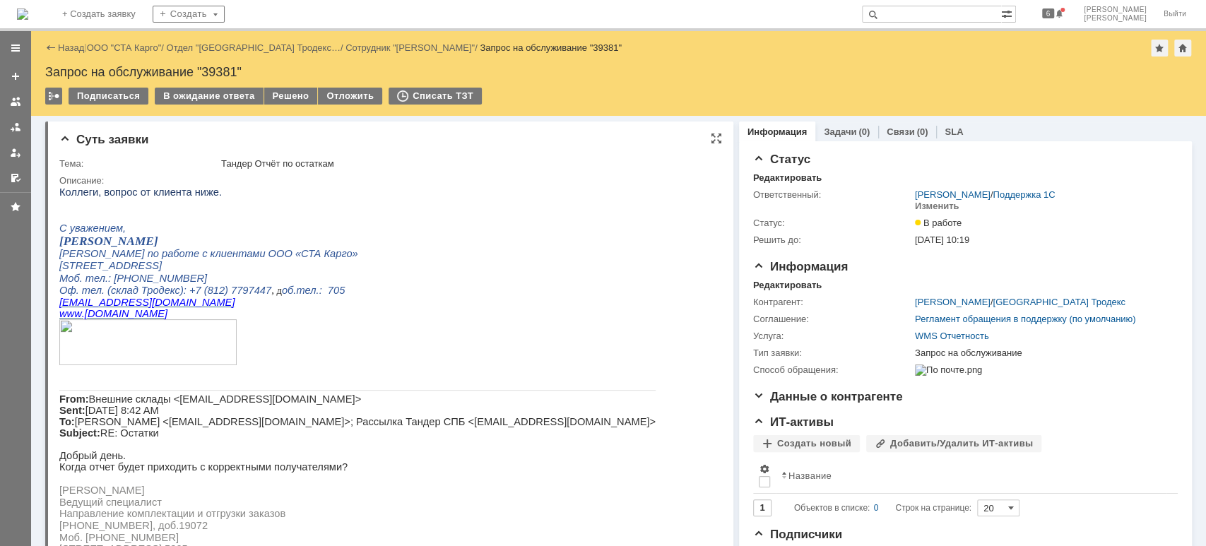
click at [231, 88] on div "В ожидание ответа" at bounding box center [209, 96] width 108 height 17
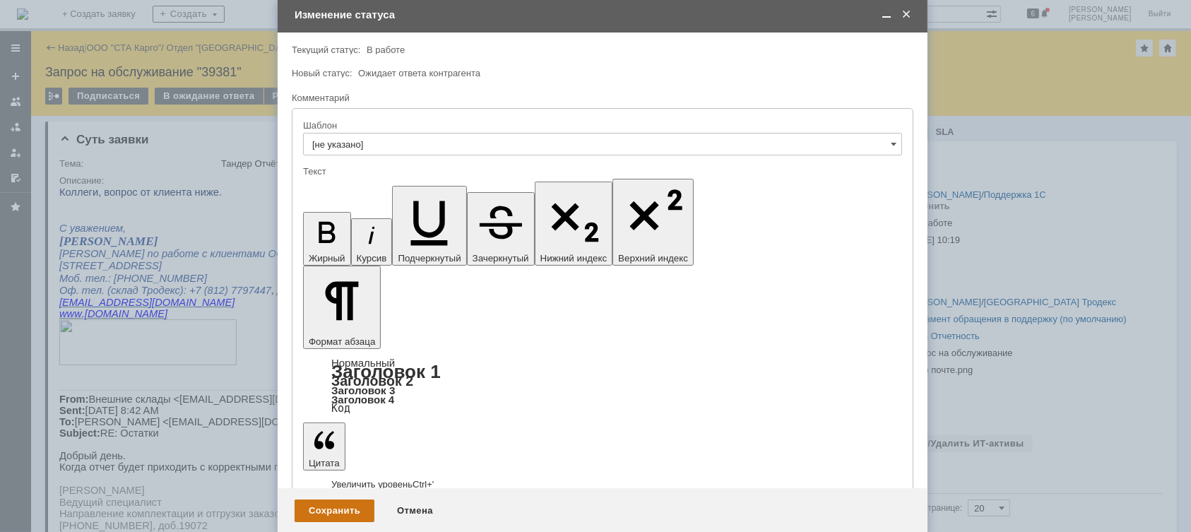
click at [321, 503] on div "Сохранить" at bounding box center [335, 511] width 80 height 23
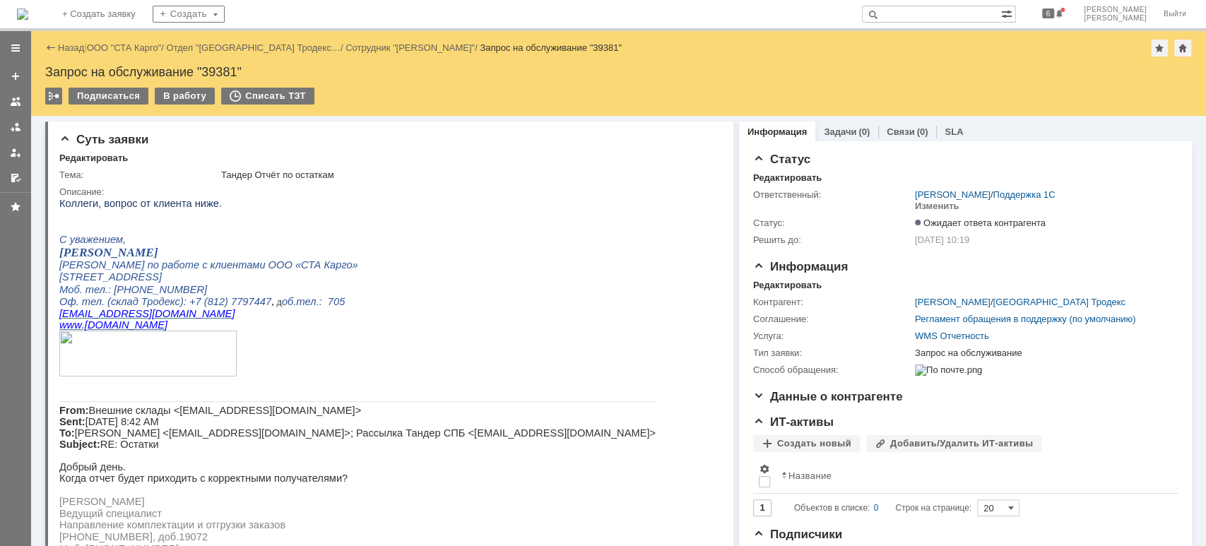
click at [2, 123] on div at bounding box center [15, 111] width 31 height 155
click at [11, 125] on div at bounding box center [15, 127] width 11 height 11
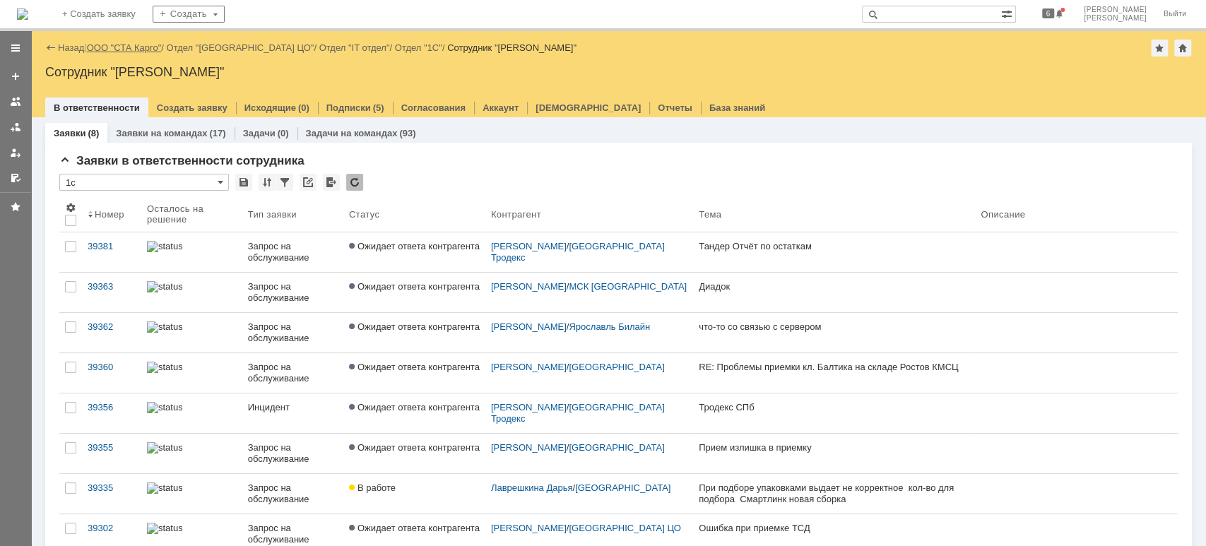
click at [139, 47] on link "ООО "СТА Карго"" at bounding box center [124, 47] width 75 height 11
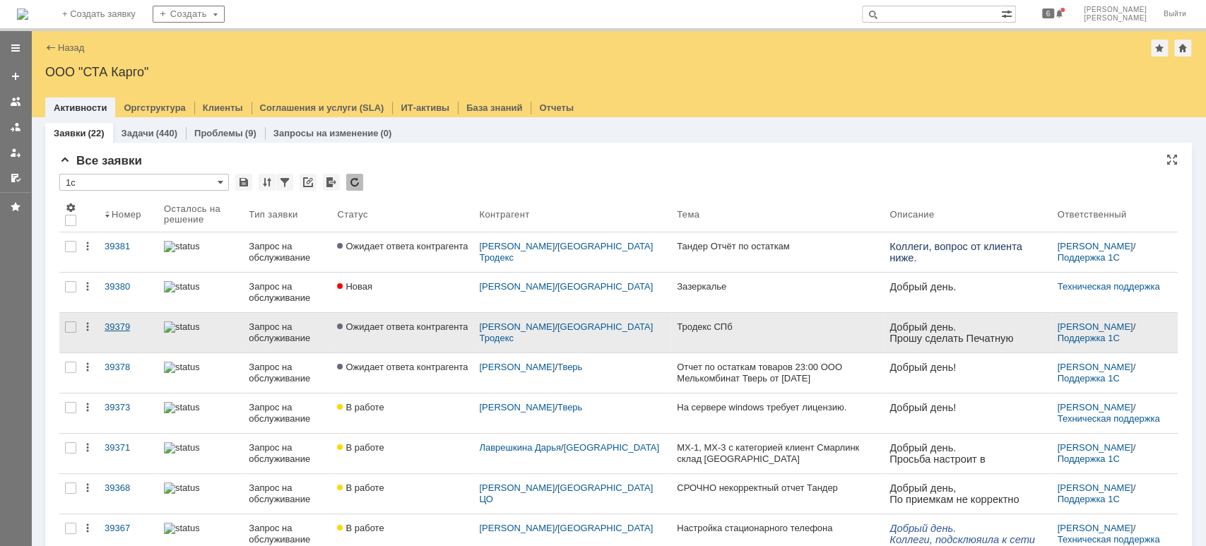
click at [119, 328] on div "39379" at bounding box center [129, 327] width 48 height 11
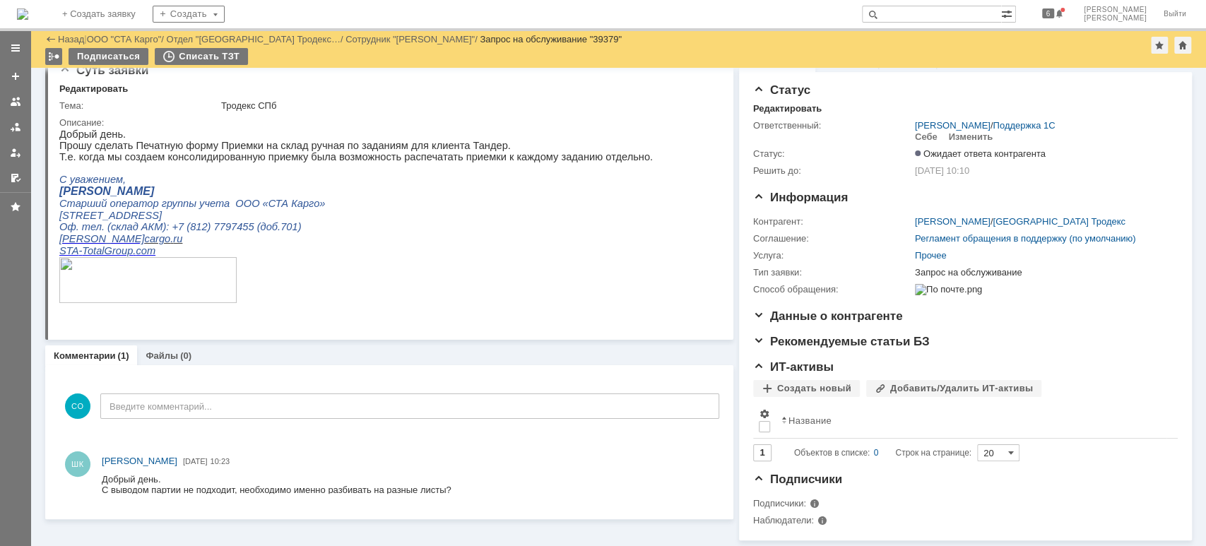
click at [10, 129] on div at bounding box center [15, 127] width 11 height 11
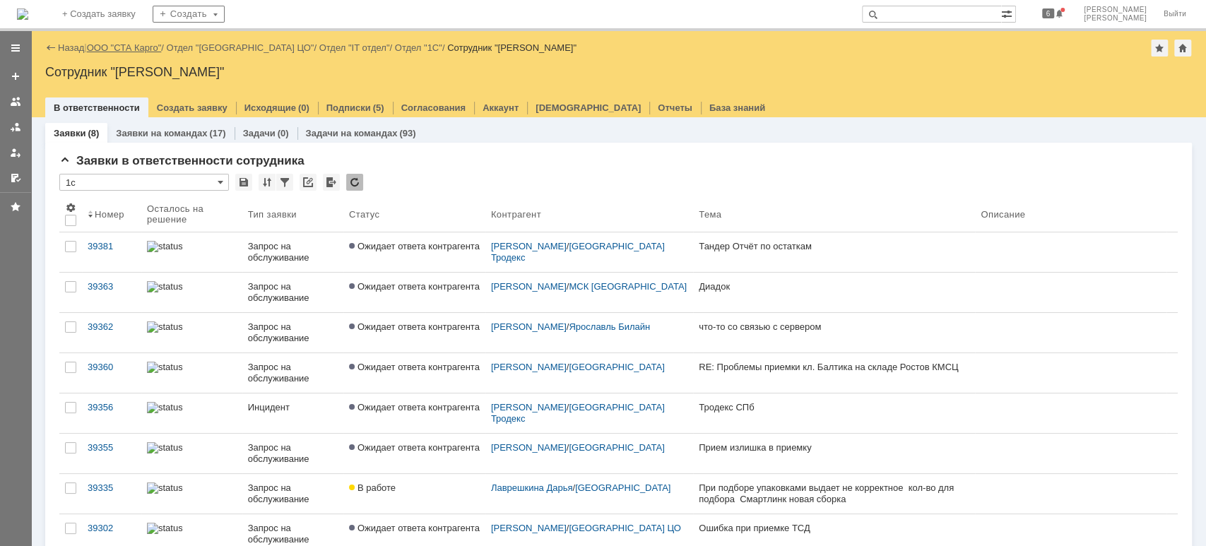
click at [134, 49] on link "ООО "СТА Карго"" at bounding box center [124, 47] width 75 height 11
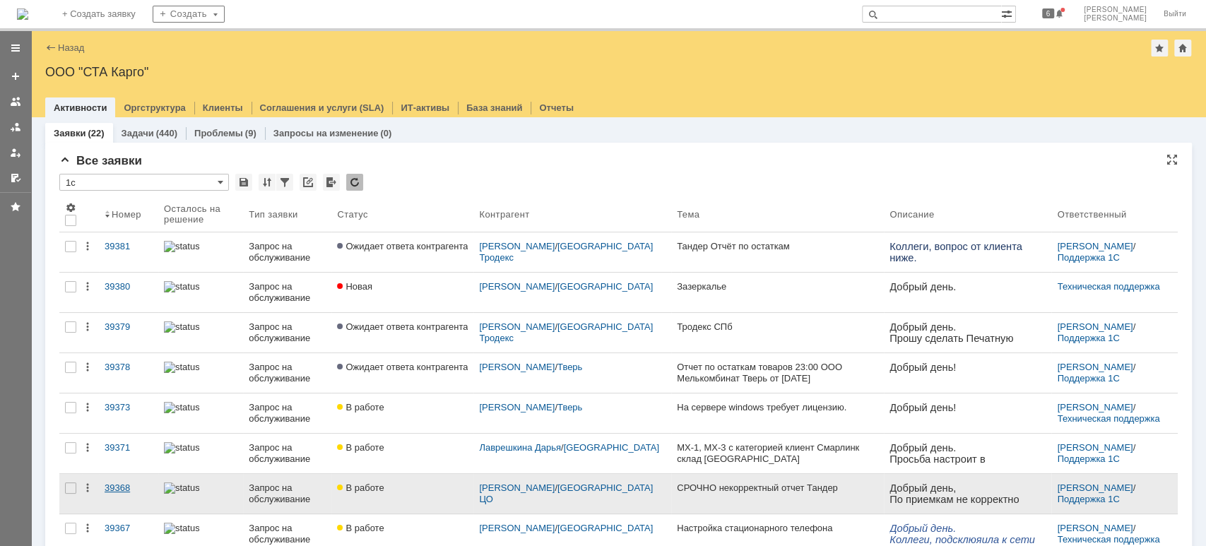
click at [108, 483] on div "39368" at bounding box center [129, 488] width 48 height 11
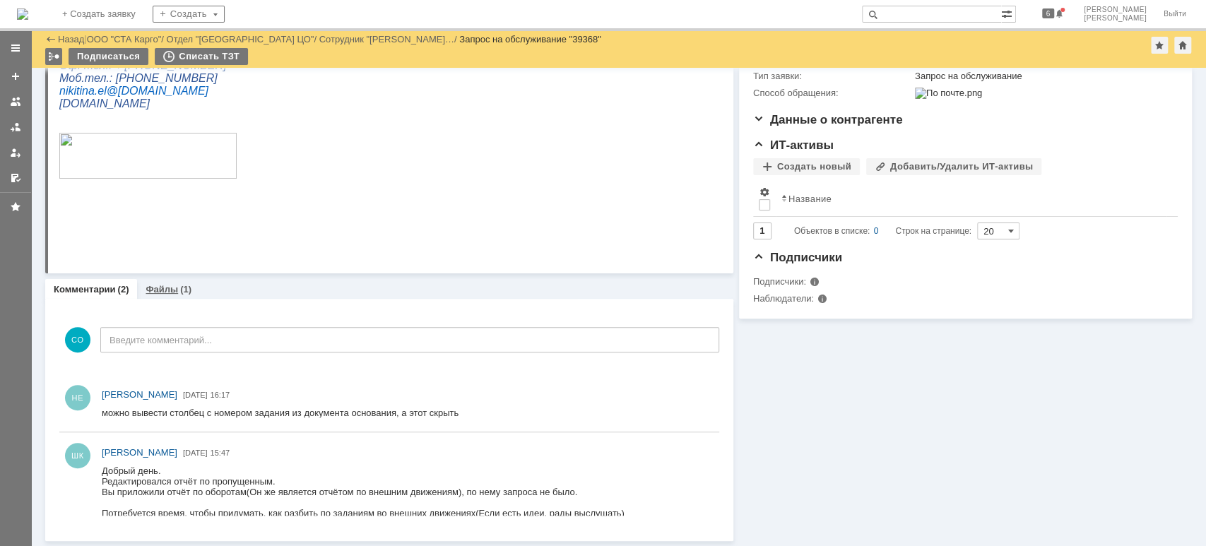
click at [163, 288] on link "Файлы" at bounding box center [162, 289] width 33 height 11
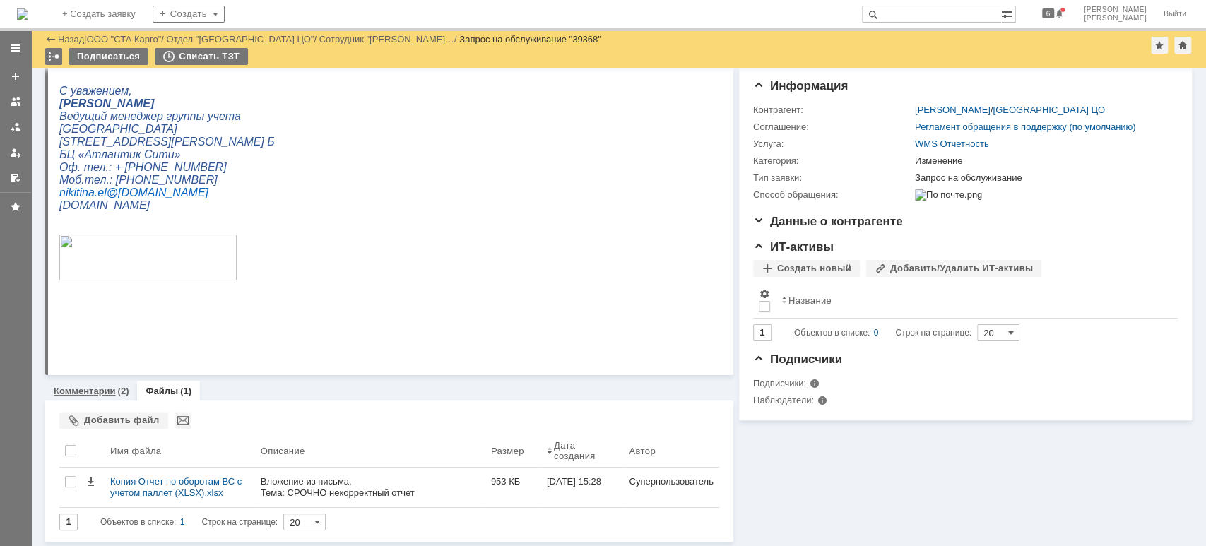
click at [105, 389] on link "Комментарии" at bounding box center [85, 391] width 62 height 11
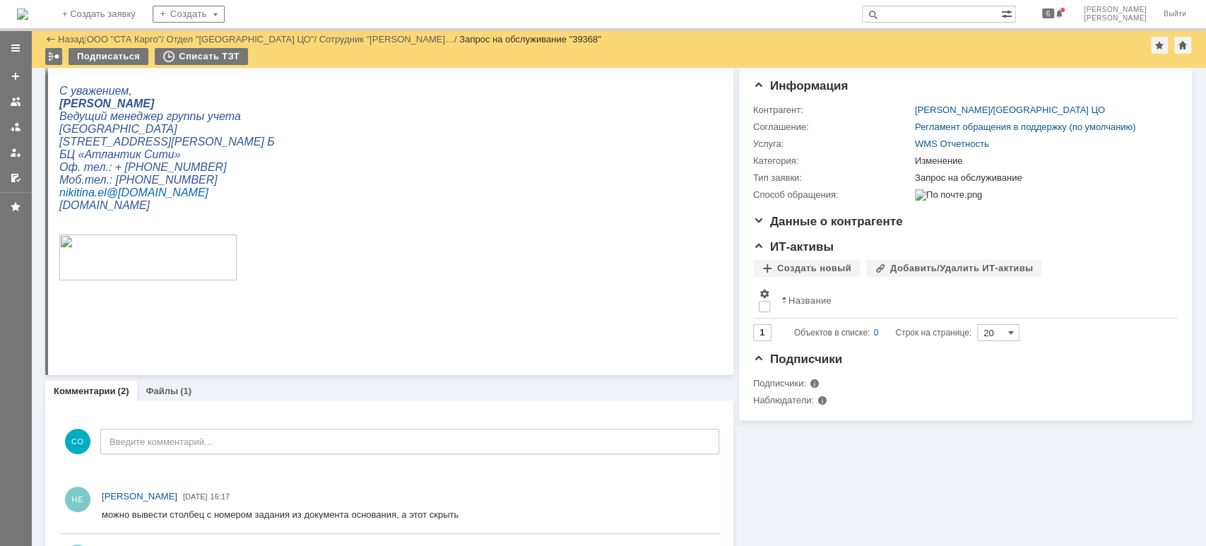
scroll to position [227, 0]
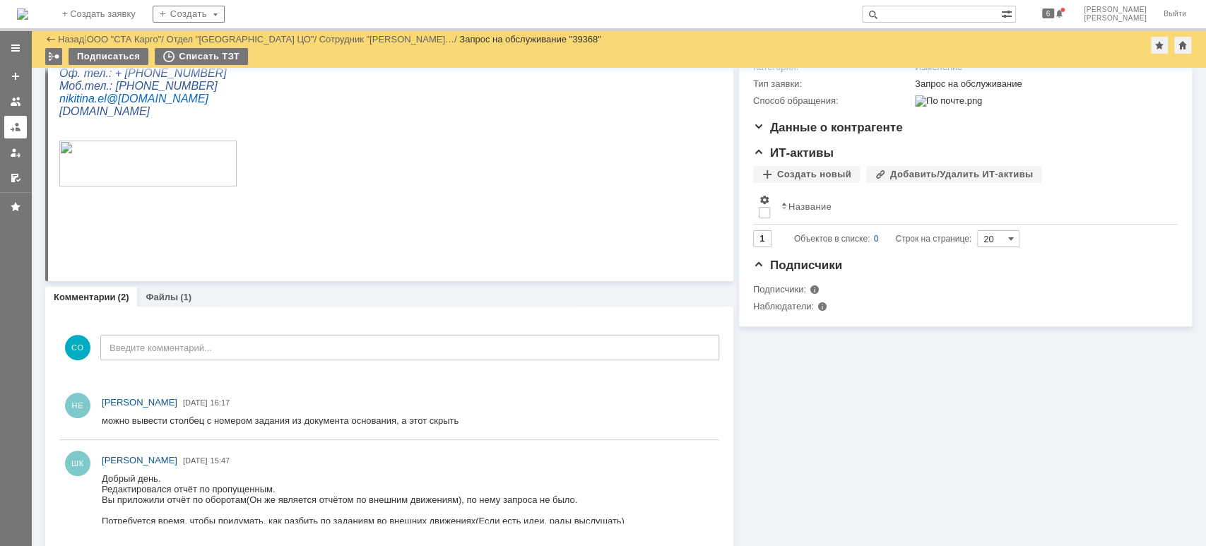
click at [10, 122] on div at bounding box center [15, 127] width 11 height 11
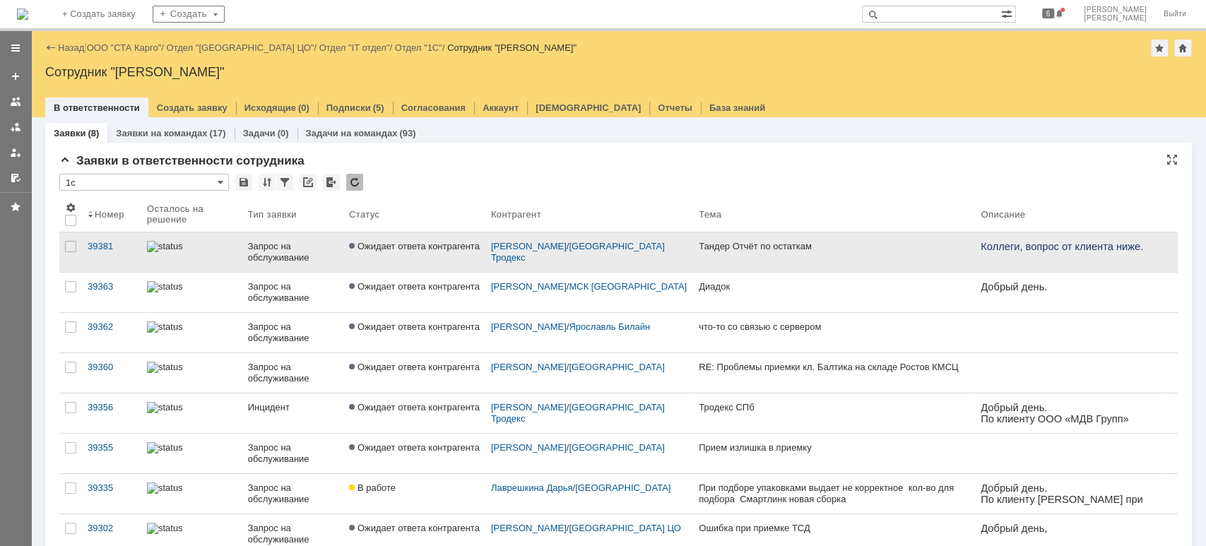
click at [298, 261] on div "Запрос на обслуживание" at bounding box center [293, 252] width 90 height 23
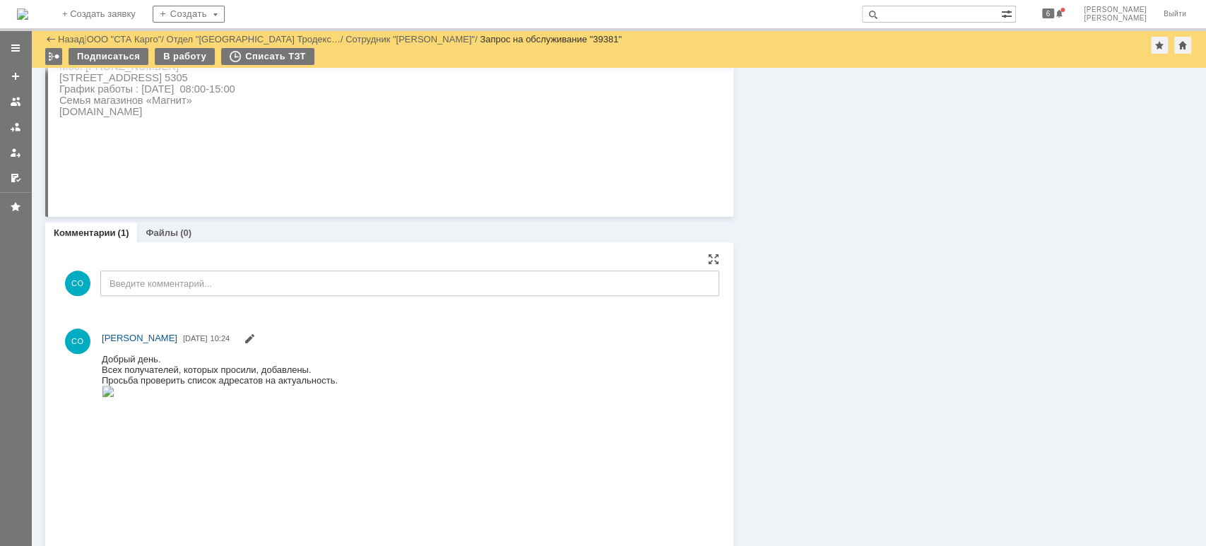
scroll to position [1036, 0]
